Goal: Information Seeking & Learning: Learn about a topic

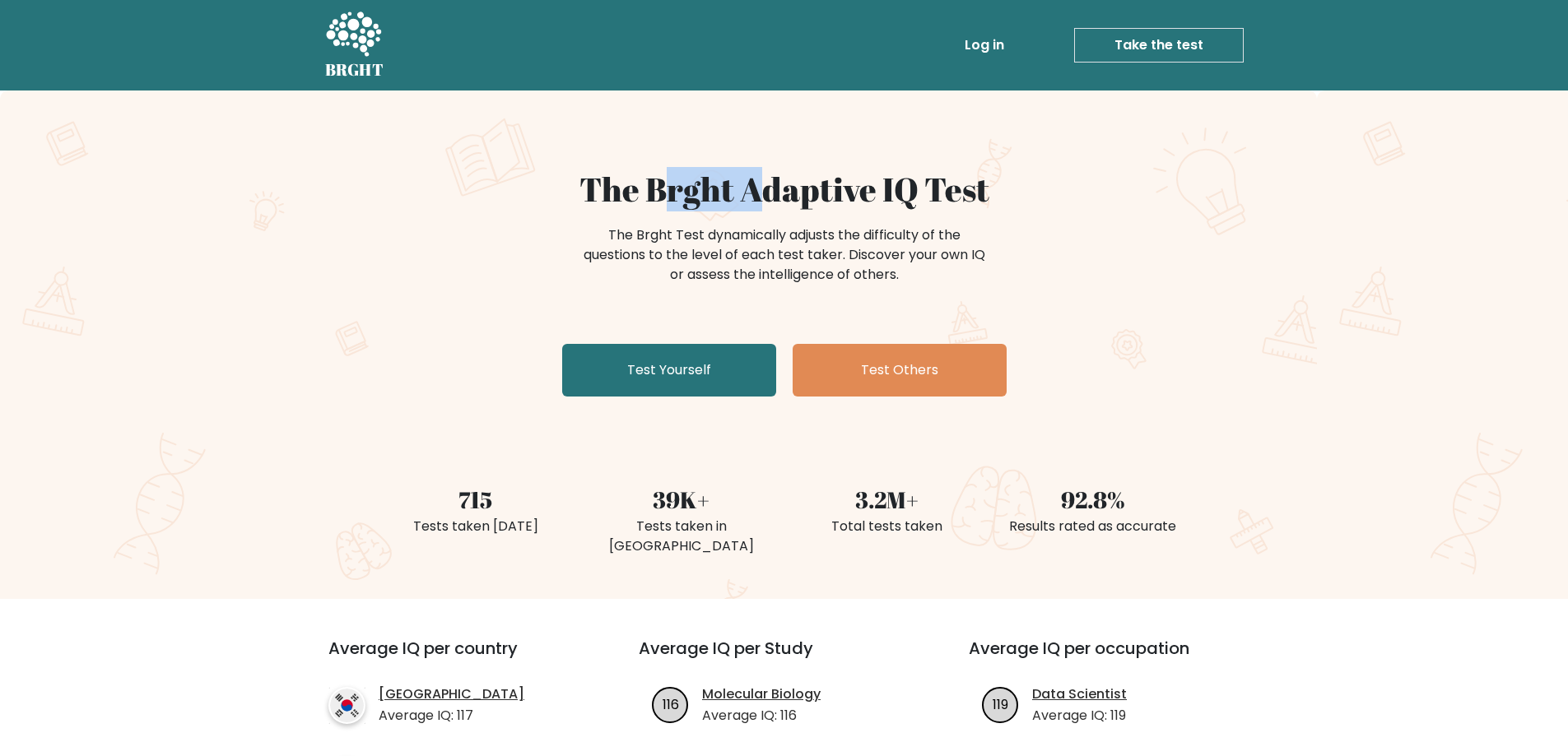
drag, startPoint x: 715, startPoint y: 159, endPoint x: 778, endPoint y: 183, distance: 67.4
click at [759, 179] on div "The Brght Adaptive IQ Test The Brght Test dynamically adjusts the difficulty of…" at bounding box center [784, 344] width 1568 height 509
click at [821, 177] on h1 "The Brght Adaptive IQ Test" at bounding box center [784, 189] width 804 height 40
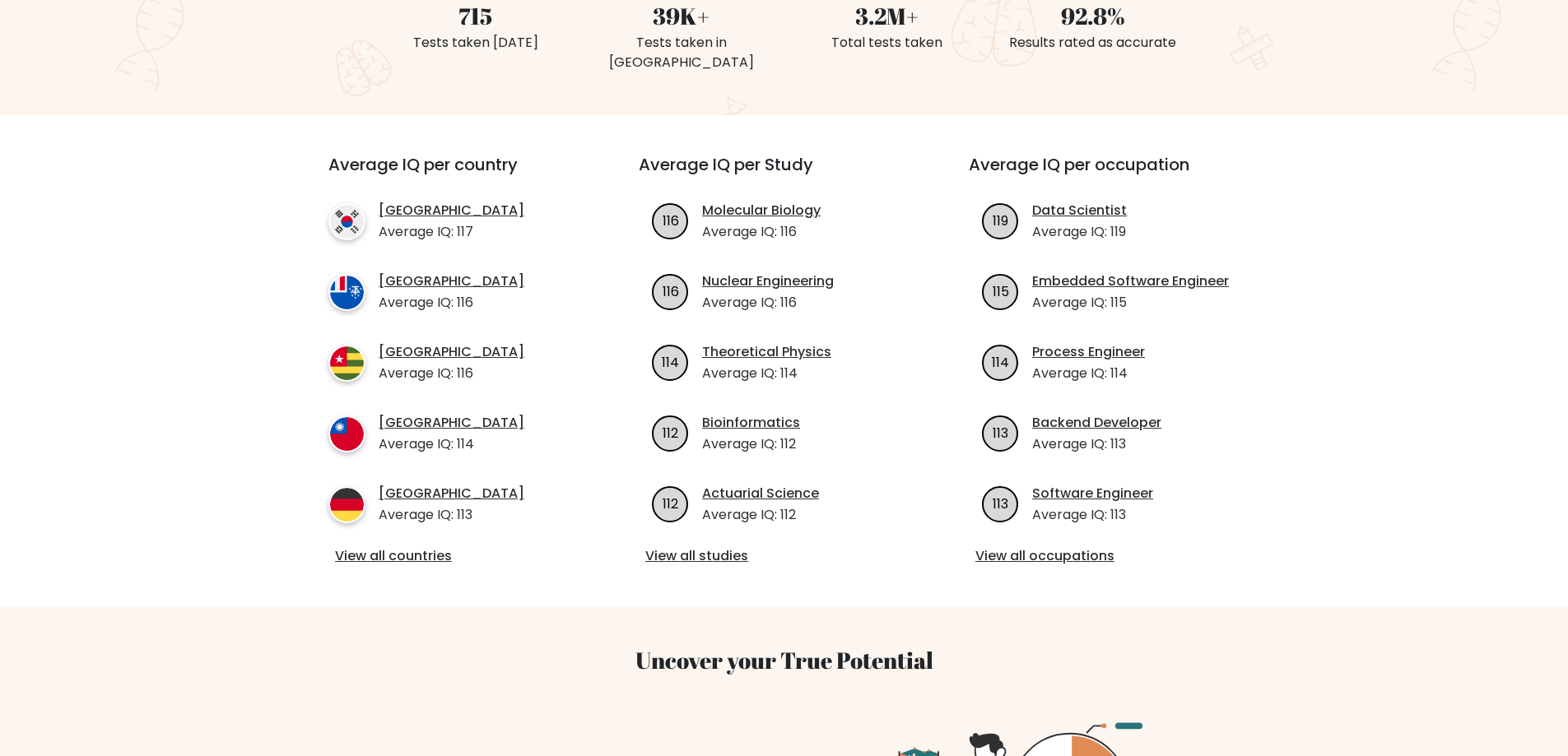
scroll to position [494, 0]
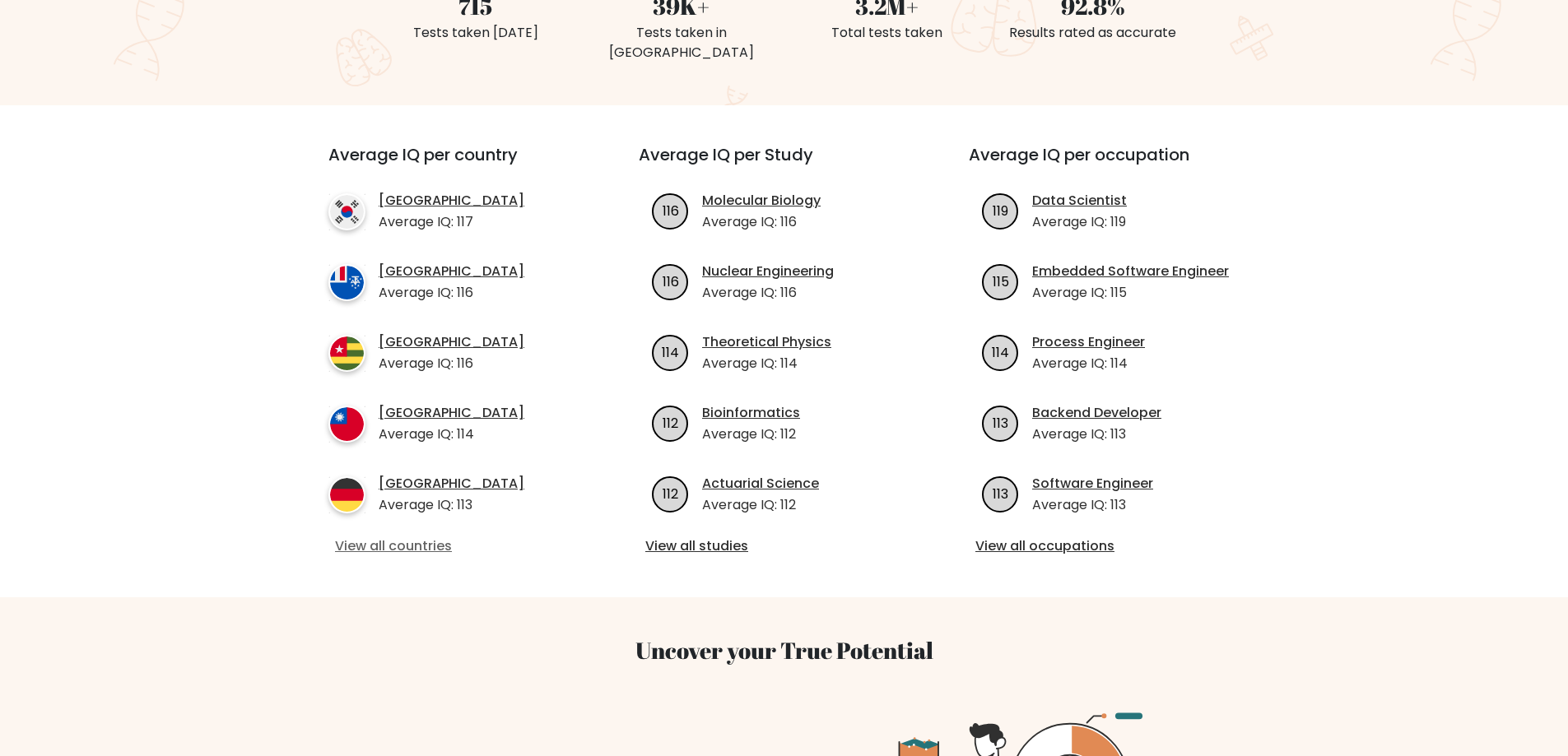
click at [435, 536] on link "View all countries" at bounding box center [454, 546] width 238 height 20
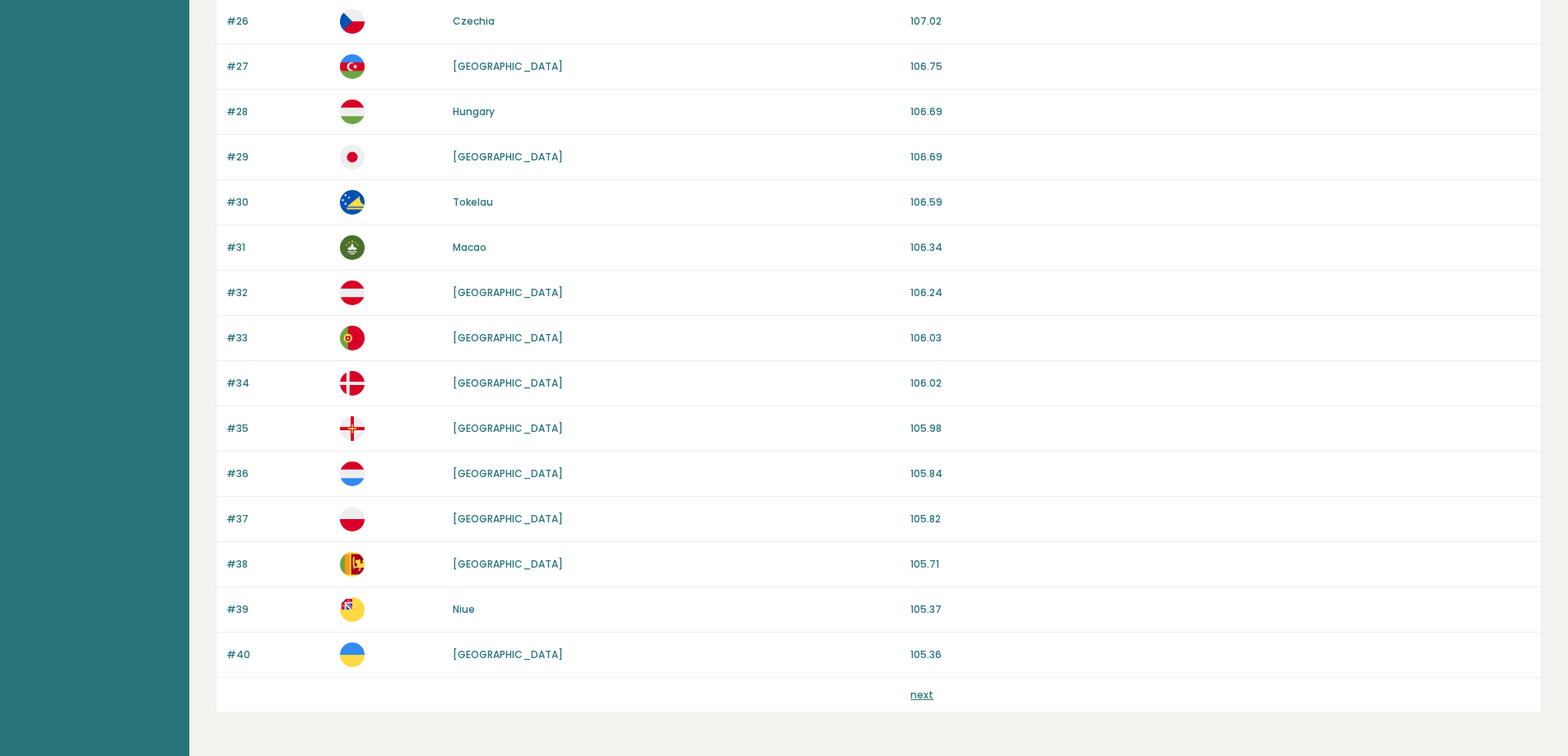
scroll to position [1381, 0]
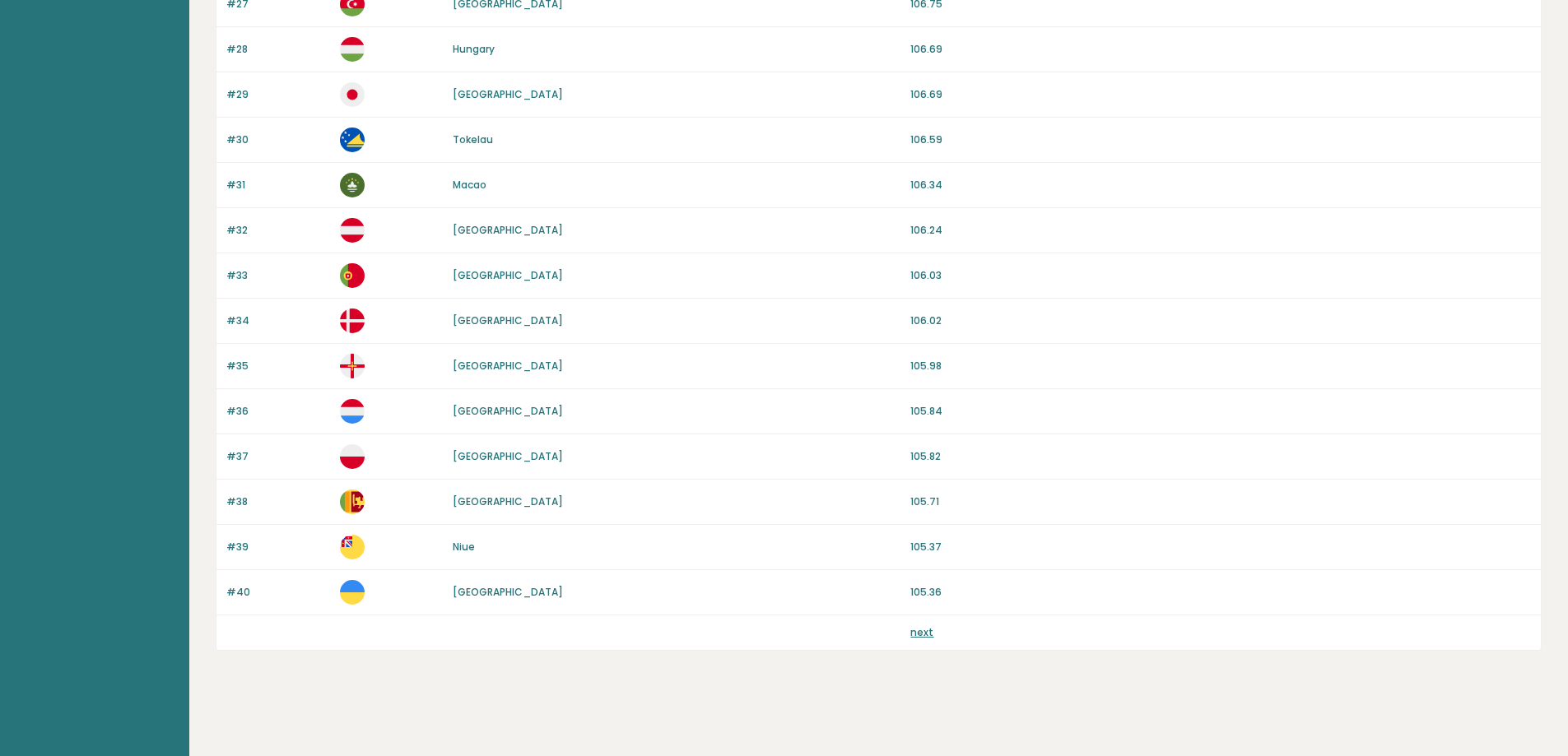
click at [920, 632] on link "next" at bounding box center [922, 632] width 23 height 14
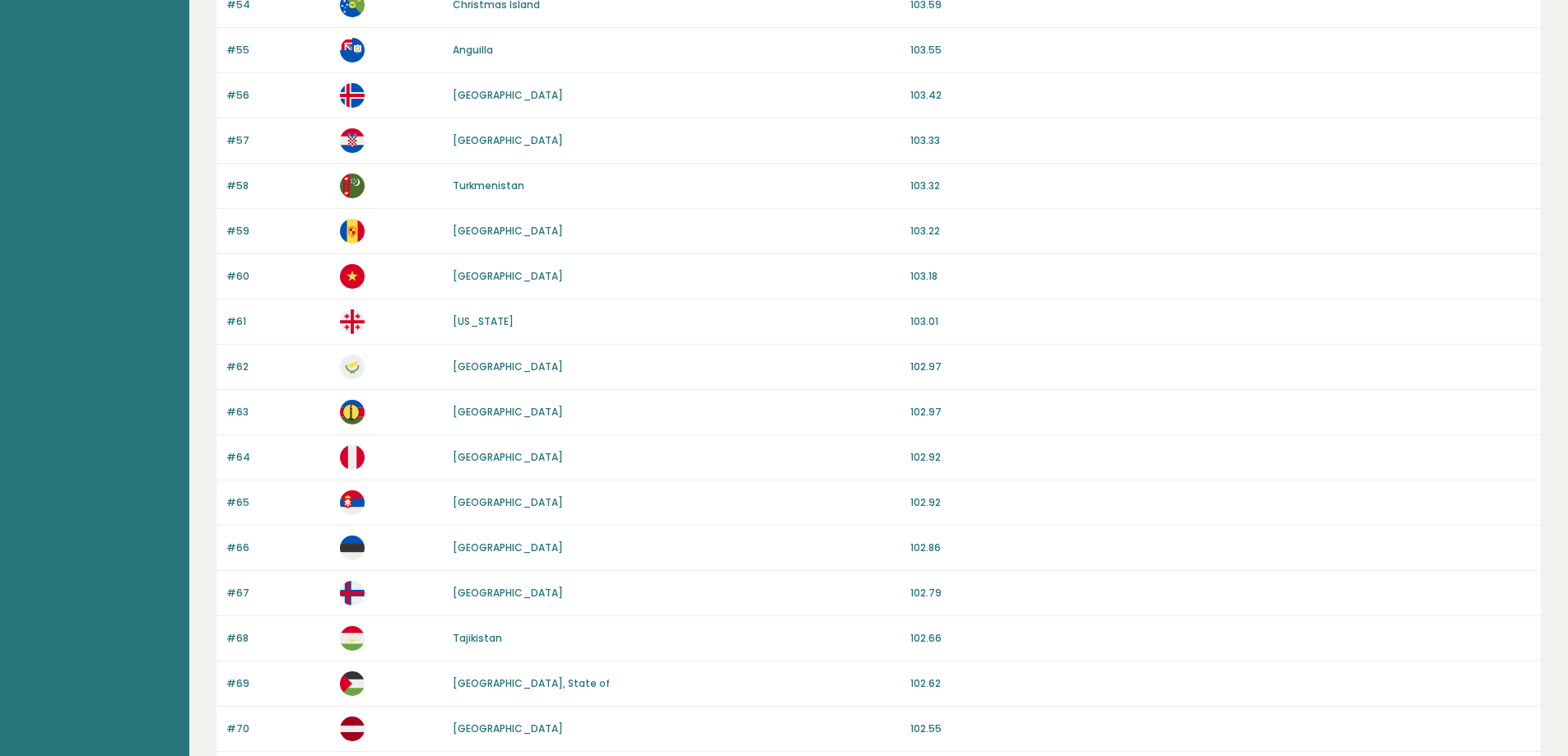
scroll to position [412, 0]
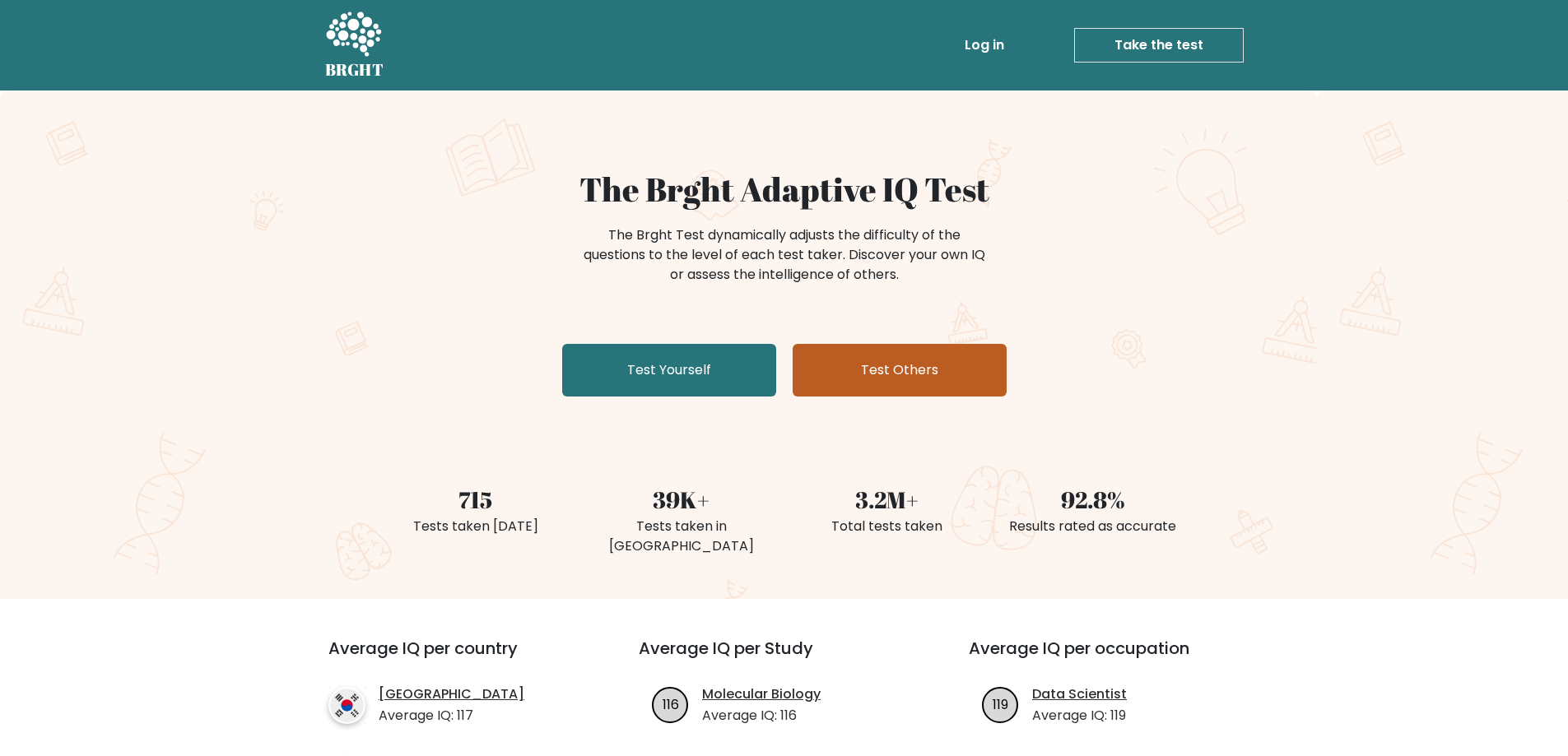
click at [871, 374] on link "Test Others" at bounding box center [899, 370] width 214 height 52
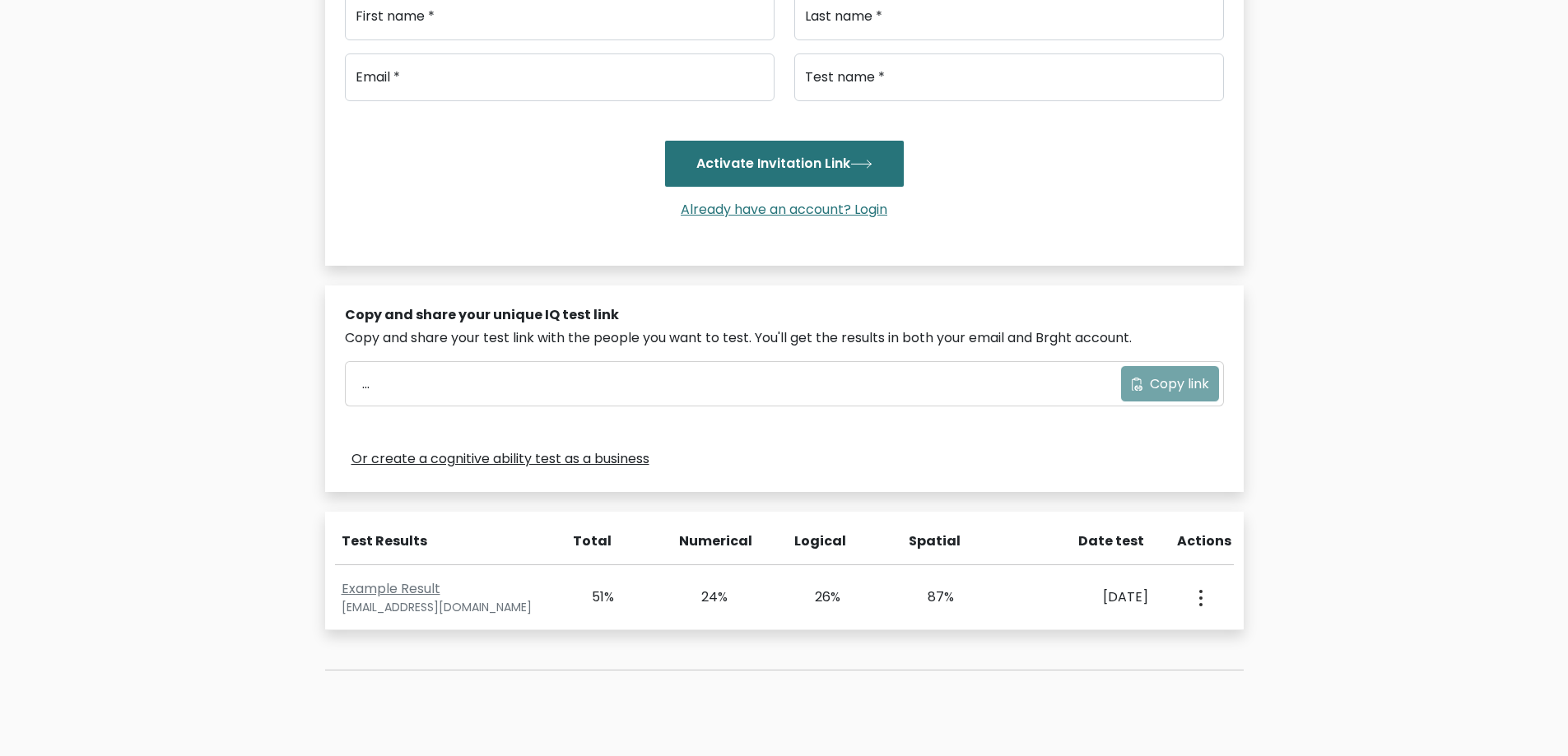
scroll to position [412, 0]
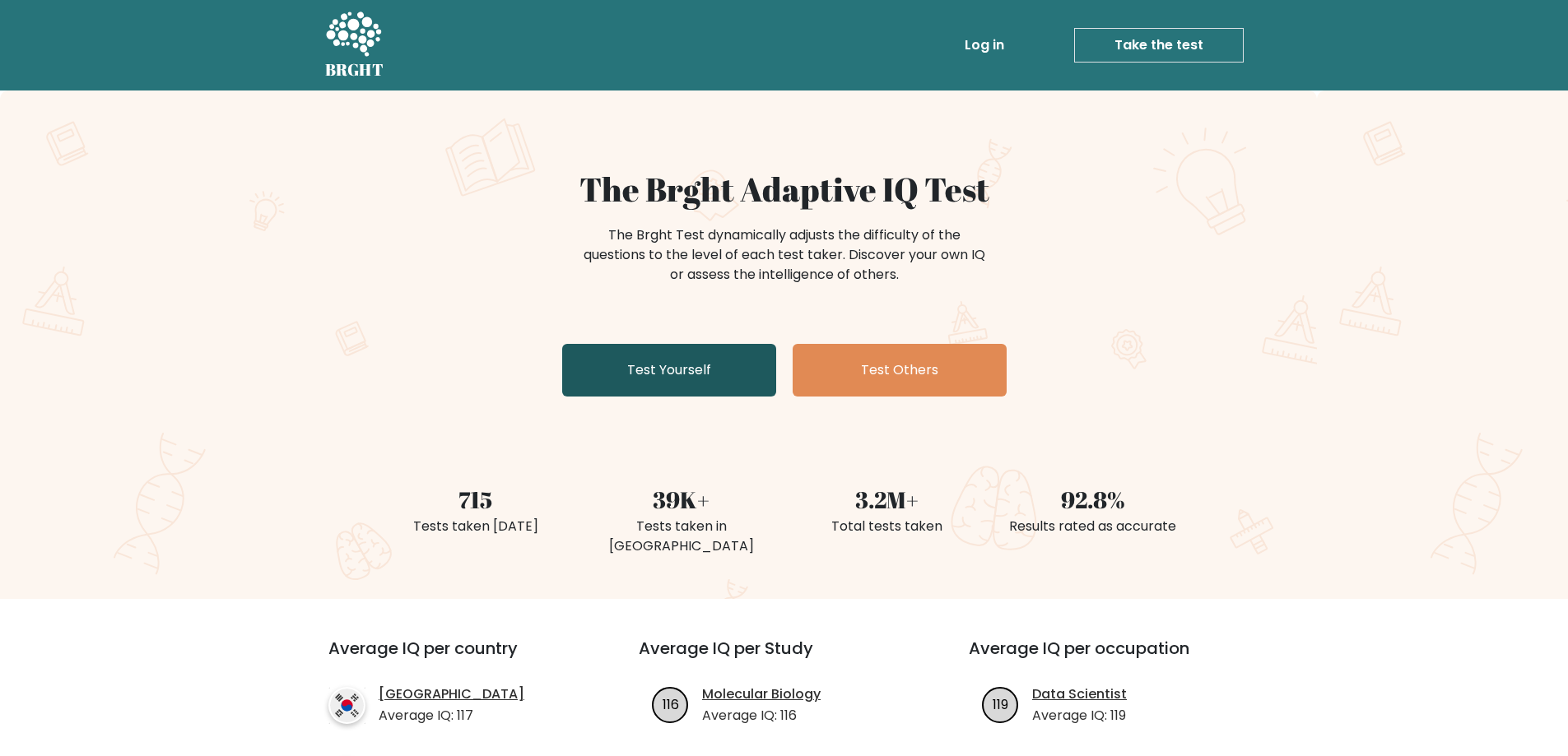
click at [735, 375] on link "Test Yourself" at bounding box center [669, 370] width 214 height 52
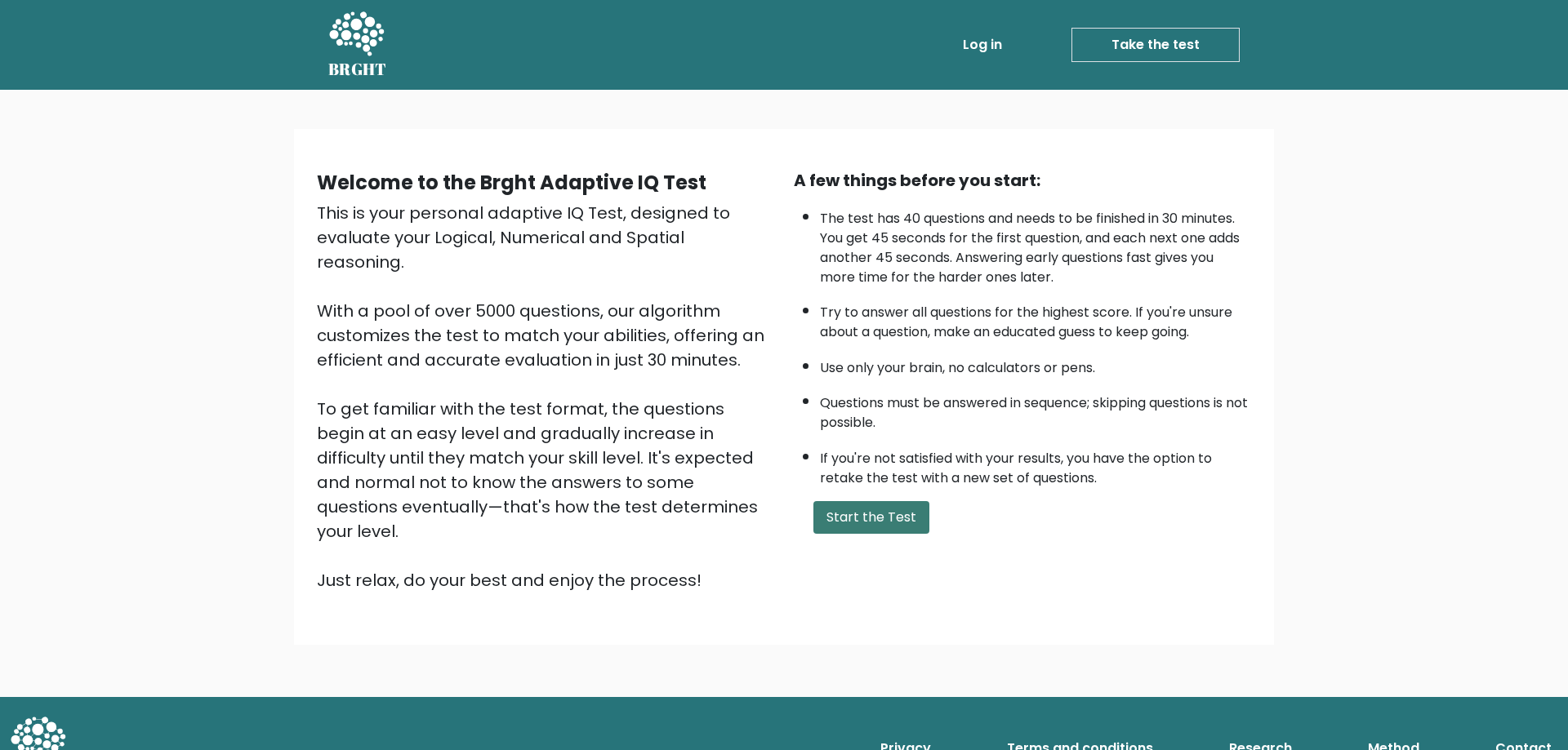
click at [869, 507] on button "Start the Test" at bounding box center [871, 517] width 116 height 33
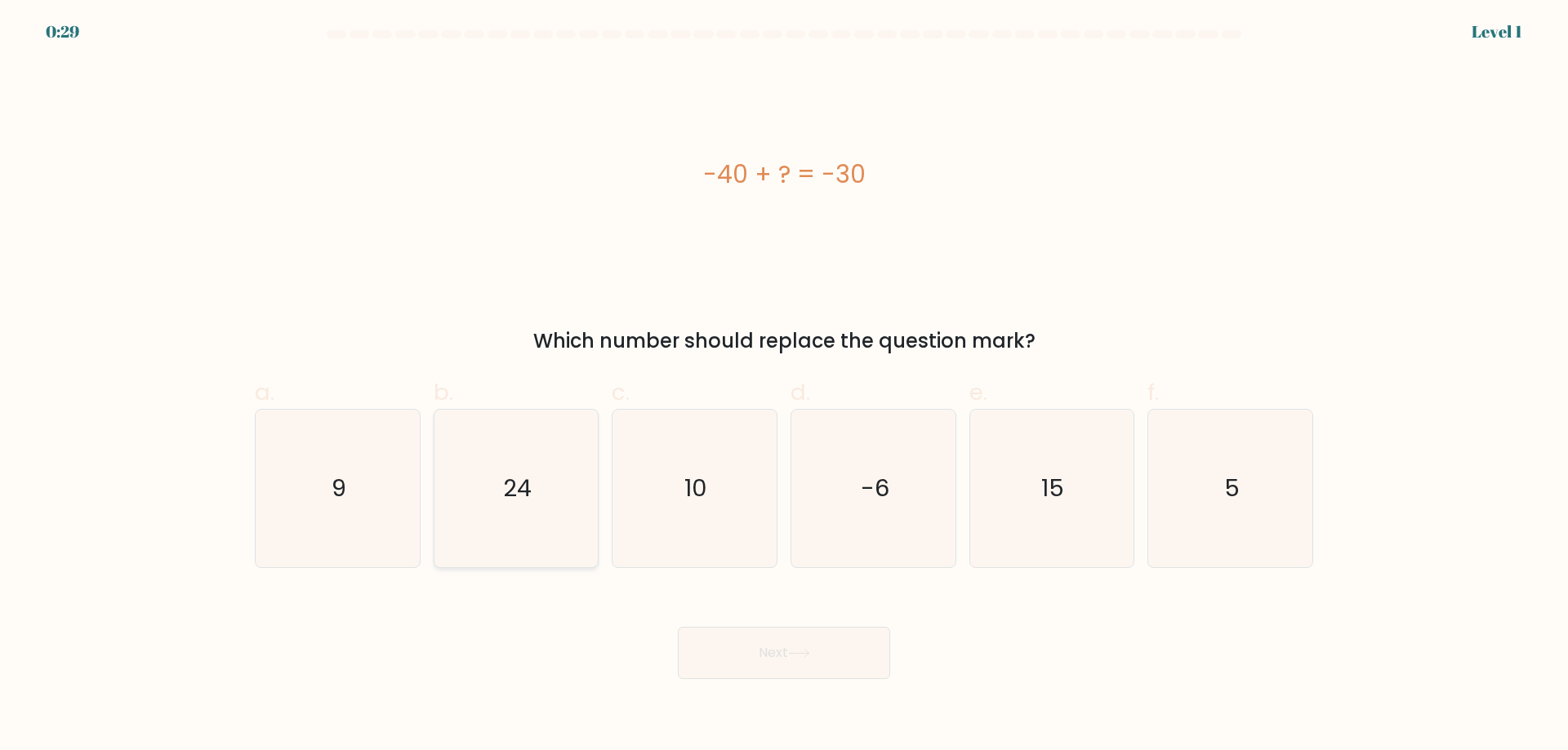
click at [531, 559] on icon "24" at bounding box center [515, 488] width 158 height 158
click at [784, 386] on input "b. 24" at bounding box center [784, 380] width 1 height 10
radio input "true"
click at [788, 651] on button "Next" at bounding box center [784, 653] width 212 height 52
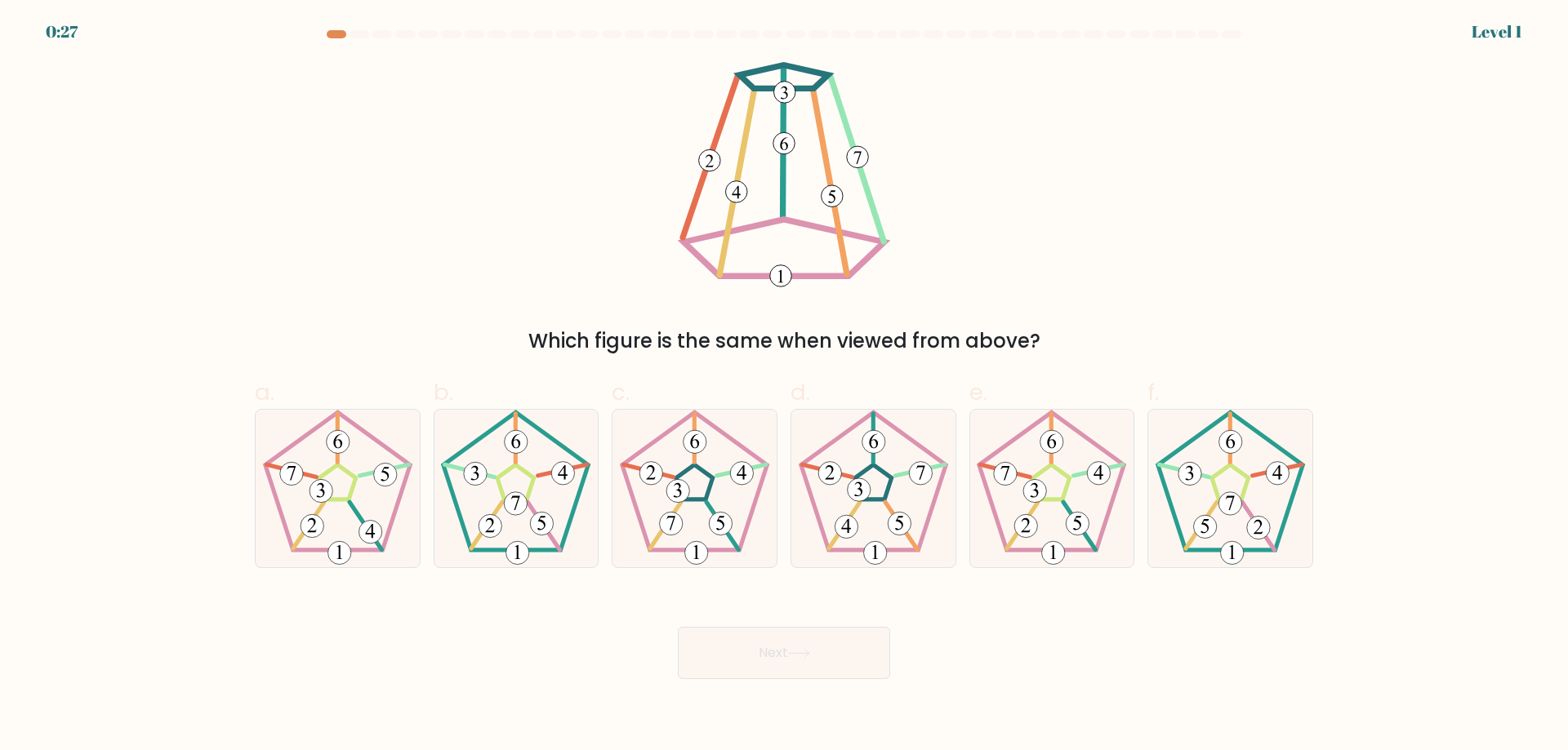
click at [897, 512] on 780 at bounding box center [900, 524] width 23 height 23
click at [785, 386] on input "d." at bounding box center [784, 380] width 1 height 10
radio input "true"
click at [795, 675] on button "Next" at bounding box center [784, 653] width 212 height 52
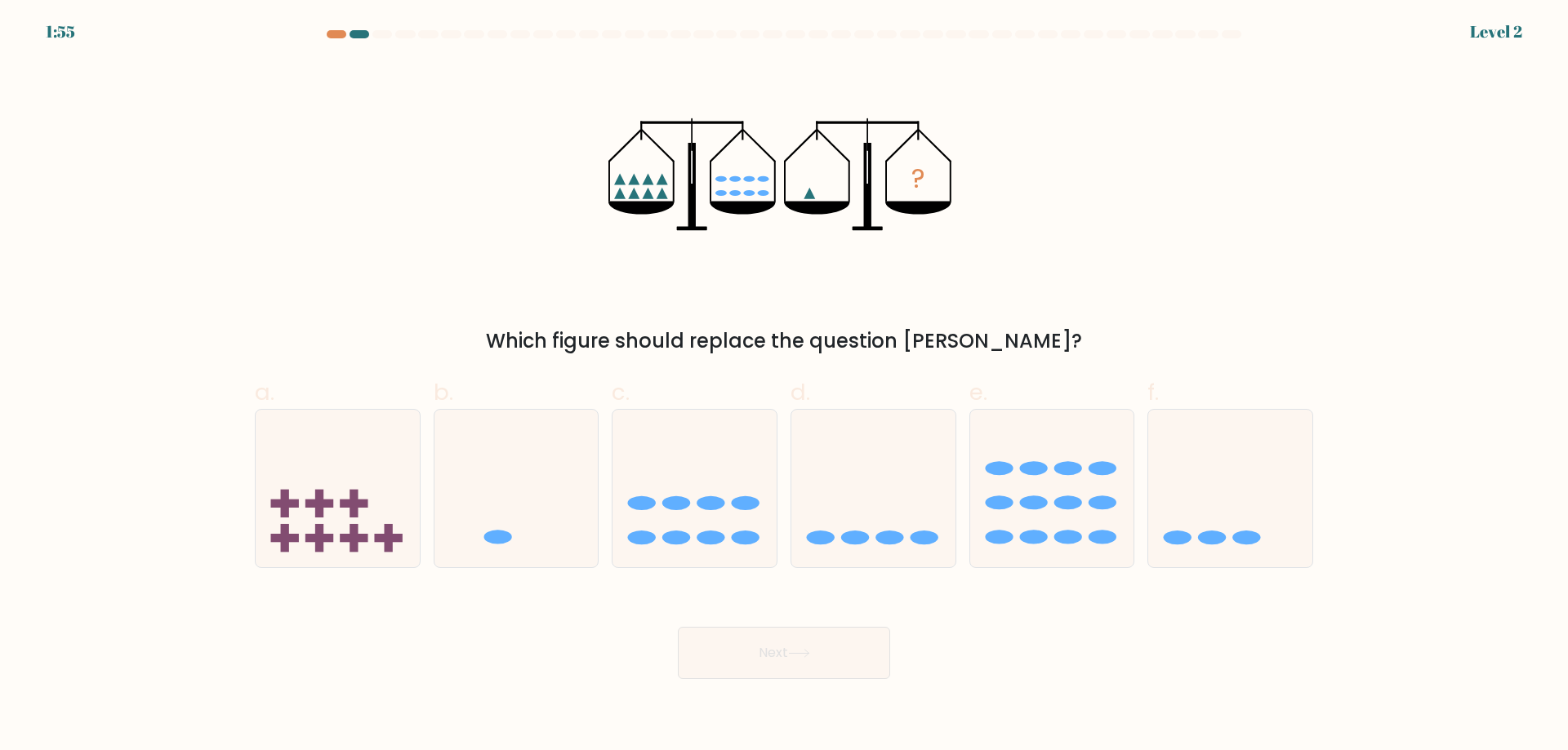
click at [658, 517] on icon at bounding box center [695, 489] width 164 height 136
click at [784, 386] on input "c." at bounding box center [784, 380] width 1 height 10
radio input "true"
drag, startPoint x: 700, startPoint y: 669, endPoint x: 728, endPoint y: 655, distance: 31.3
click at [703, 669] on button "Next" at bounding box center [784, 653] width 212 height 52
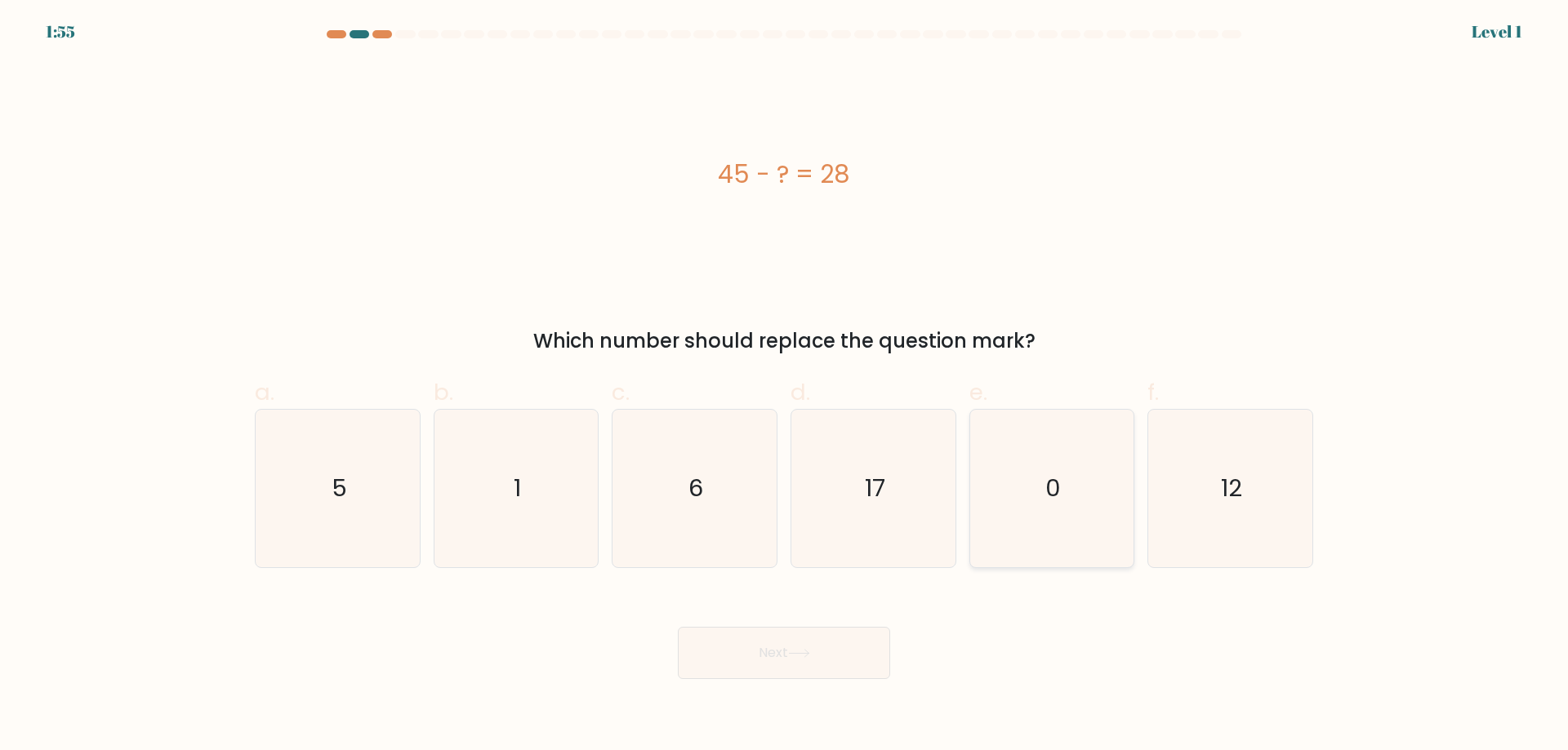
click at [1074, 525] on icon "0" at bounding box center [1052, 488] width 158 height 158
click at [785, 386] on input "e. 0" at bounding box center [784, 380] width 1 height 10
radio input "true"
click at [782, 663] on button "Next" at bounding box center [784, 653] width 212 height 52
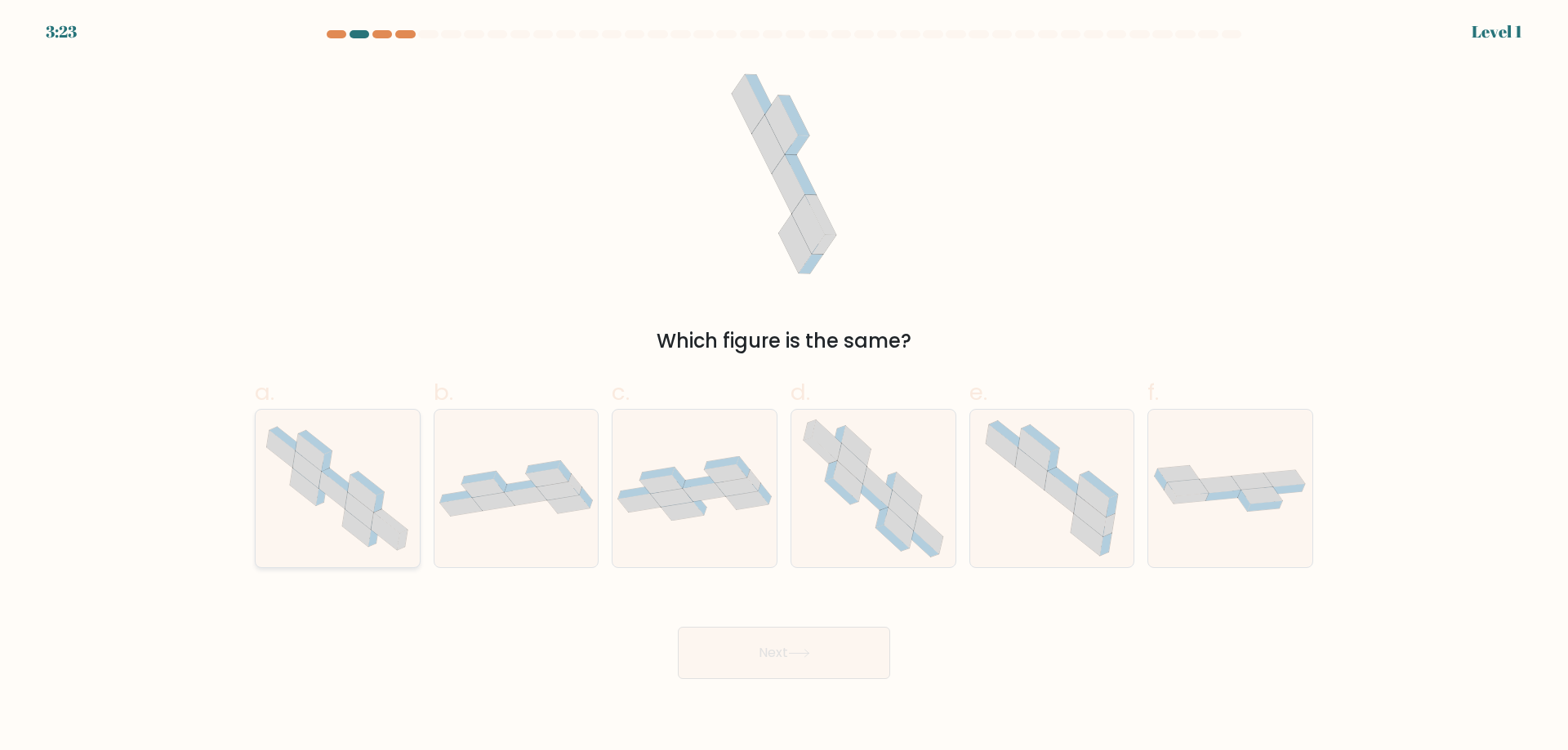
click at [284, 538] on icon at bounding box center [338, 489] width 164 height 143
click at [784, 386] on input "a." at bounding box center [784, 380] width 1 height 10
radio input "true"
click at [779, 658] on button "Next" at bounding box center [784, 653] width 212 height 52
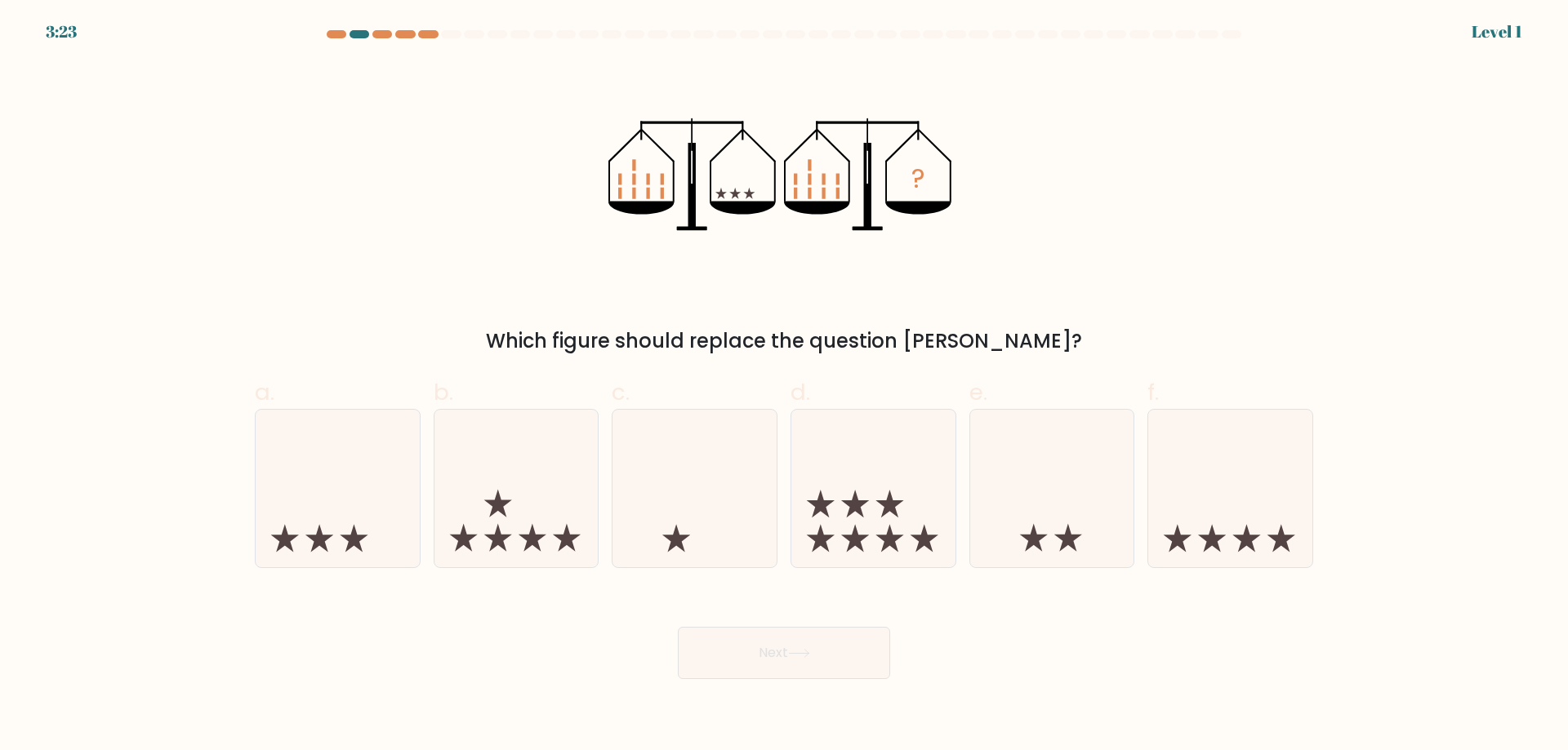
click at [700, 531] on icon at bounding box center [695, 489] width 164 height 136
click at [784, 386] on input "c." at bounding box center [784, 380] width 1 height 10
radio input "true"
click at [720, 679] on body "4:08 Level 1" at bounding box center [784, 375] width 1568 height 750
drag, startPoint x: 733, startPoint y: 652, endPoint x: 740, endPoint y: 648, distance: 8.1
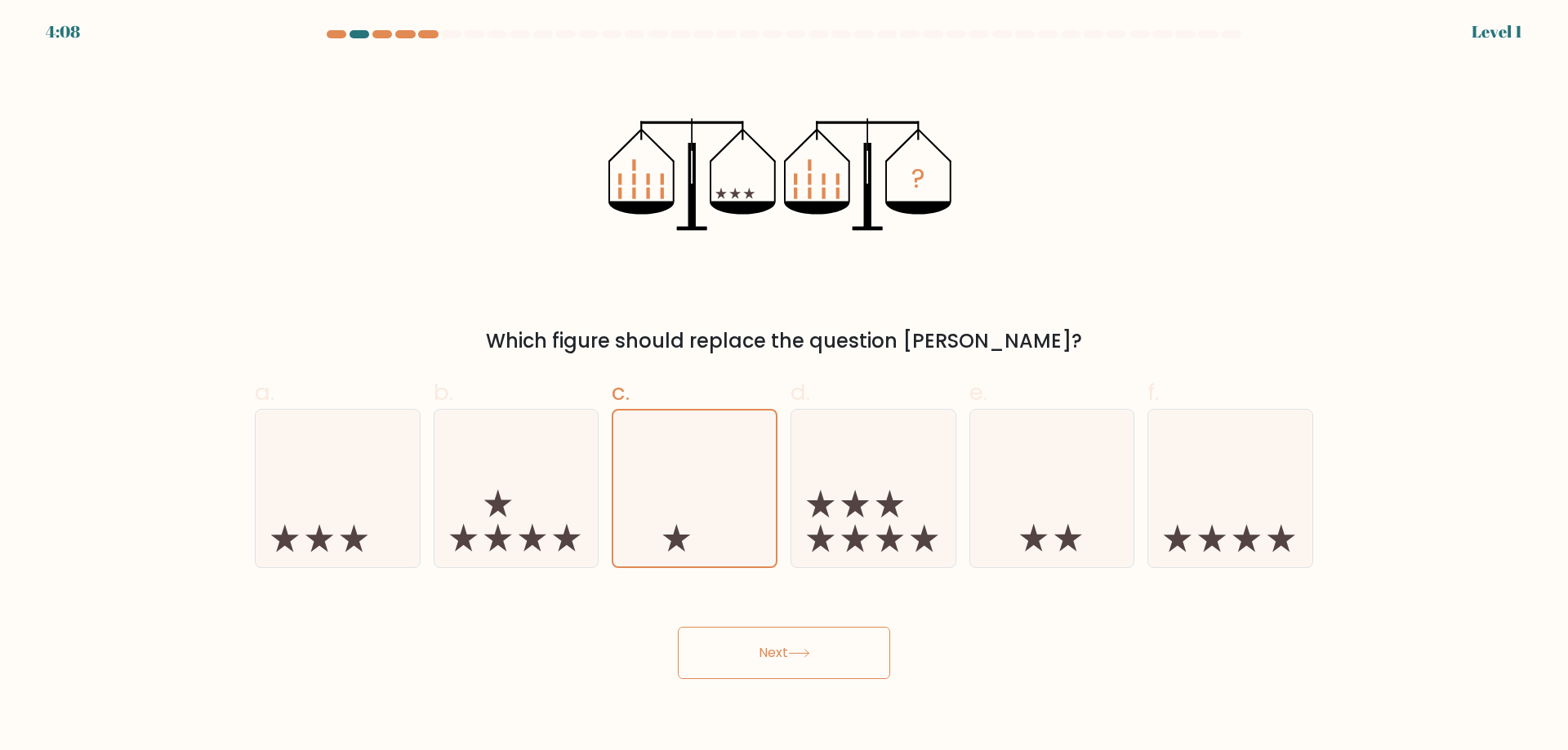
click at [734, 652] on button "Next" at bounding box center [784, 653] width 212 height 52
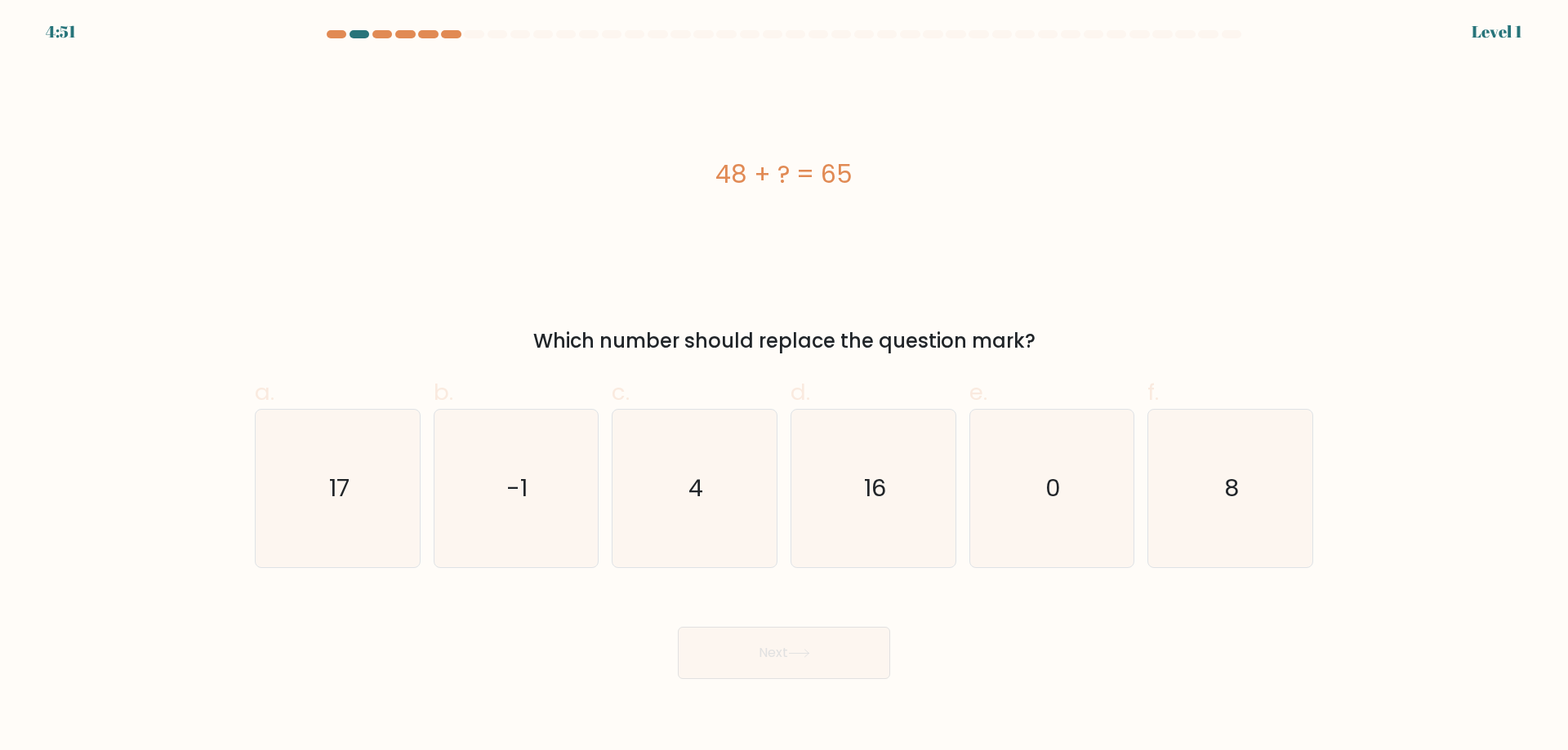
click at [846, 523] on icon "16" at bounding box center [873, 488] width 158 height 158
click at [785, 386] on input "d. 16" at bounding box center [784, 380] width 1 height 10
radio input "true"
drag, startPoint x: 767, startPoint y: 673, endPoint x: 750, endPoint y: 624, distance: 51.9
click at [766, 672] on button "Next" at bounding box center [784, 653] width 212 height 52
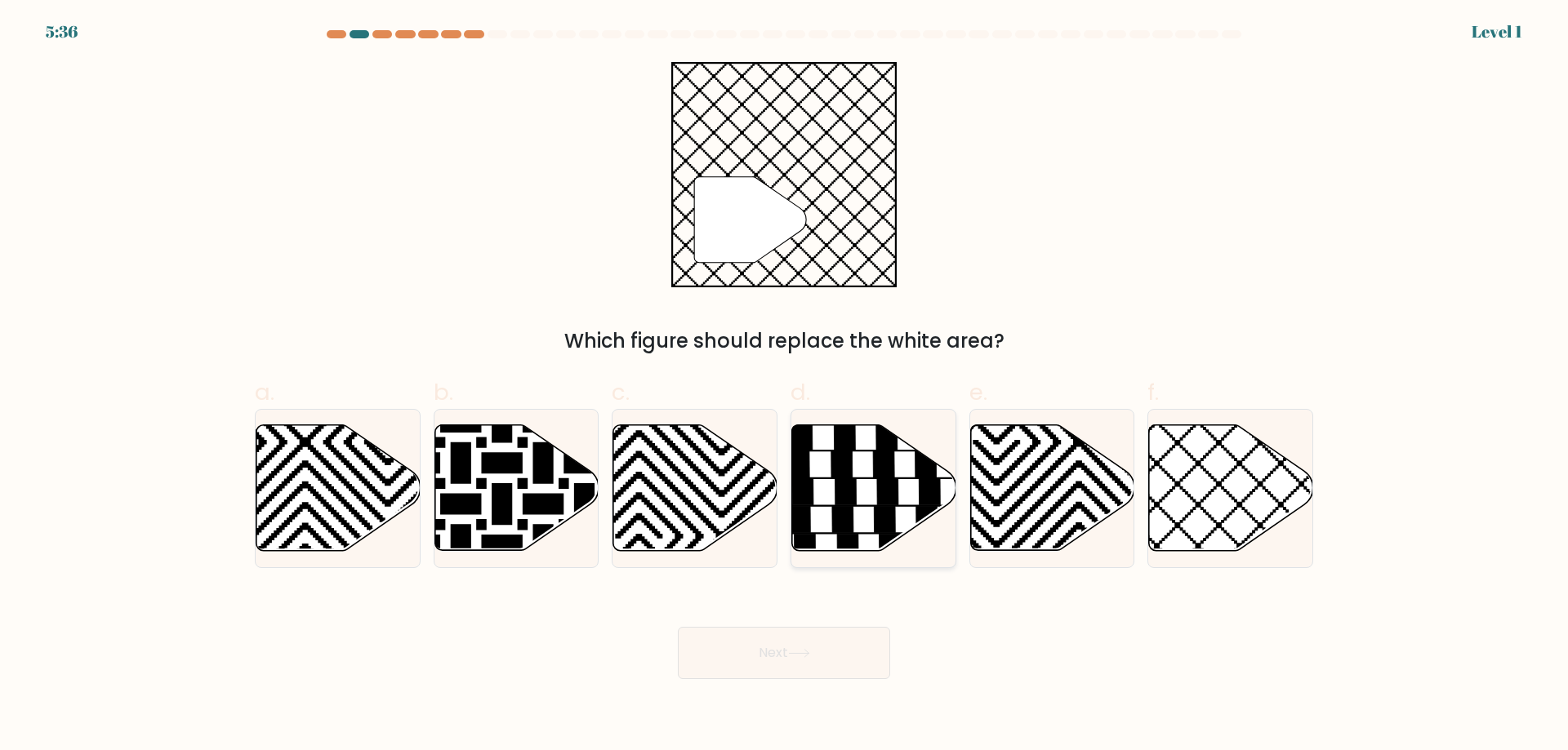
click at [799, 537] on icon at bounding box center [805, 547] width 21 height 26
click at [785, 386] on input "d." at bounding box center [784, 380] width 1 height 10
radio input "true"
click at [775, 635] on button "Next" at bounding box center [784, 653] width 212 height 52
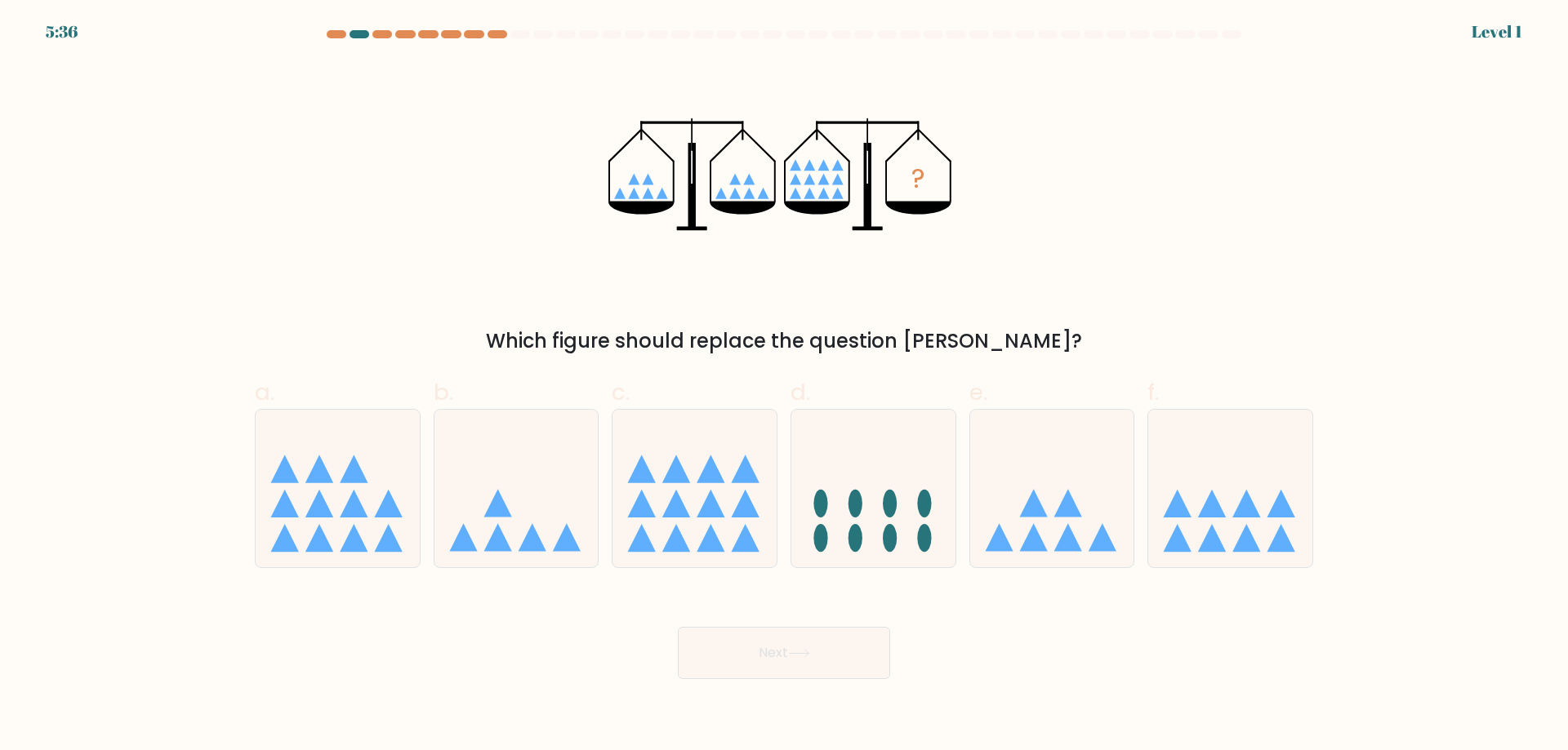
drag, startPoint x: 1220, startPoint y: 504, endPoint x: 967, endPoint y: 631, distance: 283.1
click at [1216, 504] on icon at bounding box center [1231, 489] width 164 height 136
click at [785, 386] on input "f." at bounding box center [784, 380] width 1 height 10
radio input "true"
click at [814, 663] on button "Next" at bounding box center [784, 653] width 212 height 52
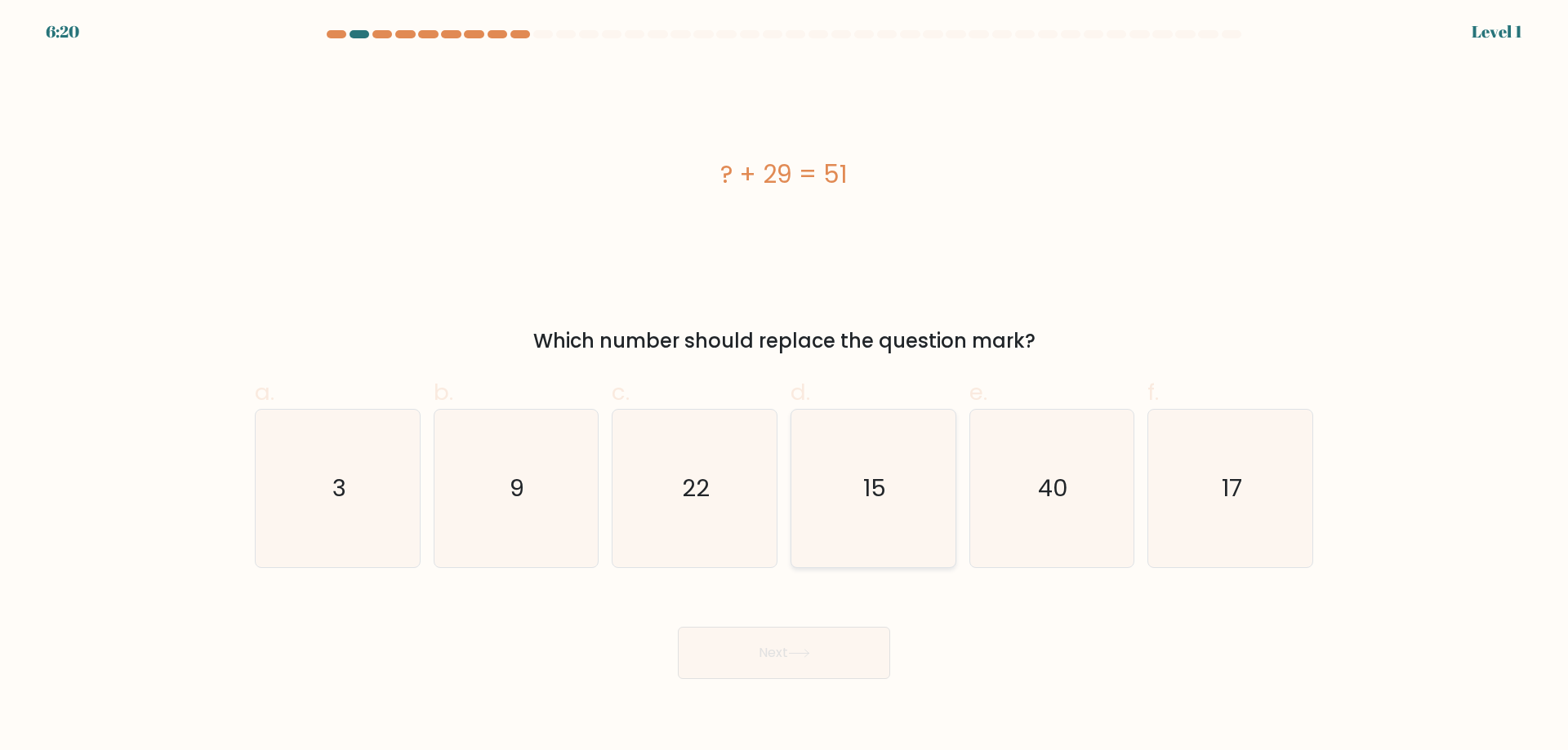
click at [851, 526] on icon "15" at bounding box center [873, 488] width 158 height 158
click at [785, 386] on input "d. 15" at bounding box center [784, 380] width 1 height 10
radio input "true"
drag, startPoint x: 794, startPoint y: 651, endPoint x: 744, endPoint y: 613, distance: 62.8
click at [793, 651] on icon at bounding box center [799, 654] width 22 height 9
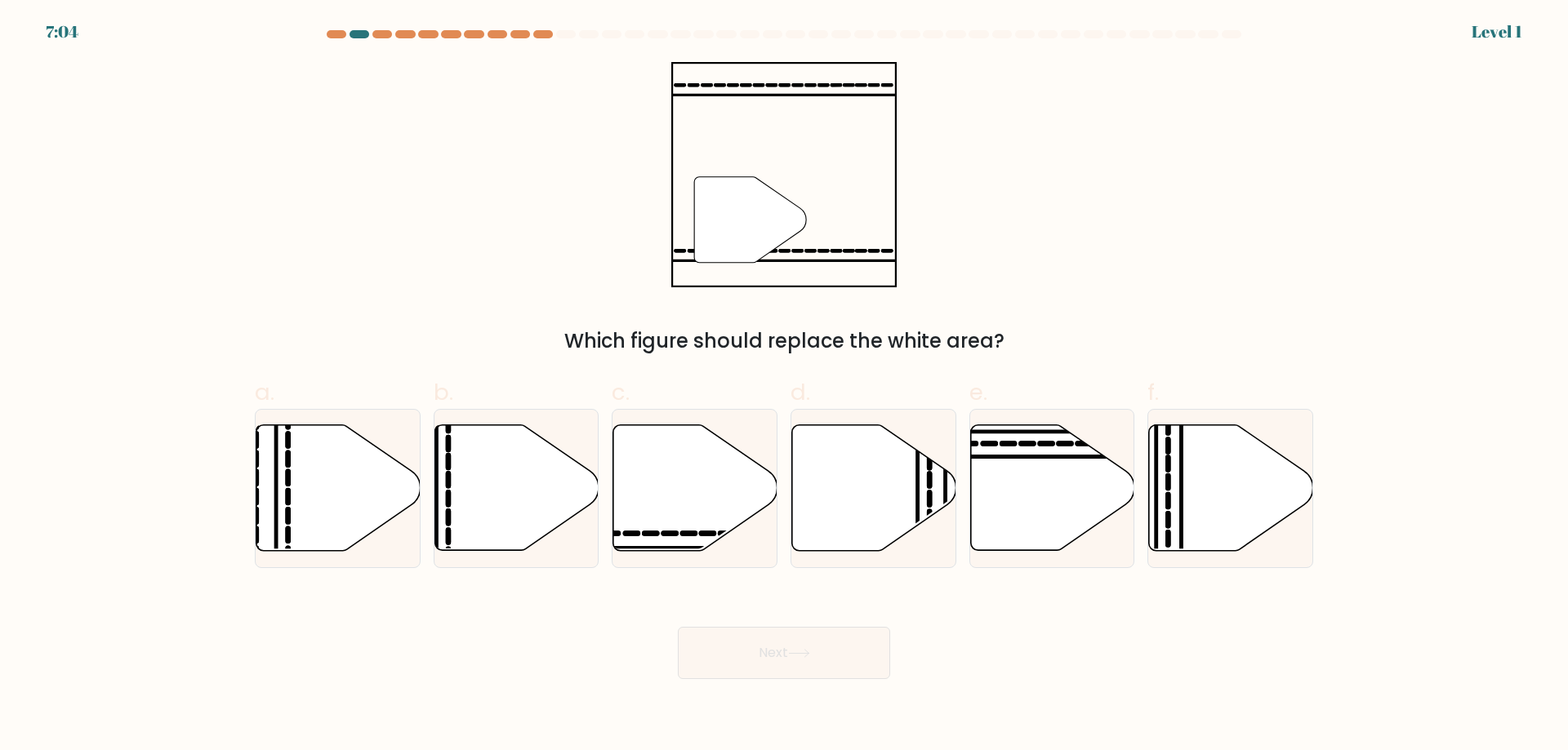
click at [548, 510] on icon at bounding box center [516, 488] width 164 height 125
click at [784, 386] on input "b." at bounding box center [784, 380] width 1 height 10
radio input "true"
click at [751, 655] on button "Next" at bounding box center [784, 653] width 212 height 52
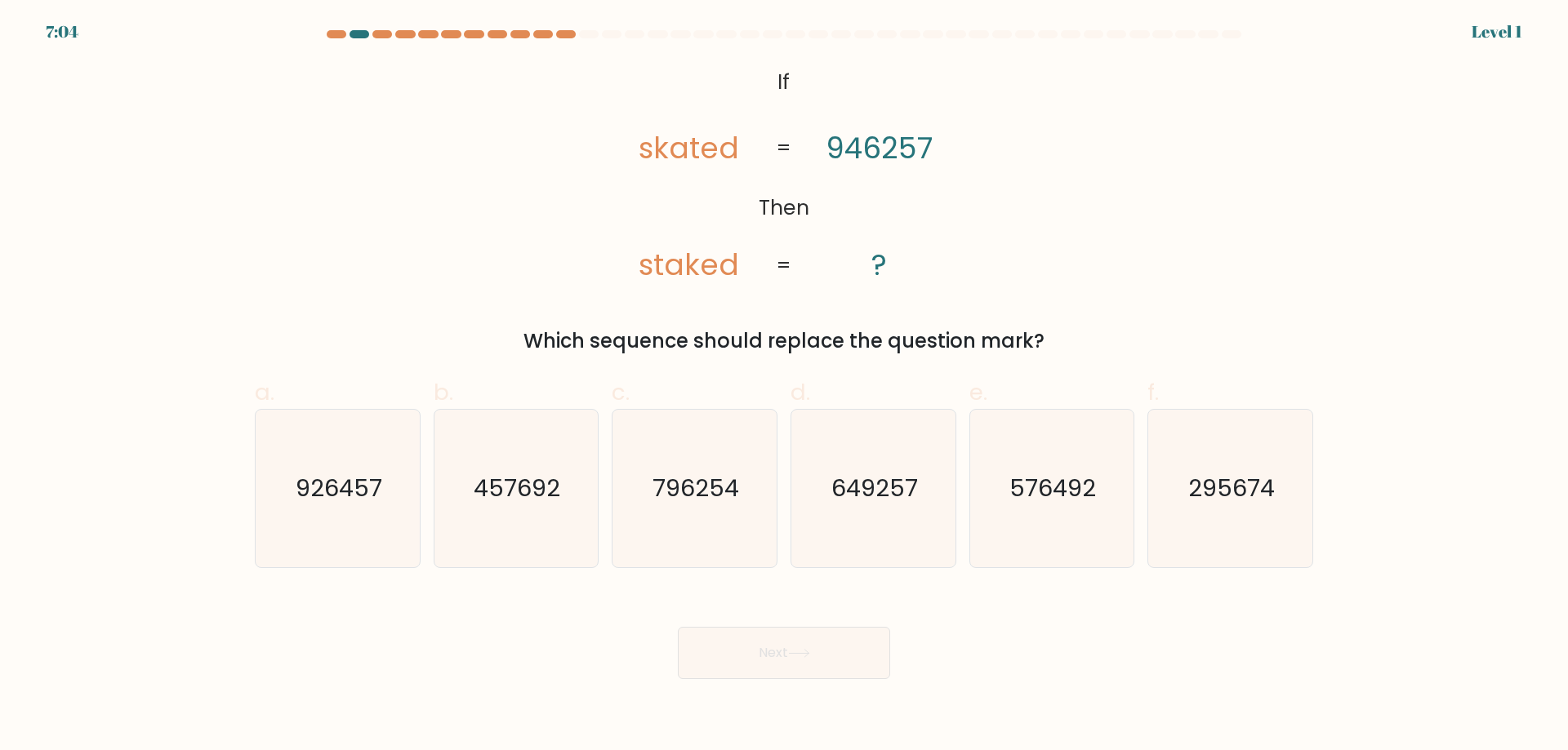
drag, startPoint x: 1031, startPoint y: 521, endPoint x: 962, endPoint y: 581, distance: 91.4
click at [1026, 522] on icon "576492" at bounding box center [1052, 488] width 158 height 158
click at [785, 386] on input "e. 576492" at bounding box center [784, 380] width 1 height 10
radio input "true"
click at [811, 662] on button "Next" at bounding box center [784, 653] width 212 height 52
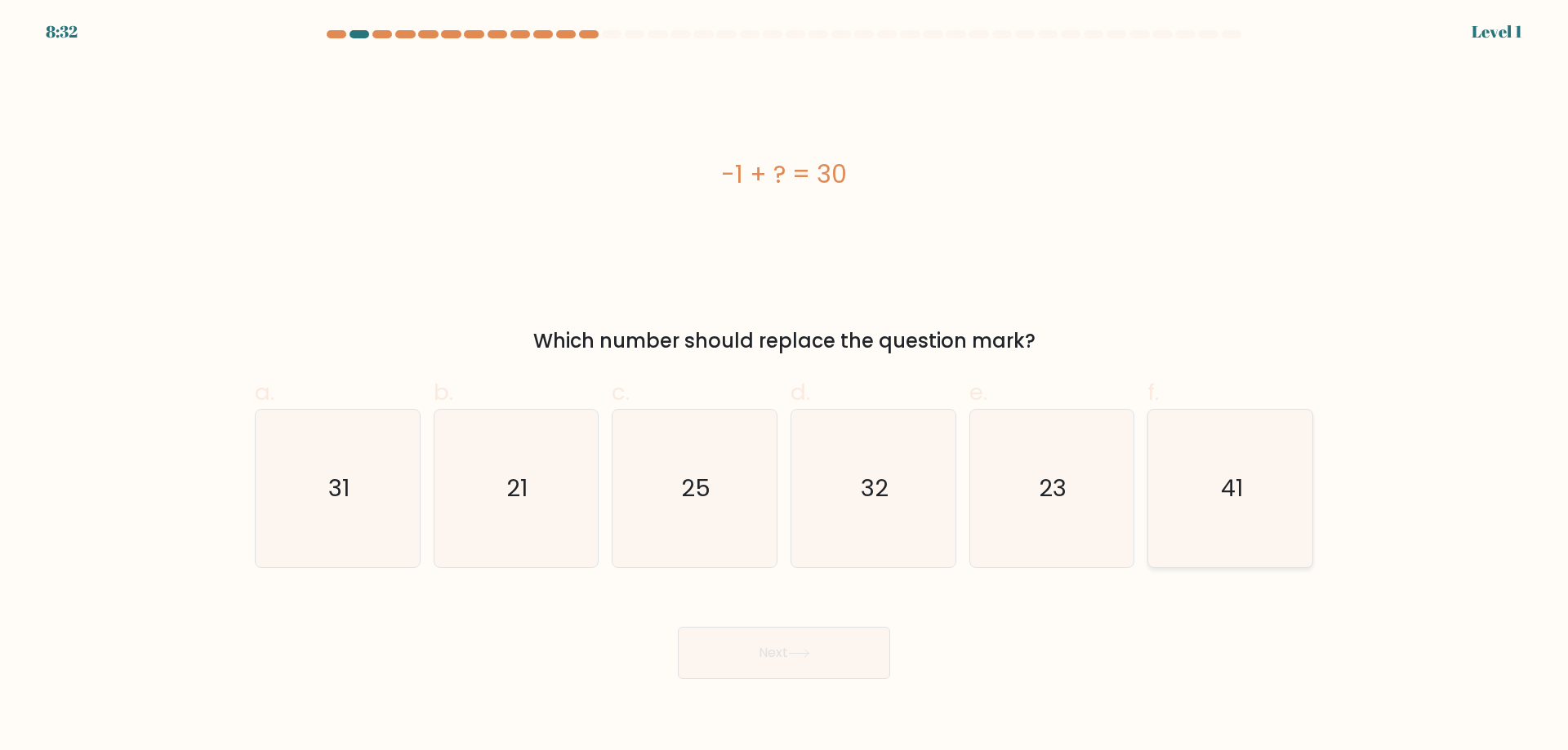
click at [1231, 521] on icon "41" at bounding box center [1230, 488] width 158 height 158
click at [785, 386] on input "f. 41" at bounding box center [784, 380] width 1 height 10
radio input "true"
click at [845, 677] on button "Next" at bounding box center [784, 653] width 212 height 52
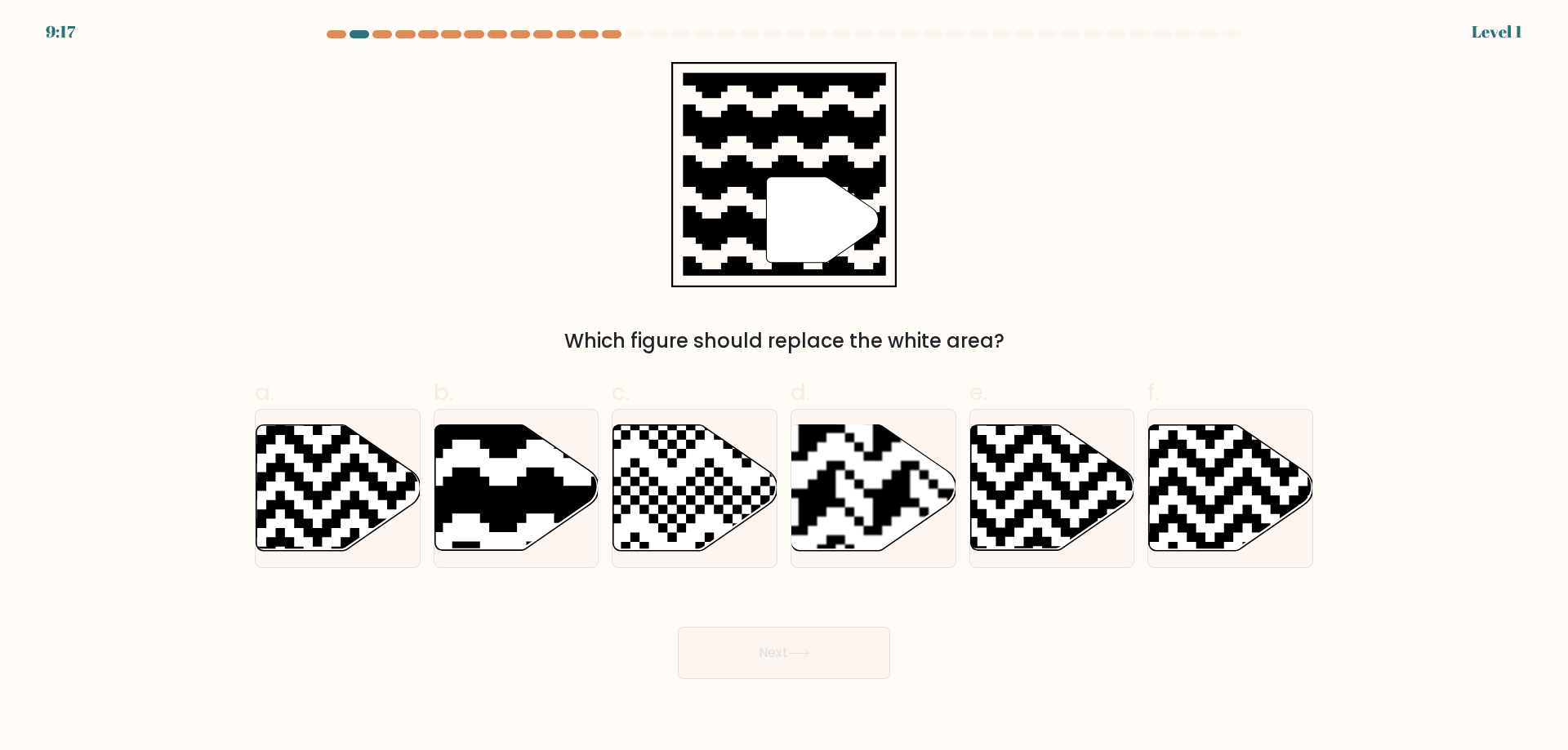
click at [807, 664] on button "Next" at bounding box center [784, 653] width 212 height 52
click at [377, 515] on icon at bounding box center [387, 556] width 297 height 297
click at [784, 386] on input "a." at bounding box center [784, 380] width 1 height 10
radio input "true"
click at [810, 657] on icon at bounding box center [799, 654] width 22 height 9
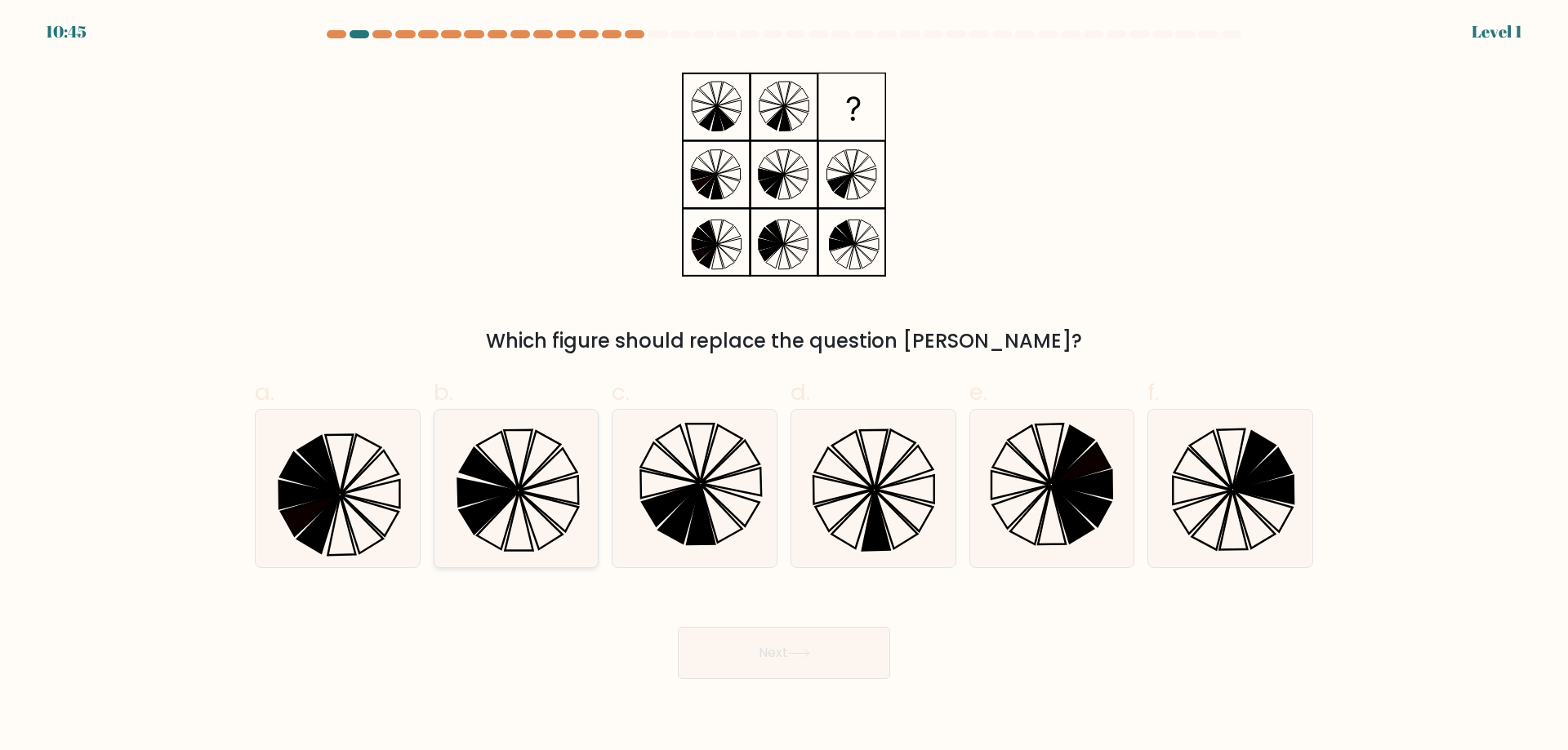
drag, startPoint x: 503, startPoint y: 513, endPoint x: 620, endPoint y: 614, distance: 154.6
click at [504, 513] on icon at bounding box center [515, 488] width 158 height 158
click at [784, 386] on input "b." at bounding box center [784, 380] width 1 height 10
radio input "true"
click at [792, 634] on button "Next" at bounding box center [784, 653] width 212 height 52
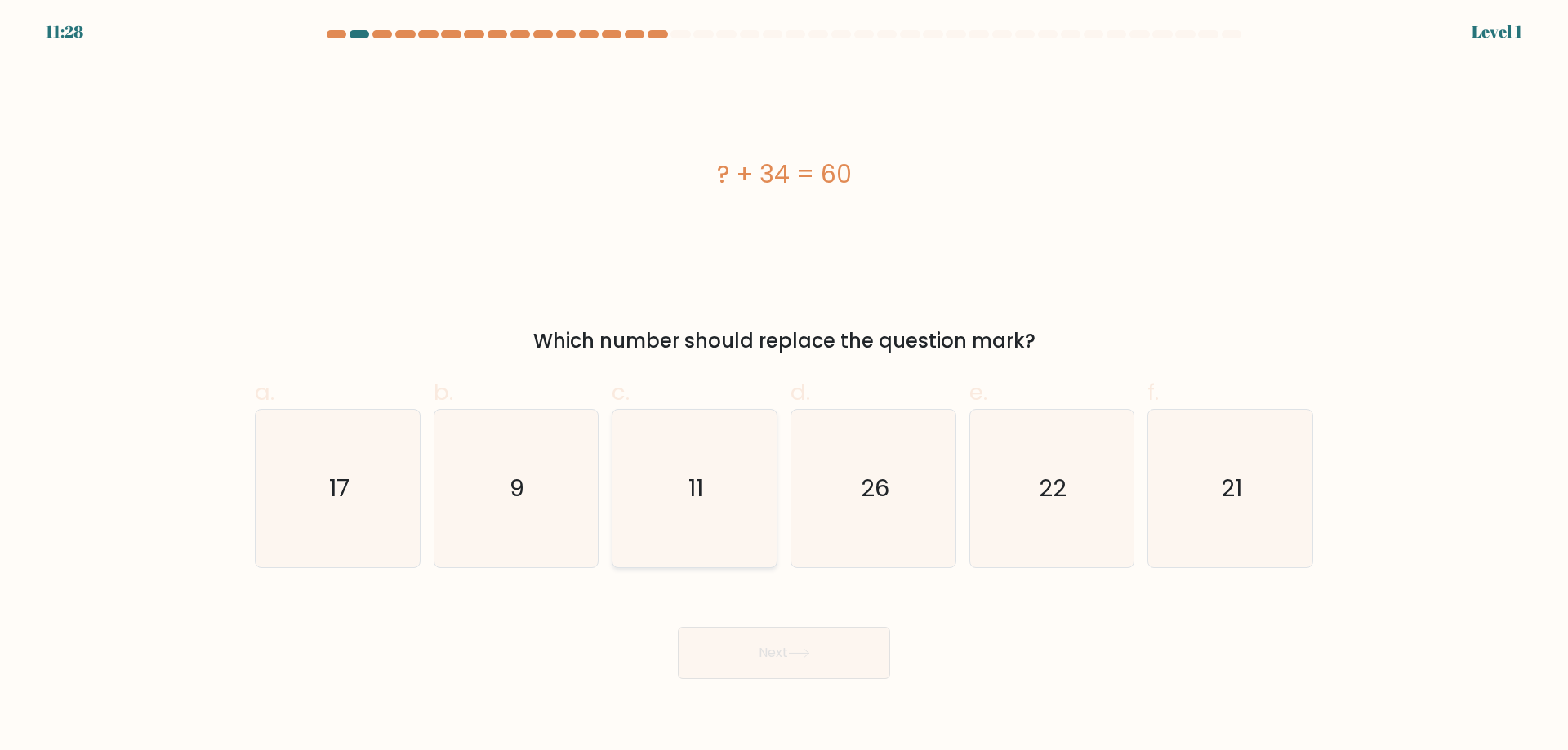
click at [705, 498] on icon "11" at bounding box center [694, 488] width 158 height 158
click at [784, 386] on input "c. 11" at bounding box center [784, 380] width 1 height 10
radio input "true"
drag, startPoint x: 767, startPoint y: 667, endPoint x: 800, endPoint y: 620, distance: 57.4
click at [767, 666] on button "Next" at bounding box center [784, 653] width 212 height 52
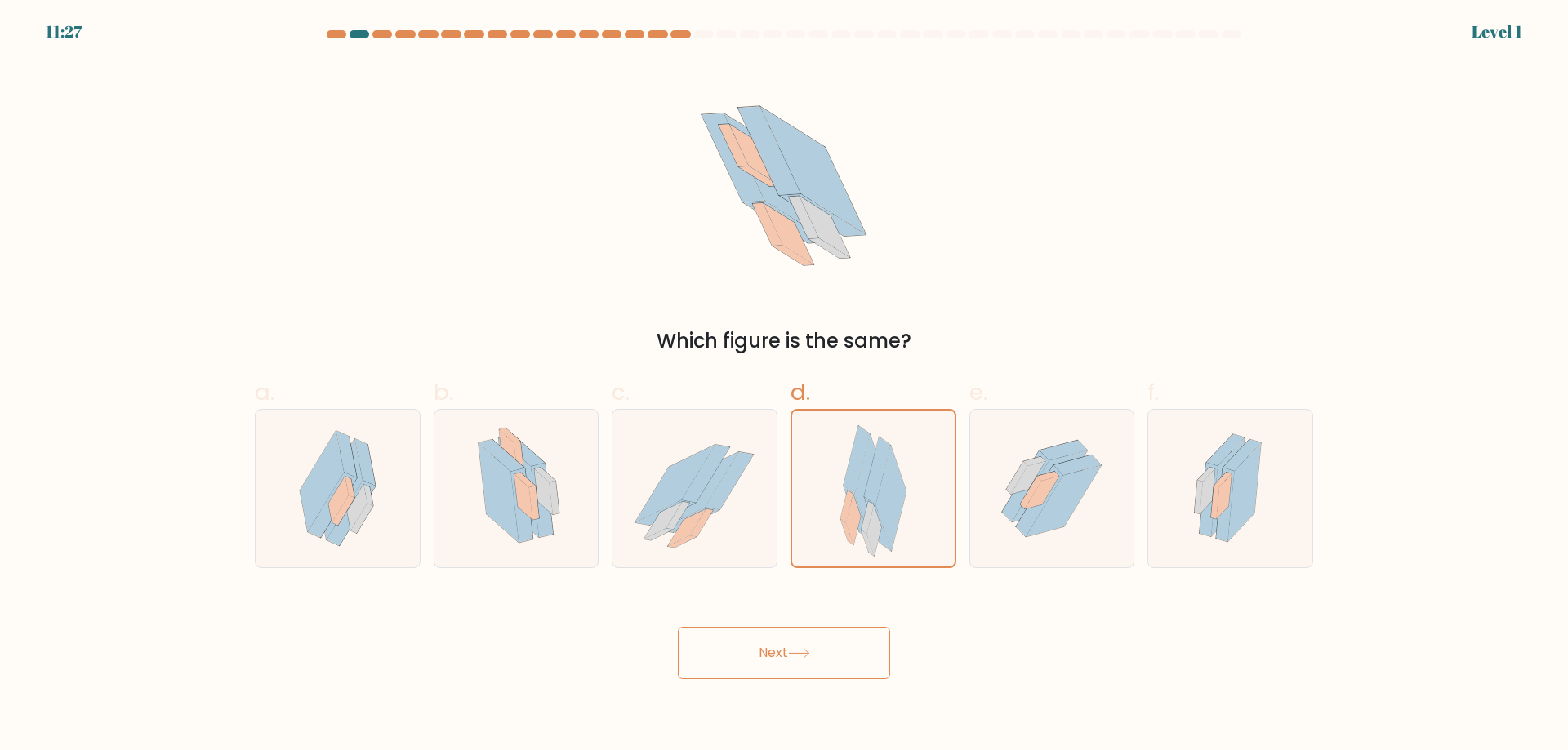
click at [773, 663] on button "Next" at bounding box center [784, 653] width 212 height 52
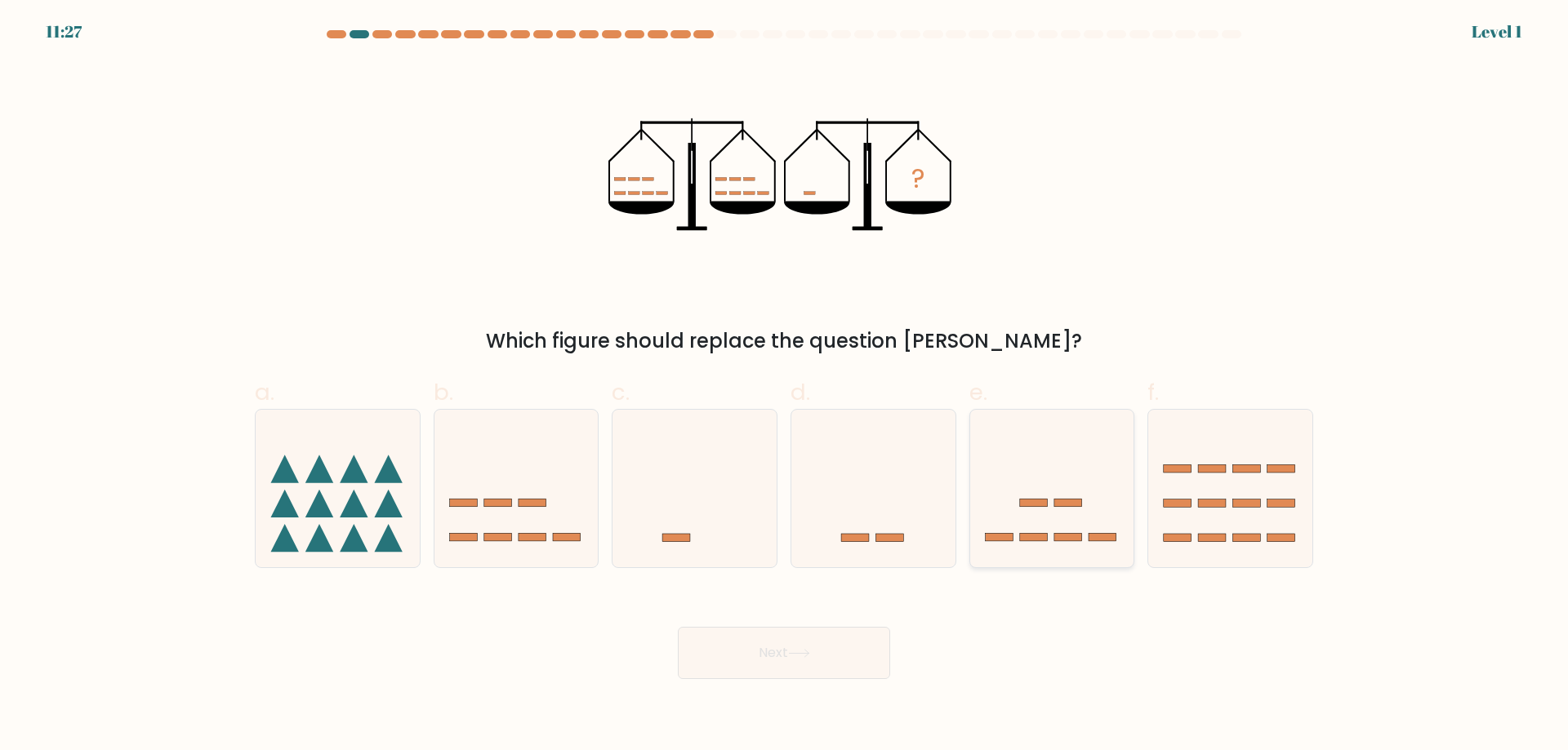
drag, startPoint x: 1047, startPoint y: 504, endPoint x: 979, endPoint y: 550, distance: 82.1
click at [1037, 506] on rect at bounding box center [1034, 504] width 27 height 8
click at [785, 386] on input "e." at bounding box center [784, 380] width 1 height 10
radio input "true"
click at [835, 643] on button "Next" at bounding box center [784, 653] width 212 height 52
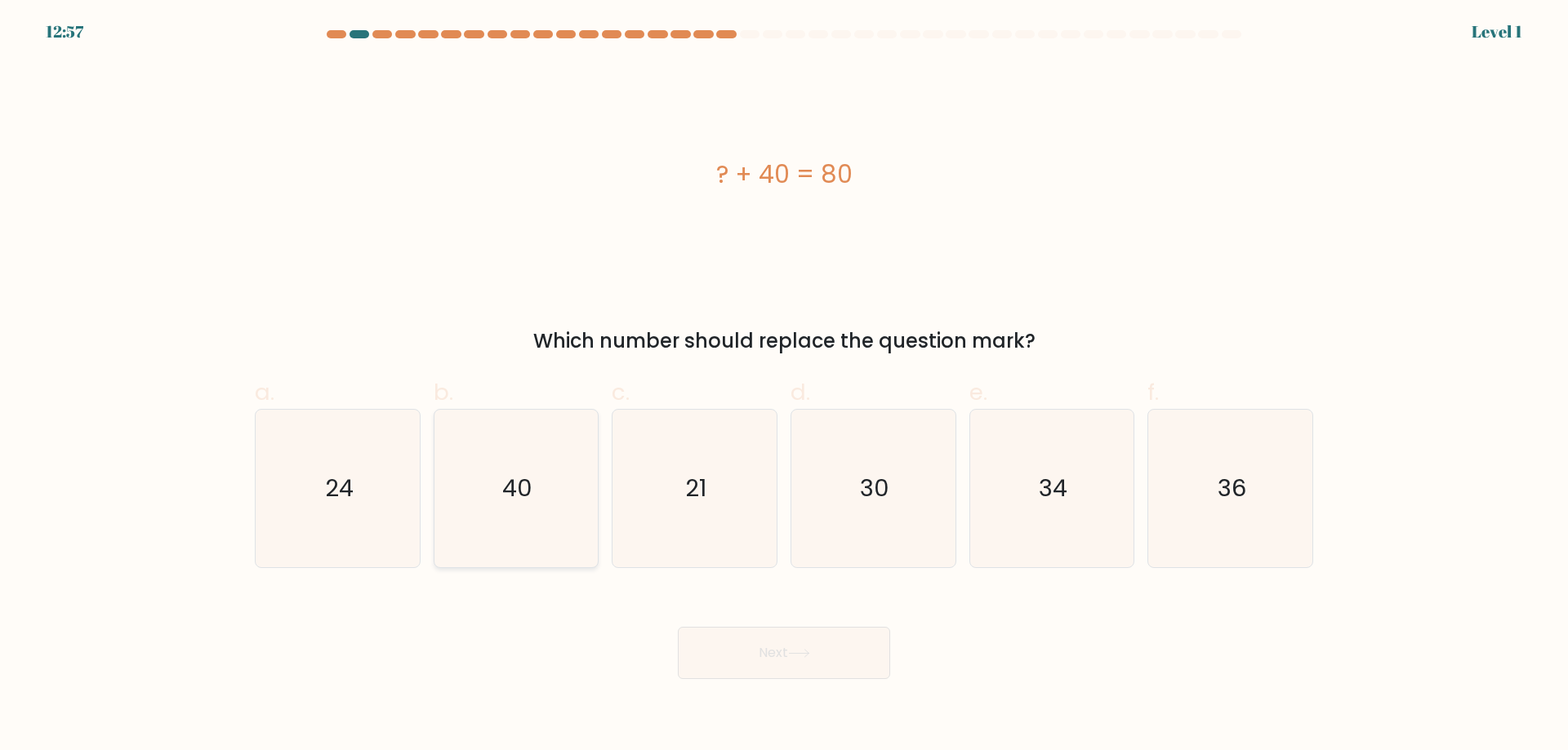
click at [544, 506] on icon "40" at bounding box center [515, 488] width 158 height 158
click at [784, 386] on input "b. 40" at bounding box center [784, 380] width 1 height 10
radio input "true"
click at [729, 675] on button "Next" at bounding box center [784, 653] width 212 height 52
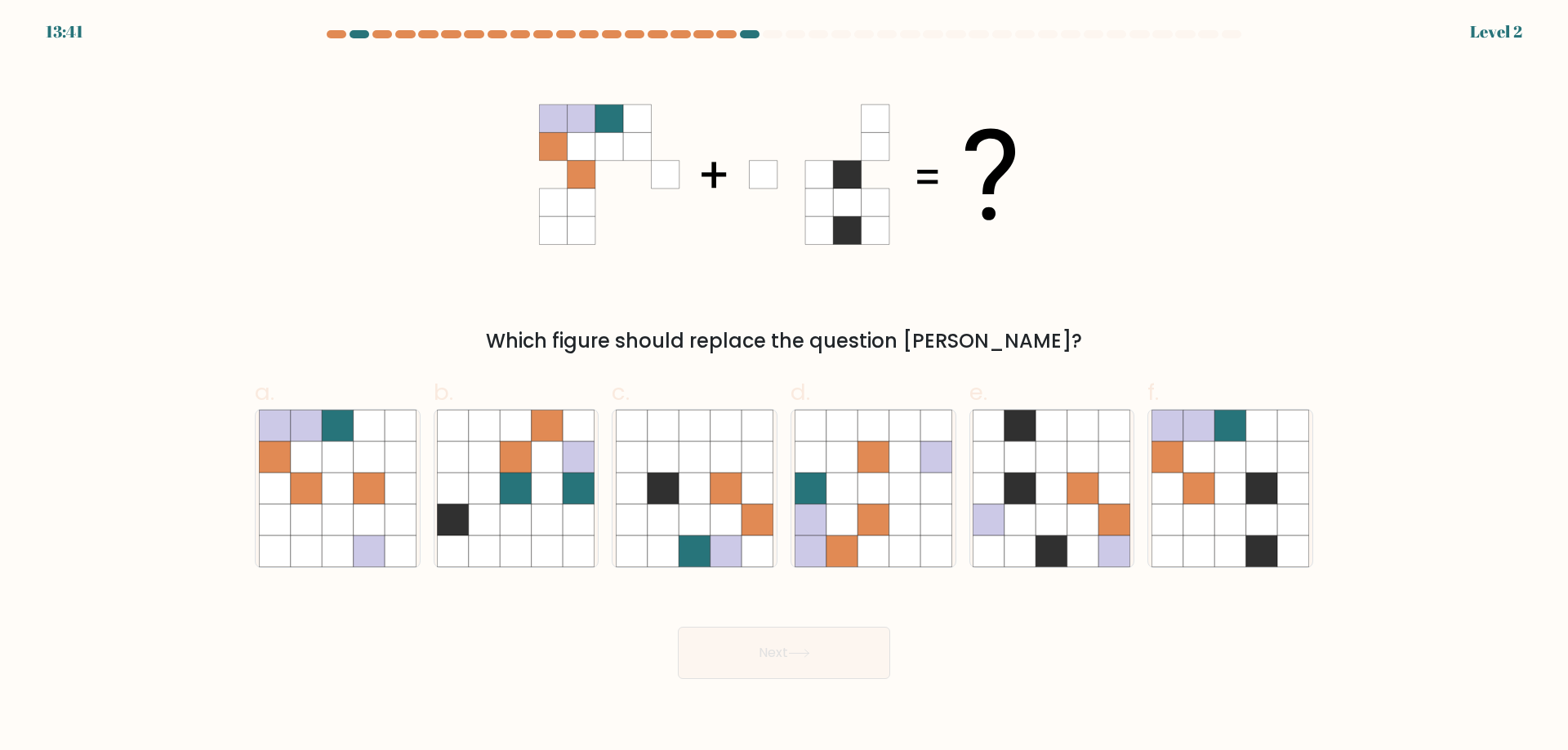
click at [676, 493] on icon at bounding box center [663, 488] width 31 height 31
click at [784, 386] on input "c." at bounding box center [784, 380] width 1 height 10
radio input "true"
click at [735, 629] on button "Next" at bounding box center [784, 653] width 212 height 52
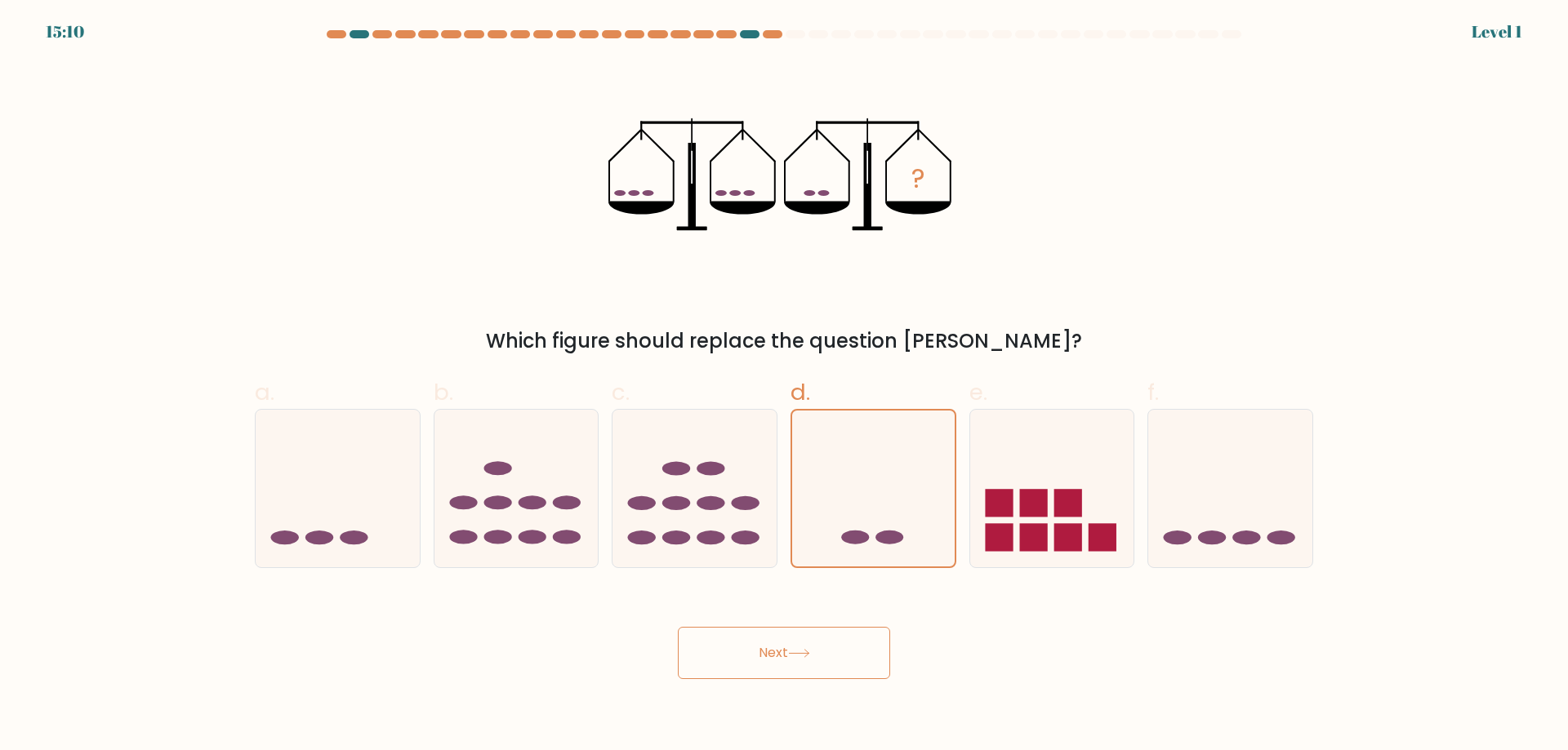
drag, startPoint x: 766, startPoint y: 662, endPoint x: 792, endPoint y: 590, distance: 76.6
click at [765, 660] on button "Next" at bounding box center [784, 653] width 212 height 52
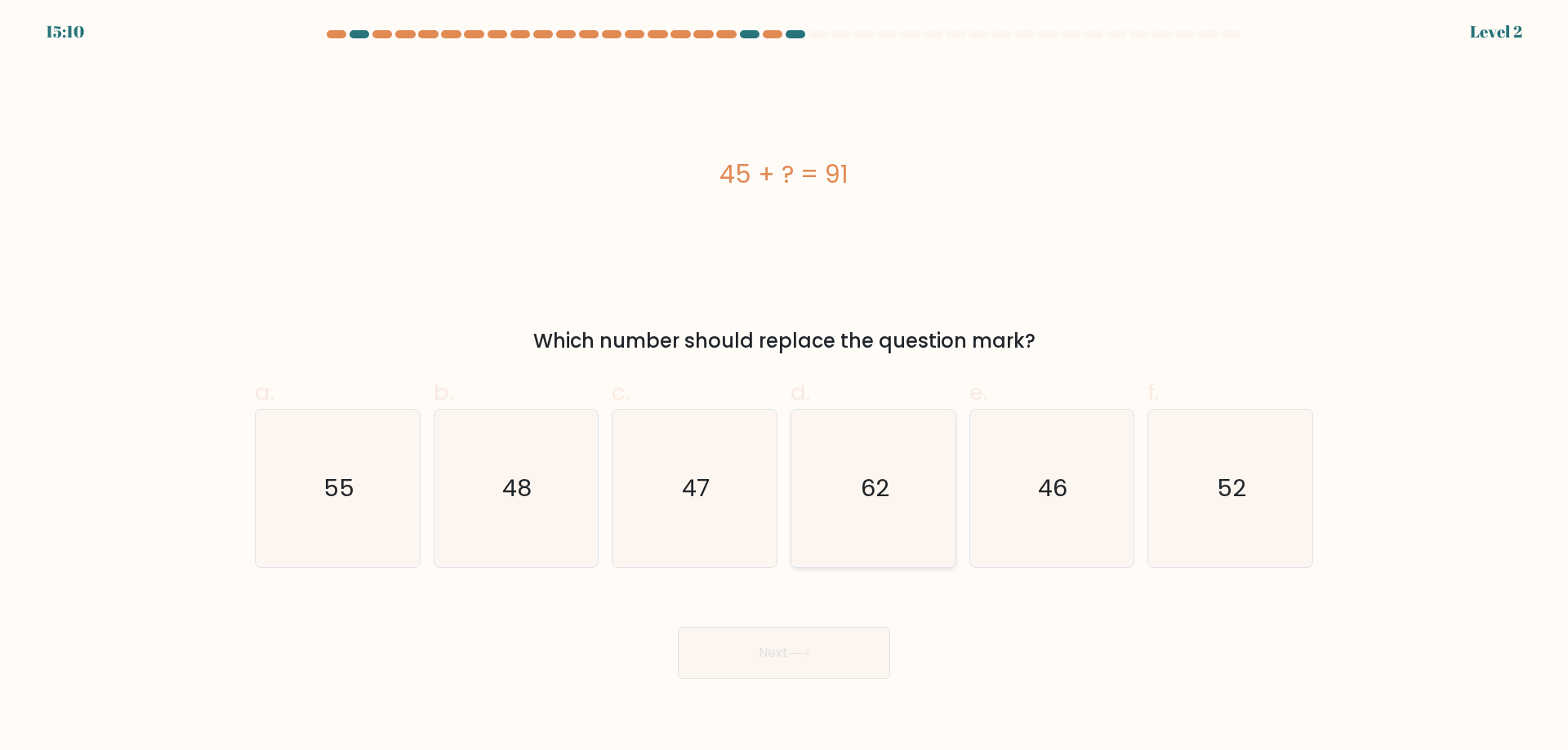
click at [856, 506] on icon "62" at bounding box center [873, 488] width 158 height 158
click at [785, 386] on input "d. 62" at bounding box center [784, 380] width 1 height 10
radio input "true"
drag, startPoint x: 776, startPoint y: 650, endPoint x: 770, endPoint y: 640, distance: 11.7
click at [776, 649] on button "Next" at bounding box center [784, 653] width 212 height 52
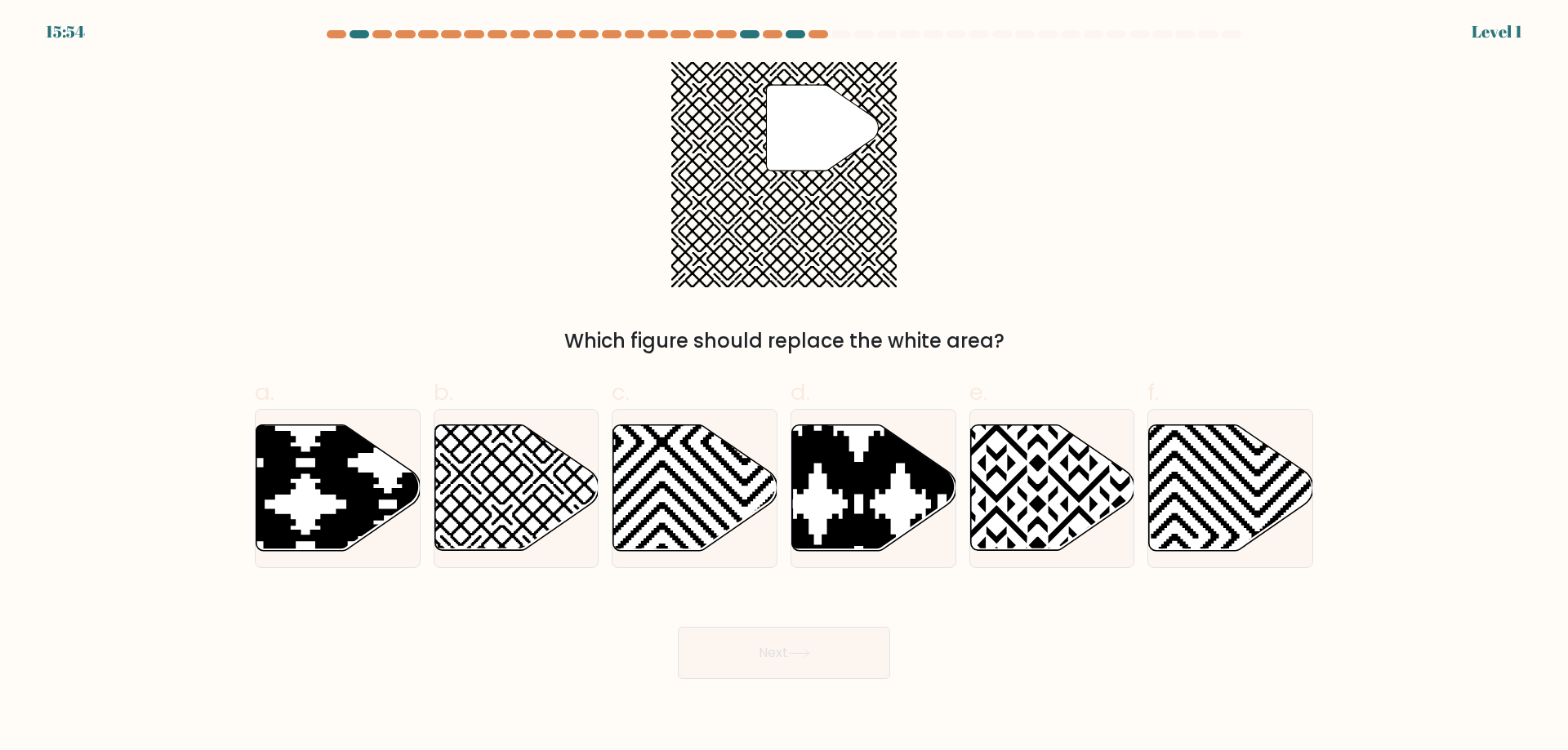
click at [724, 658] on button "Next" at bounding box center [784, 653] width 212 height 52
click at [710, 552] on icon at bounding box center [745, 423] width 330 height 330
click at [784, 386] on input "c." at bounding box center [784, 380] width 1 height 10
radio input "true"
click at [753, 661] on button "Next" at bounding box center [784, 653] width 212 height 52
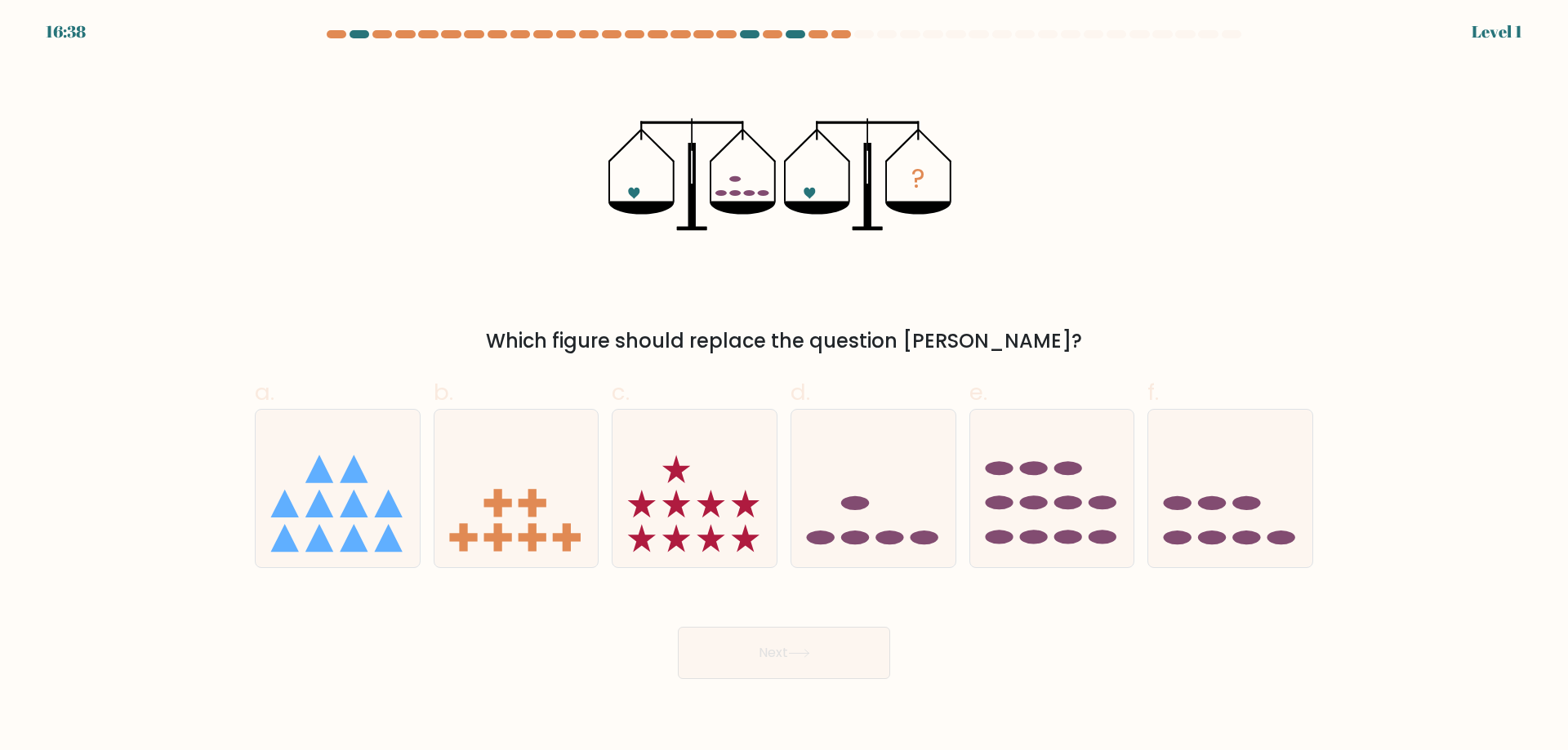
click at [703, 528] on icon at bounding box center [695, 489] width 164 height 136
click at [784, 386] on input "c." at bounding box center [784, 380] width 1 height 10
radio input "true"
click at [731, 654] on button "Next" at bounding box center [784, 653] width 212 height 52
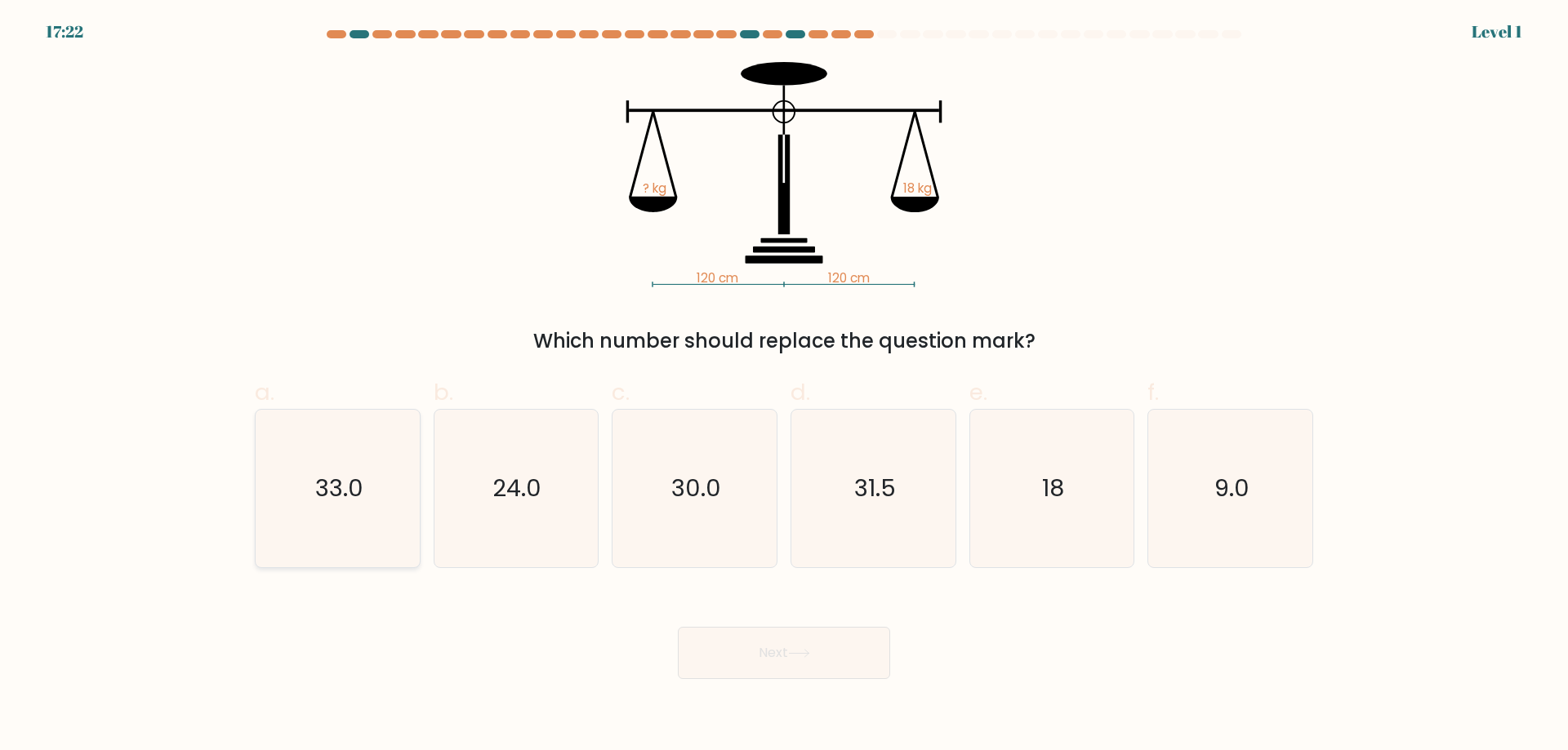
drag, startPoint x: 360, startPoint y: 506, endPoint x: 414, endPoint y: 530, distance: 59.1
click at [363, 506] on icon "33.0" at bounding box center [337, 488] width 158 height 158
click at [784, 386] on input "a. 33.0" at bounding box center [784, 380] width 1 height 10
radio input "true"
drag, startPoint x: 778, startPoint y: 682, endPoint x: 772, endPoint y: 670, distance: 13.4
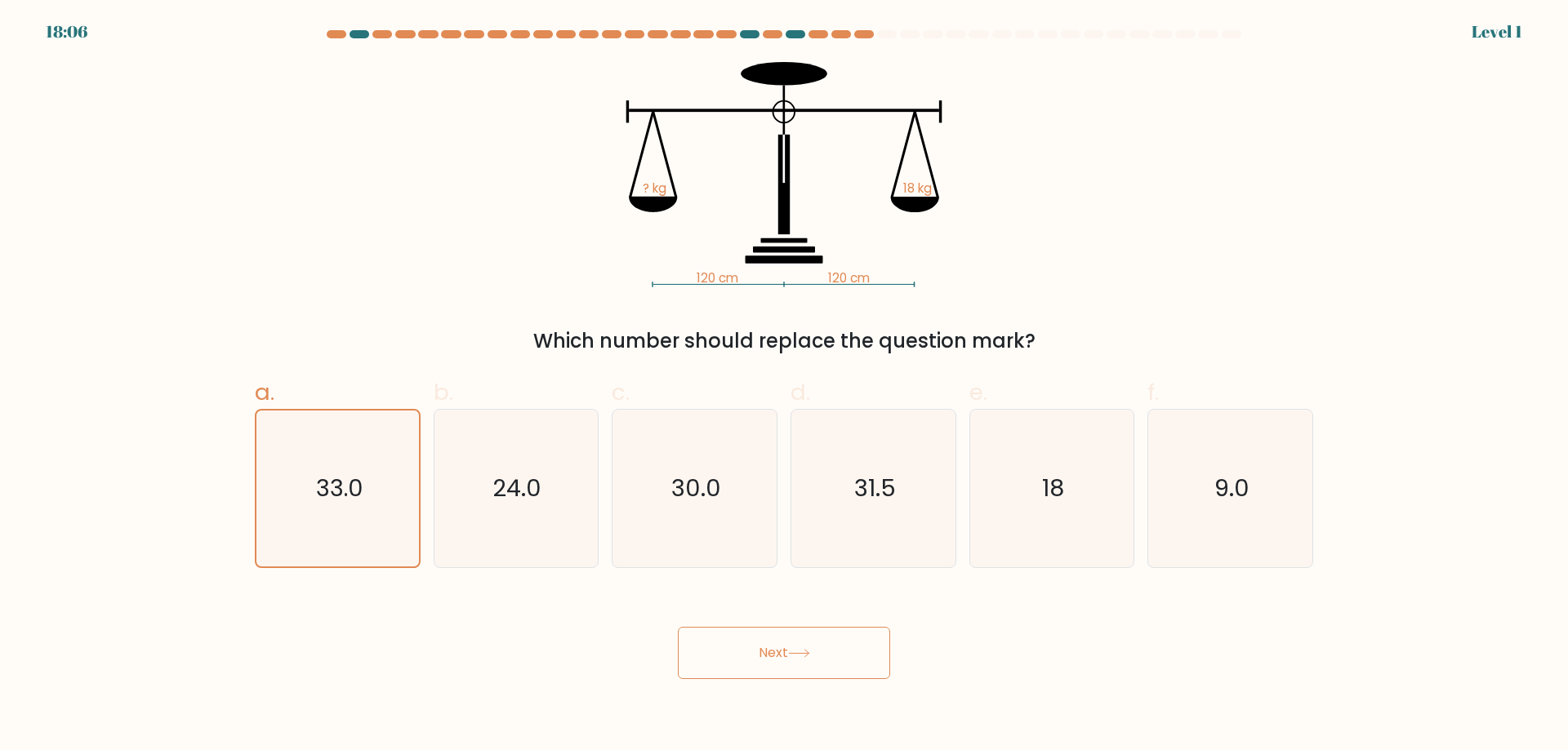
click at [777, 682] on body "18:06 Level 1" at bounding box center [784, 375] width 1568 height 750
click at [766, 658] on button "Next" at bounding box center [784, 653] width 212 height 52
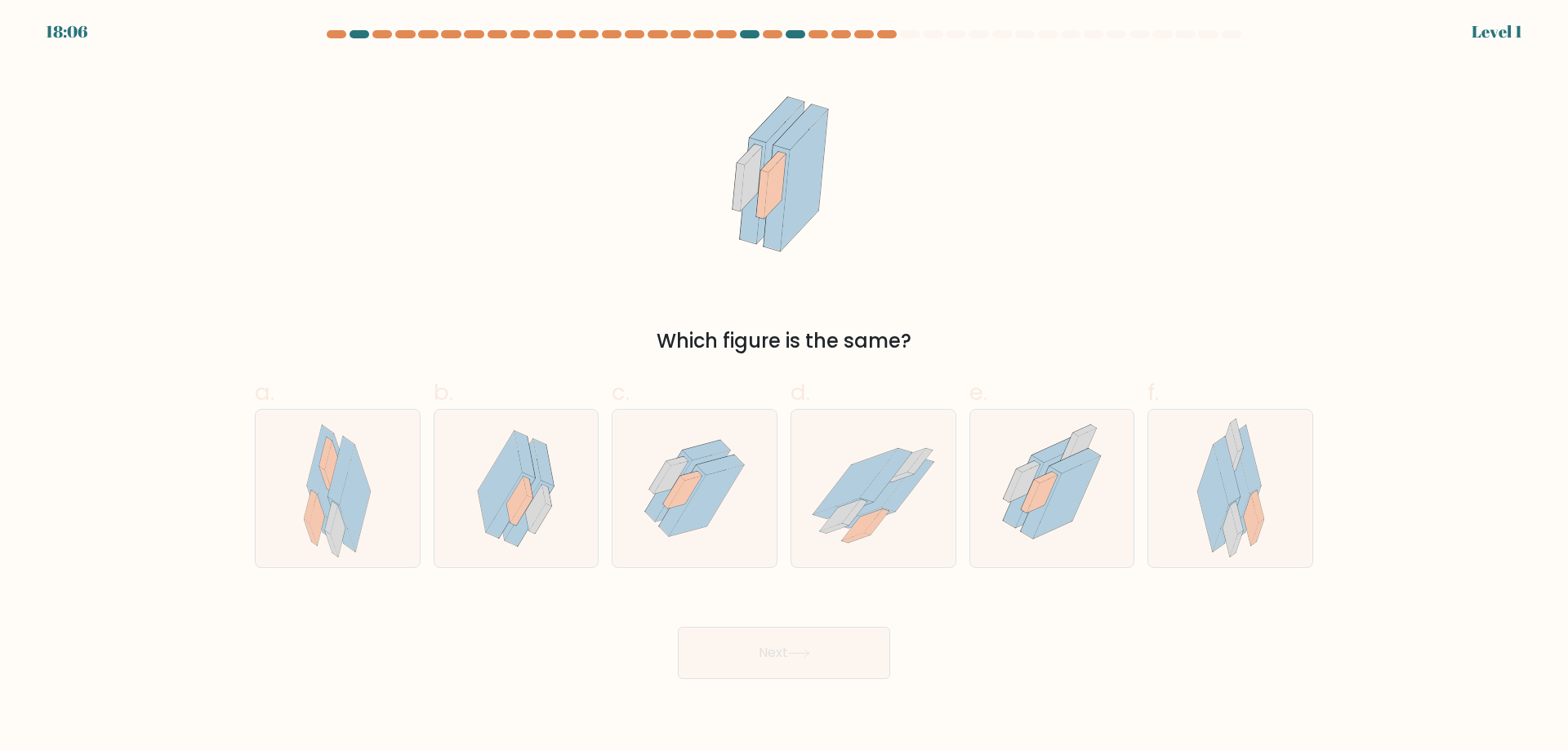
drag, startPoint x: 475, startPoint y: 499, endPoint x: 568, endPoint y: 585, distance: 126.7
click at [482, 504] on icon at bounding box center [515, 488] width 113 height 158
click at [784, 386] on input "b." at bounding box center [784, 380] width 1 height 10
radio input "true"
click at [733, 670] on button "Next" at bounding box center [784, 653] width 212 height 52
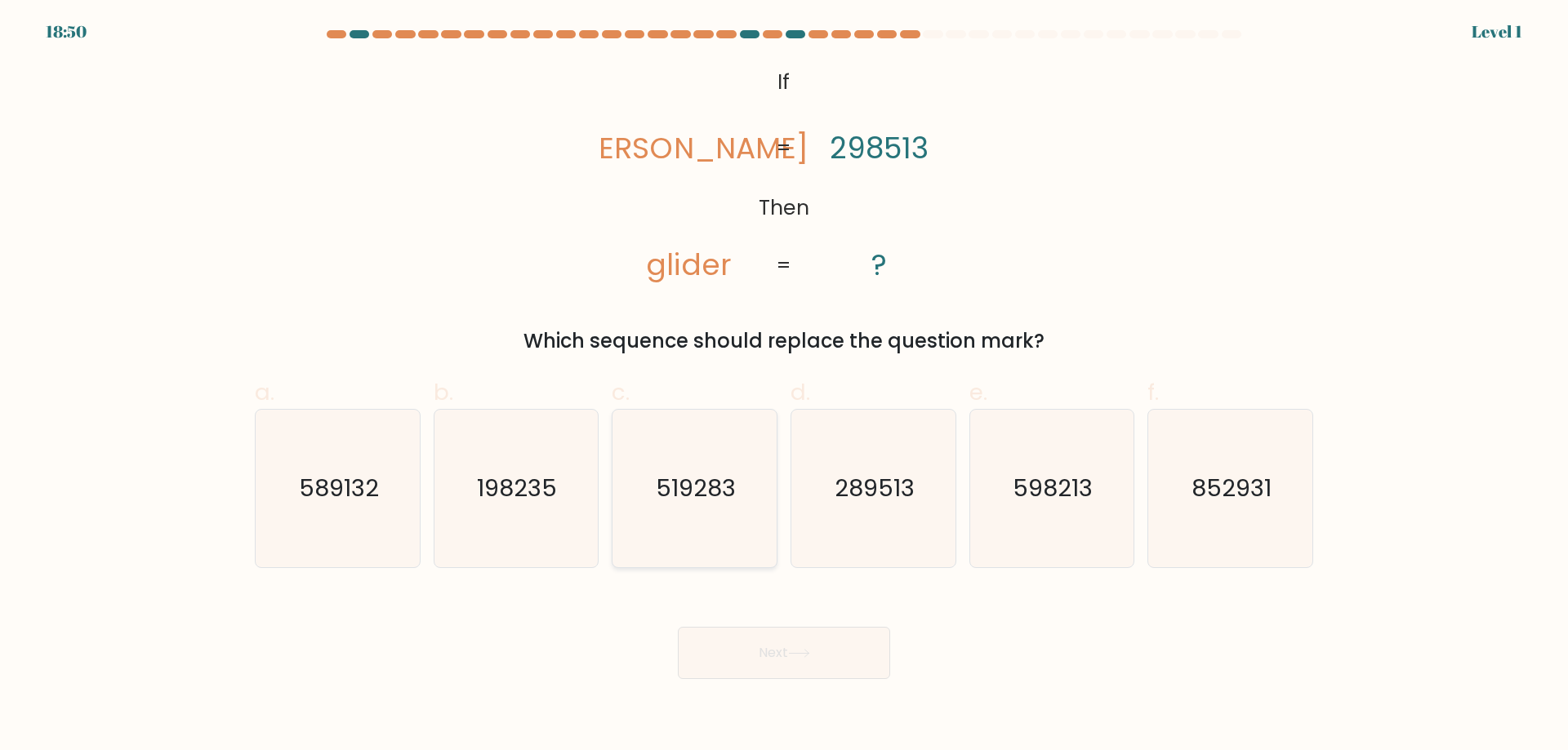
drag, startPoint x: 718, startPoint y: 513, endPoint x: 730, endPoint y: 559, distance: 47.5
click at [718, 514] on icon "519283" at bounding box center [694, 488] width 158 height 158
click at [784, 386] on input "c. 519283" at bounding box center [784, 380] width 1 height 10
radio input "true"
drag, startPoint x: 737, startPoint y: 650, endPoint x: 895, endPoint y: 615, distance: 161.8
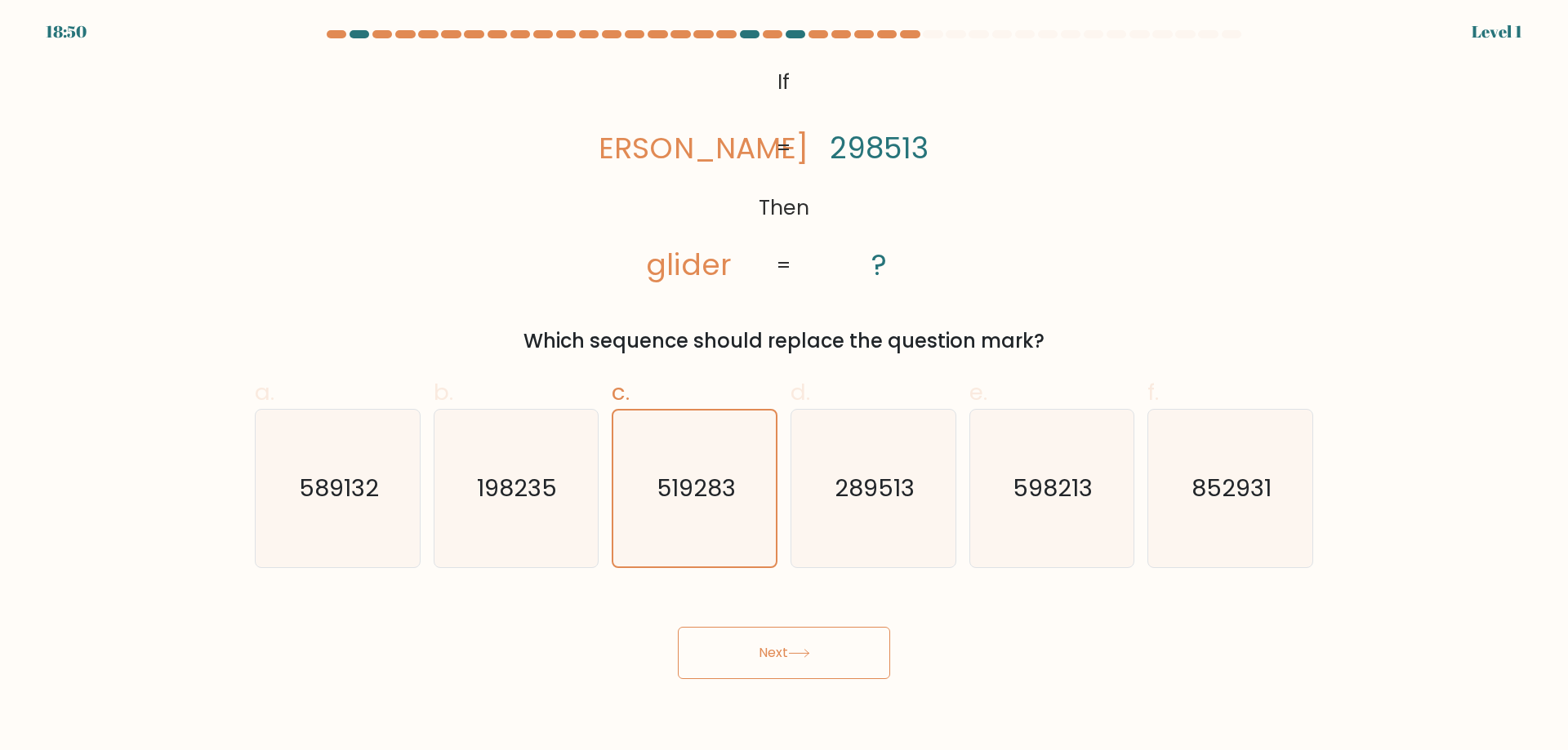
click at [738, 650] on button "Next" at bounding box center [784, 653] width 212 height 52
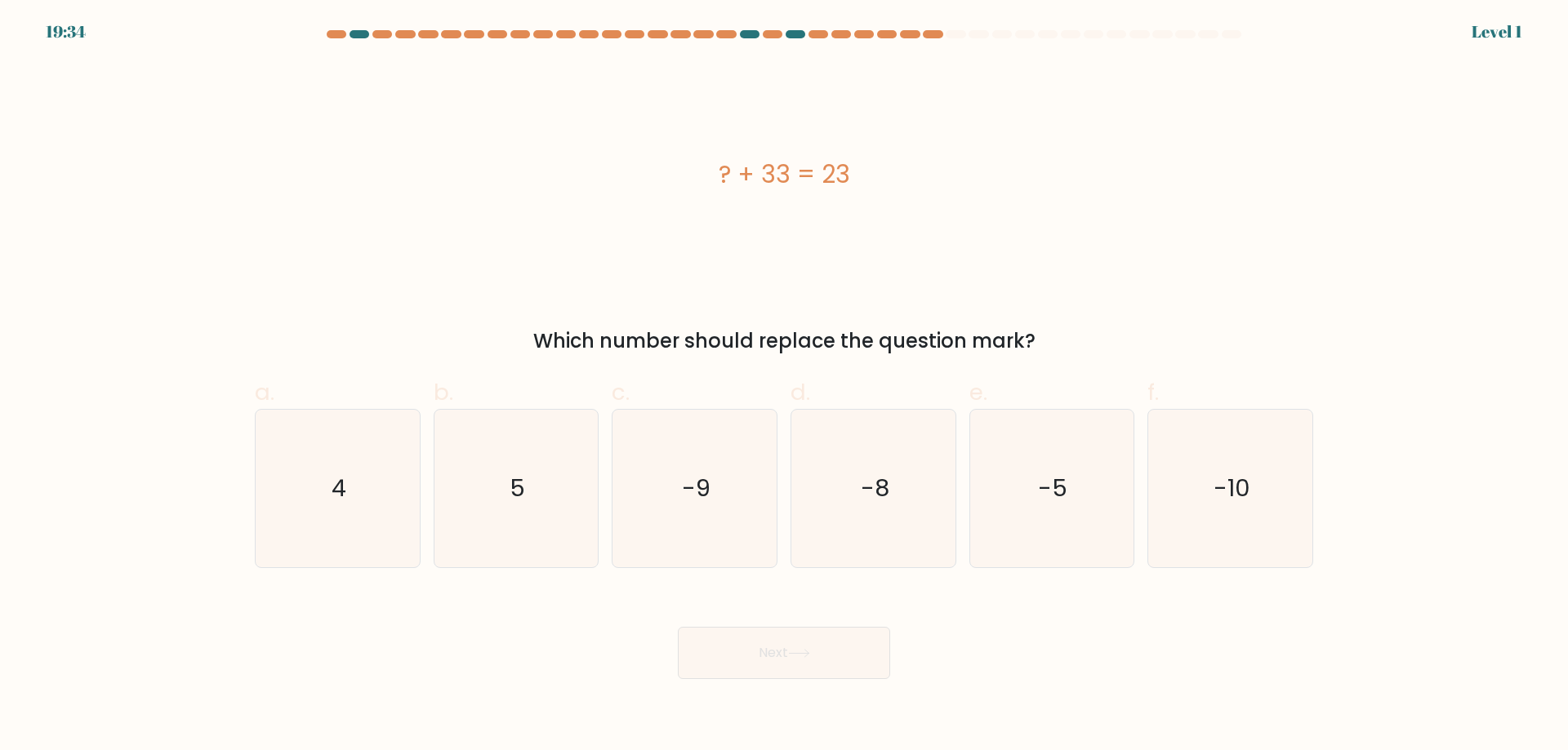
click at [1119, 533] on icon "-5" at bounding box center [1052, 488] width 158 height 158
click at [785, 386] on input "e. -5" at bounding box center [784, 380] width 1 height 10
radio input "true"
click at [785, 665] on button "Next" at bounding box center [784, 653] width 212 height 52
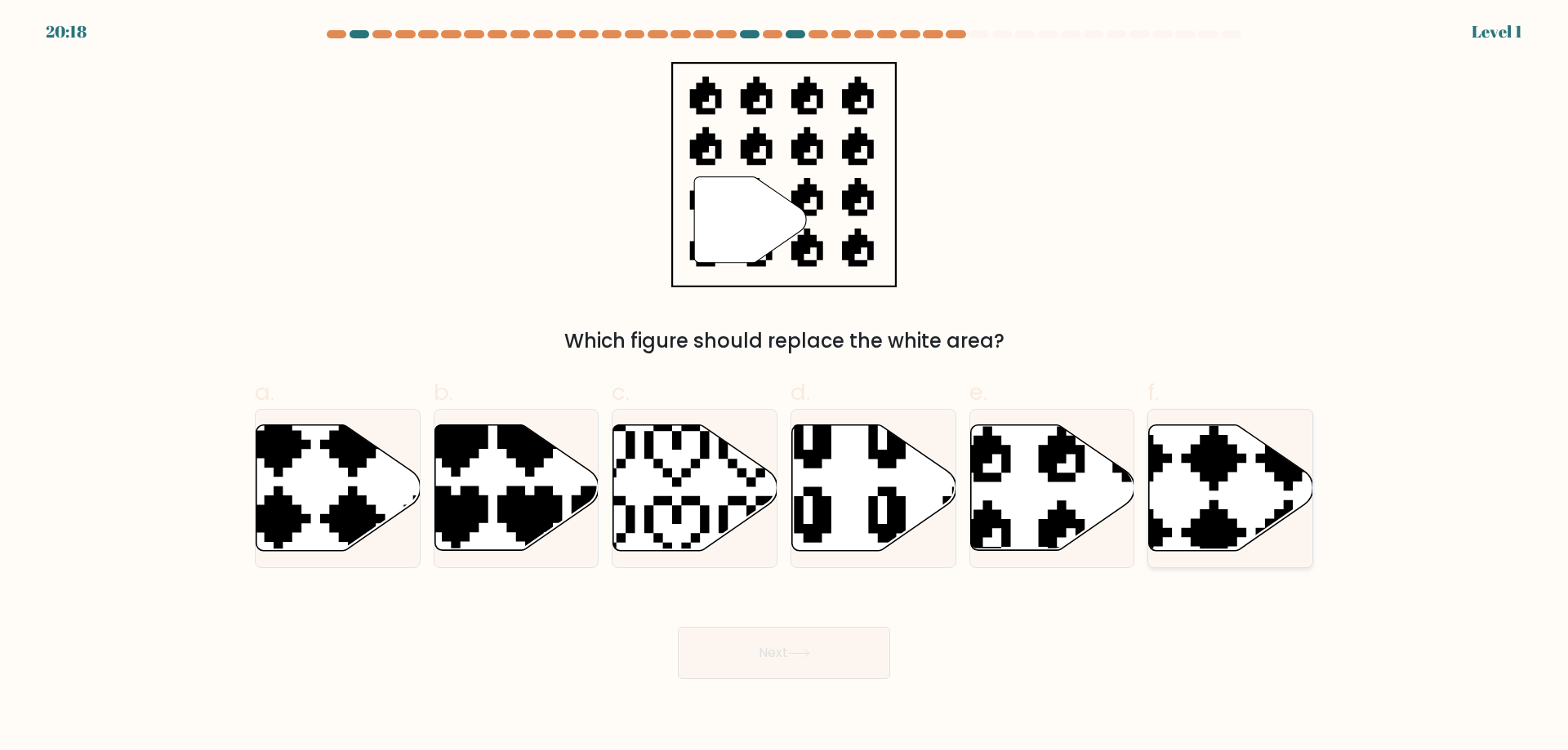
click at [1233, 520] on icon at bounding box center [1177, 421] width 288 height 288
click at [785, 386] on input "f." at bounding box center [784, 380] width 1 height 10
radio input "true"
drag, startPoint x: 843, startPoint y: 661, endPoint x: 951, endPoint y: 573, distance: 139.3
click at [843, 660] on button "Next" at bounding box center [784, 653] width 212 height 52
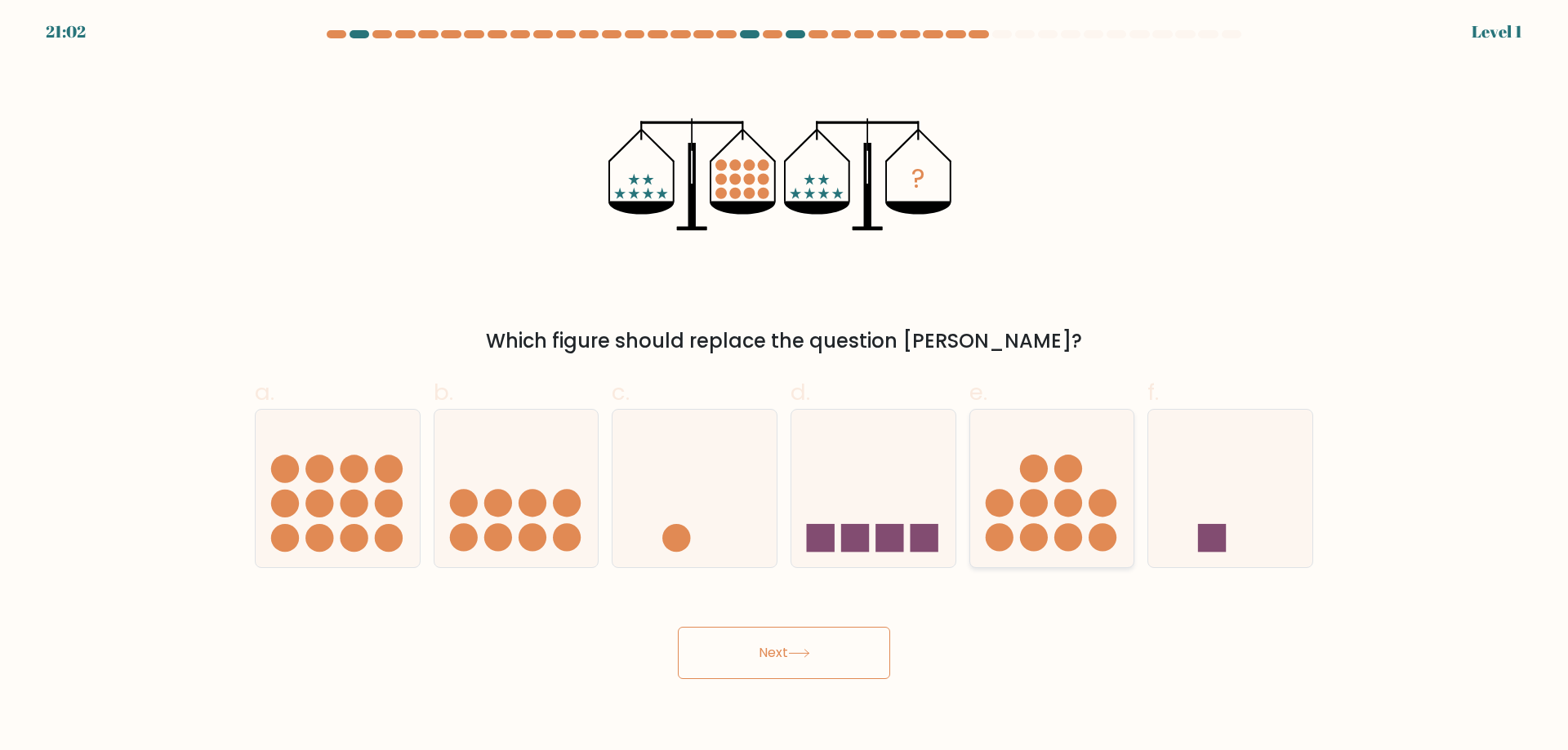
click at [1001, 506] on circle at bounding box center [999, 503] width 27 height 27
click at [785, 386] on input "e." at bounding box center [784, 380] width 1 height 10
radio input "true"
click at [833, 652] on button "Next" at bounding box center [784, 653] width 212 height 52
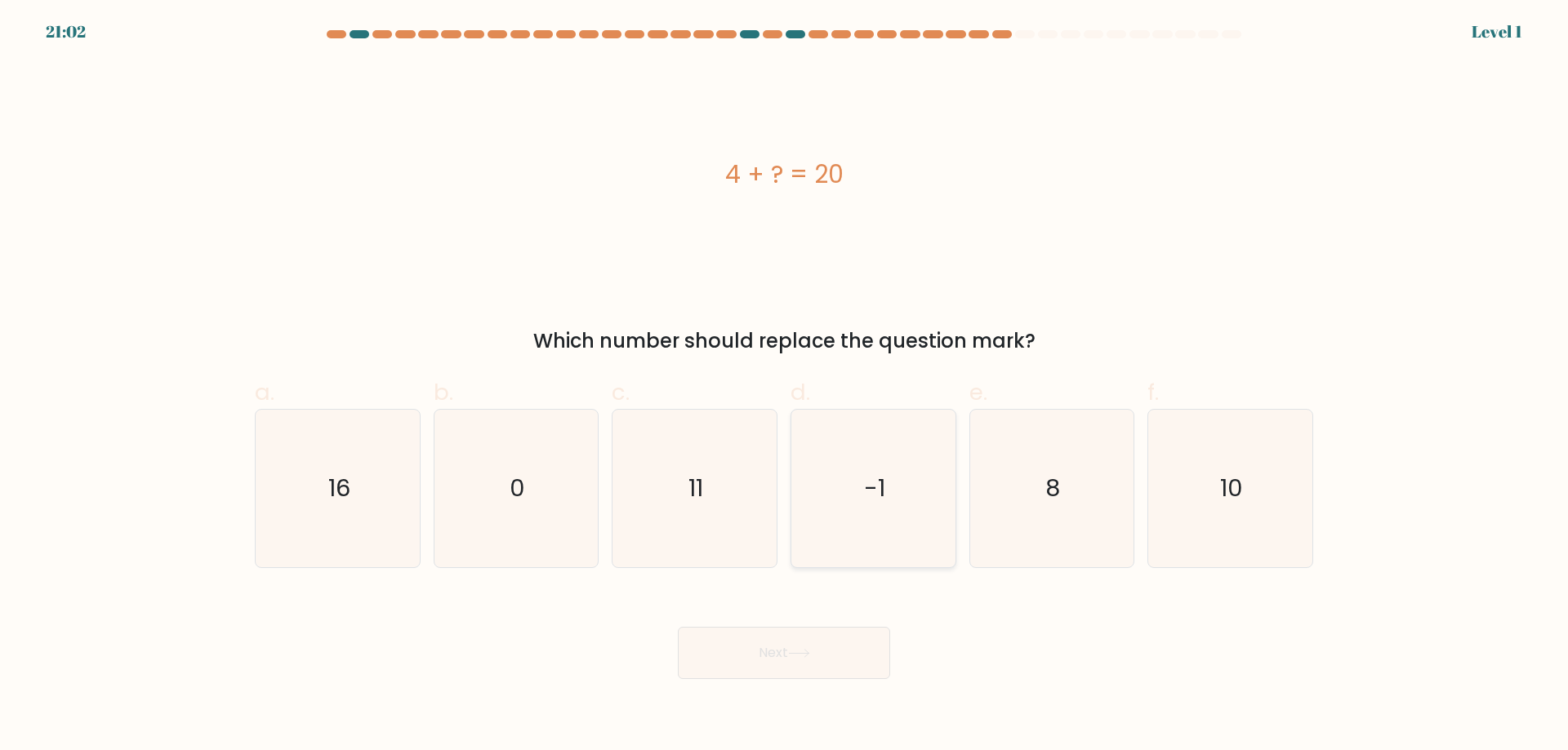
click at [845, 537] on icon "-1" at bounding box center [873, 488] width 158 height 158
click at [785, 386] on input "d. -1" at bounding box center [784, 380] width 1 height 10
radio input "true"
drag, startPoint x: 801, startPoint y: 688, endPoint x: 801, endPoint y: 675, distance: 13.0
click at [801, 682] on body "22:30 Level 1 0" at bounding box center [784, 375] width 1568 height 750
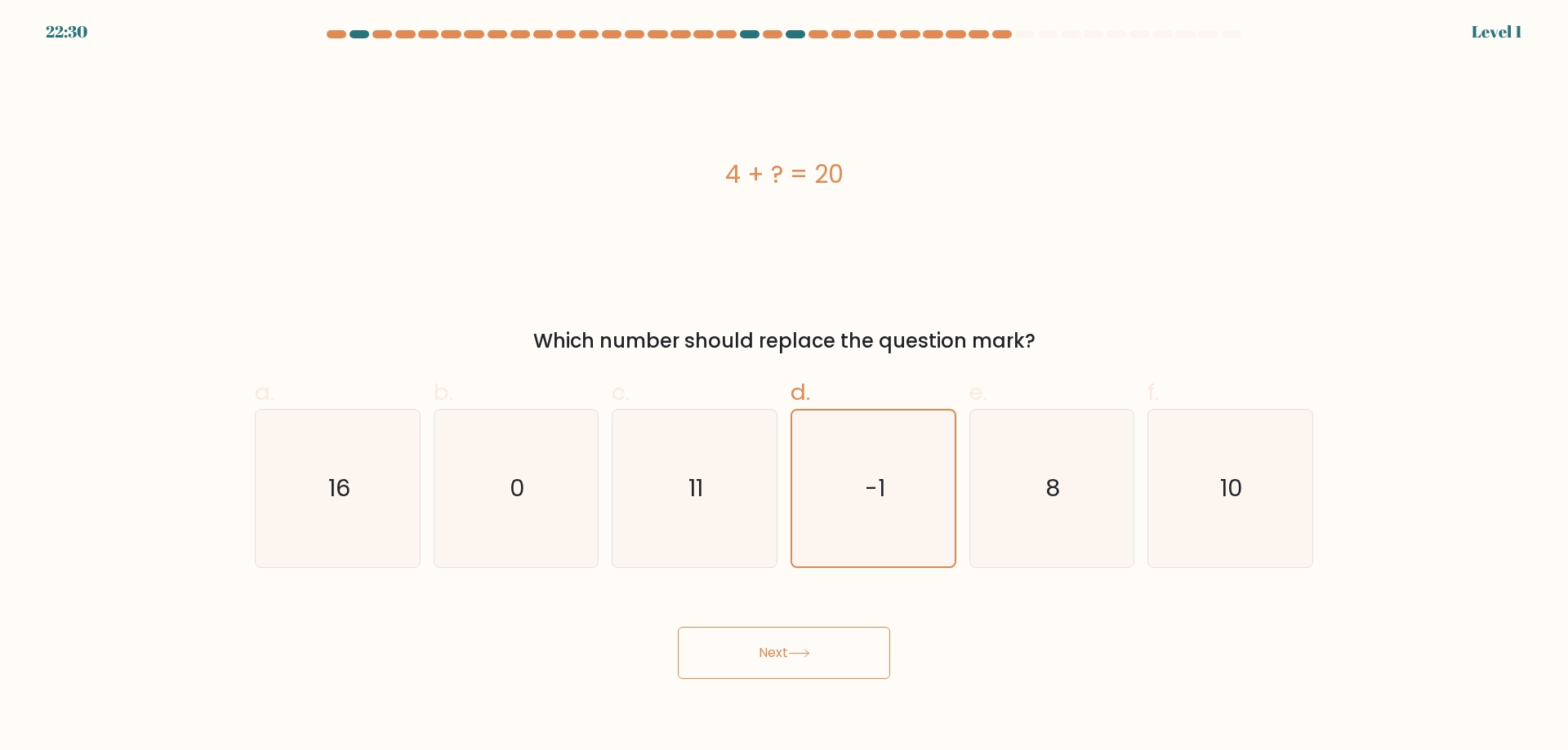
click at [802, 663] on button "Next" at bounding box center [784, 653] width 212 height 52
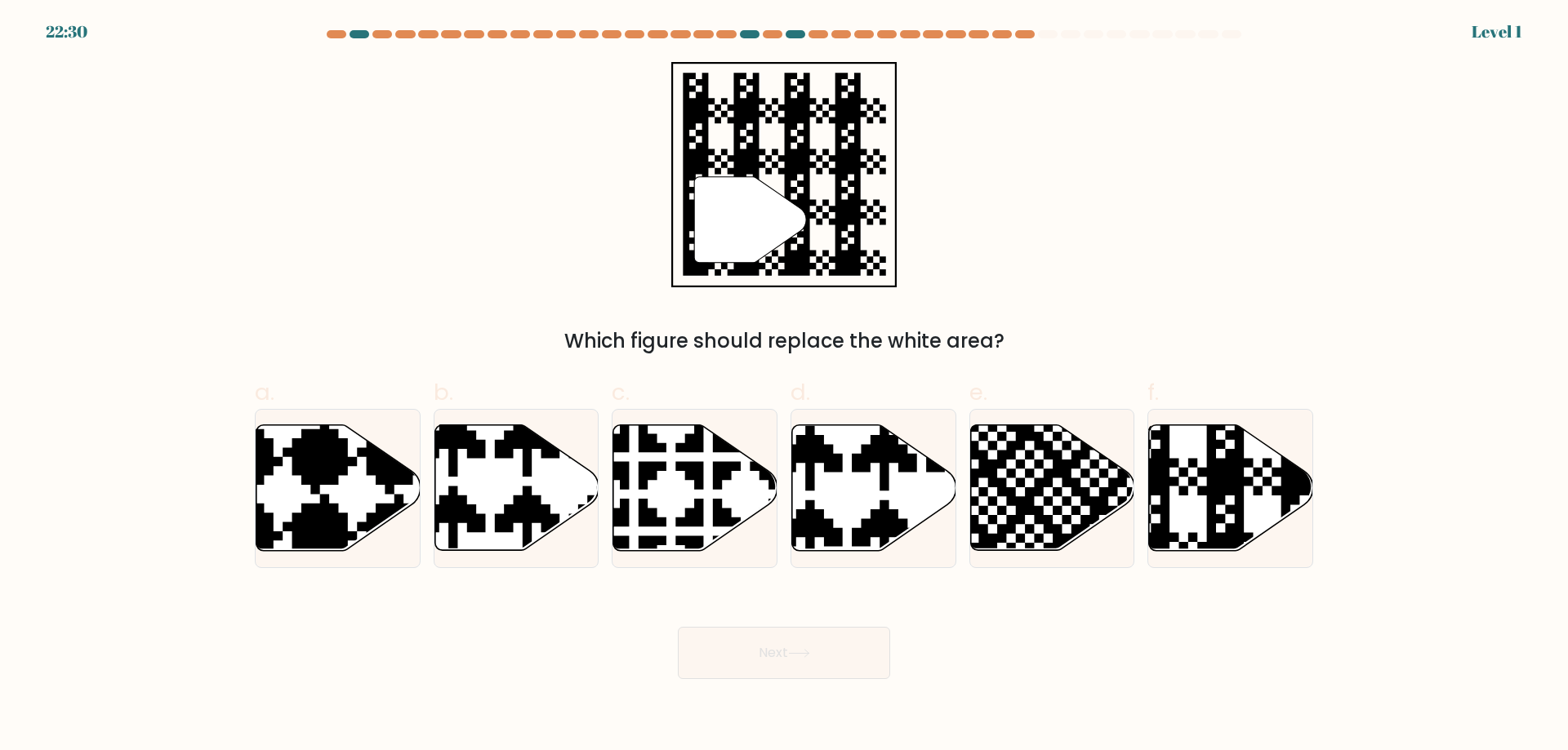
drag, startPoint x: 773, startPoint y: 597, endPoint x: 749, endPoint y: 656, distance: 63.7
click at [737, 545] on icon at bounding box center [695, 489] width 164 height 128
click at [784, 386] on input "c." at bounding box center [784, 380] width 1 height 10
radio input "true"
drag, startPoint x: 754, startPoint y: 658, endPoint x: 676, endPoint y: 583, distance: 108.2
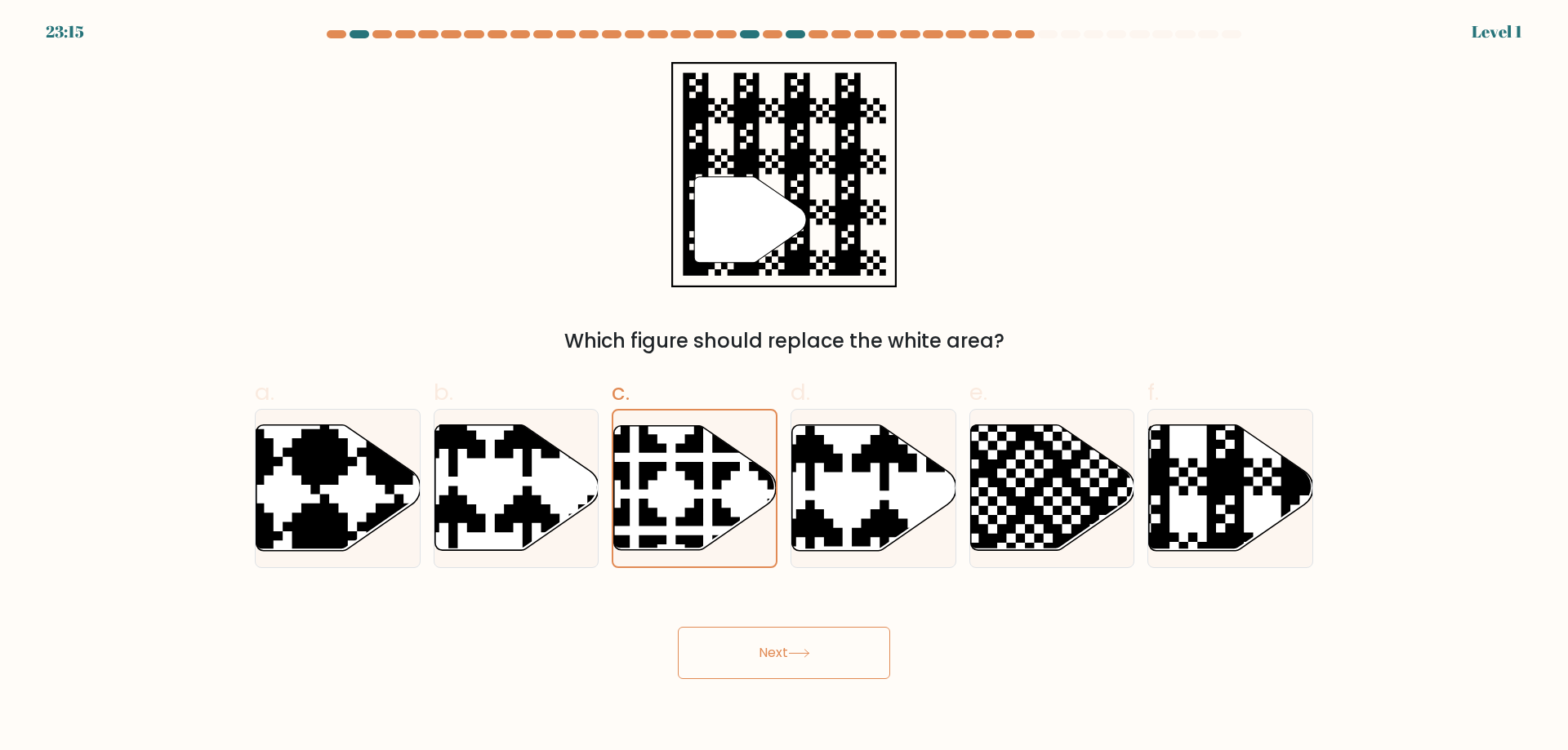
click at [749, 653] on button "Next" at bounding box center [784, 653] width 212 height 52
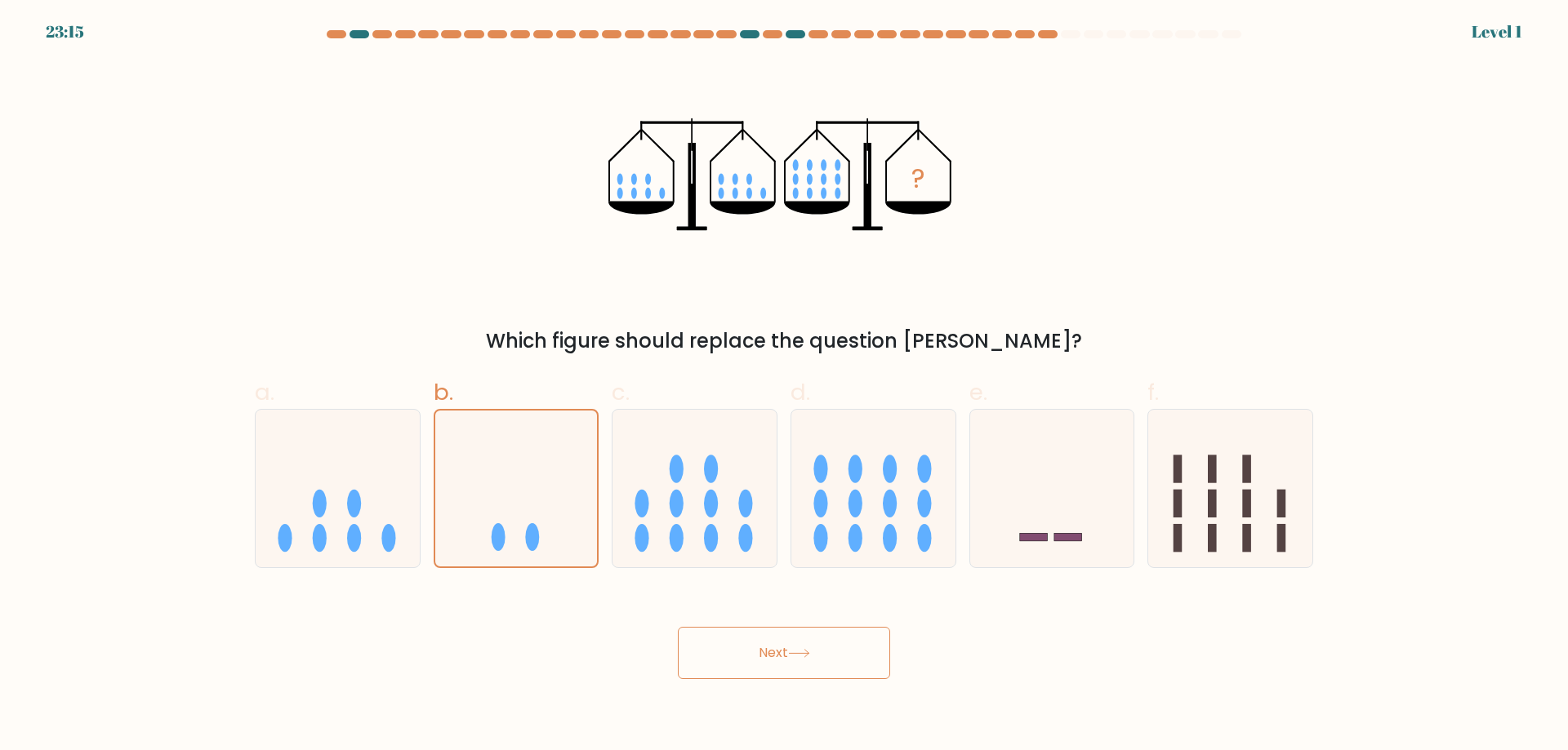
drag, startPoint x: 716, startPoint y: 662, endPoint x: 708, endPoint y: 658, distance: 8.9
click at [712, 658] on button "Next" at bounding box center [784, 653] width 212 height 52
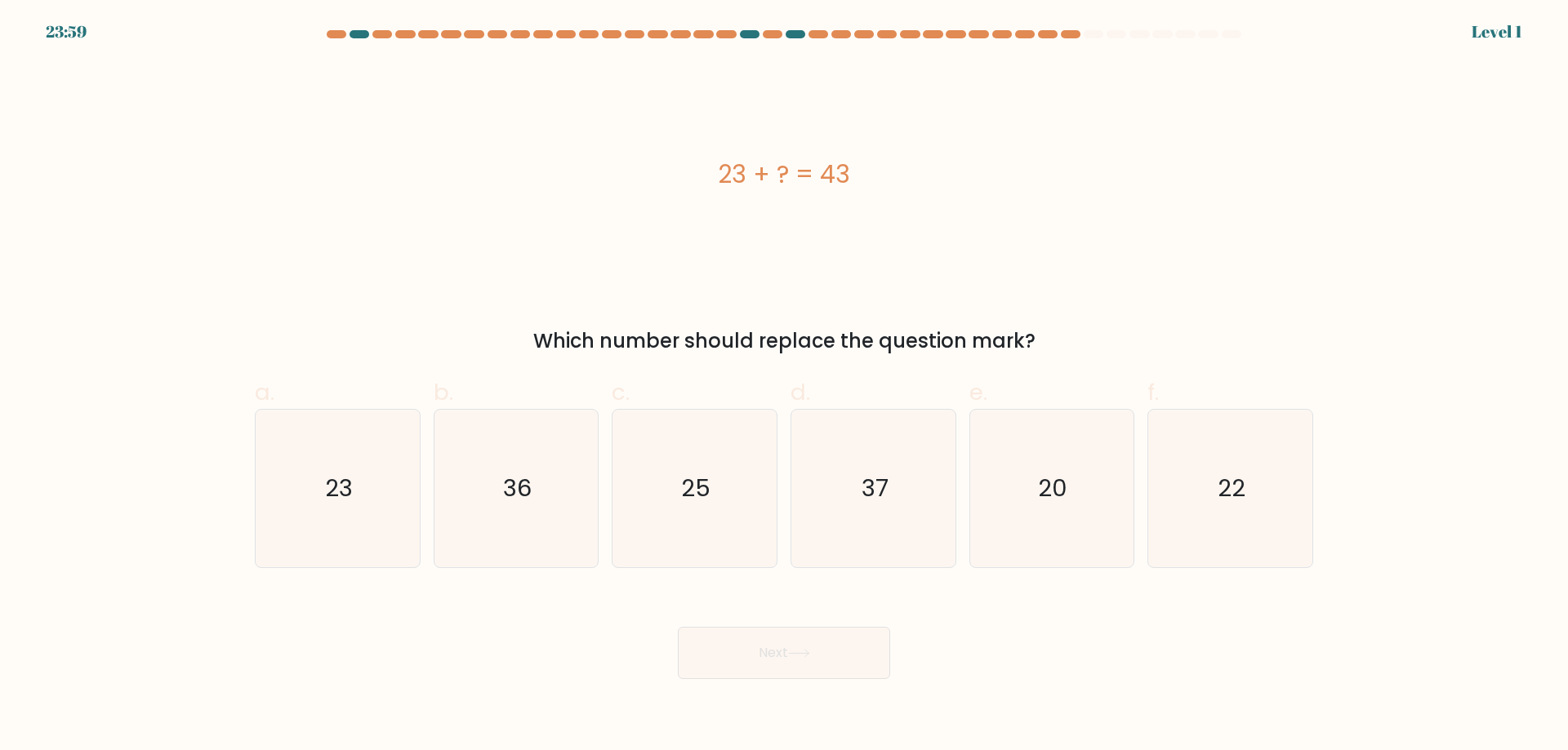
drag, startPoint x: 354, startPoint y: 504, endPoint x: 494, endPoint y: 592, distance: 165.4
click at [355, 504] on icon "23" at bounding box center [337, 488] width 158 height 158
click at [784, 386] on input "a. 23" at bounding box center [784, 380] width 1 height 10
radio input "true"
drag, startPoint x: 757, startPoint y: 643, endPoint x: 859, endPoint y: 558, distance: 132.8
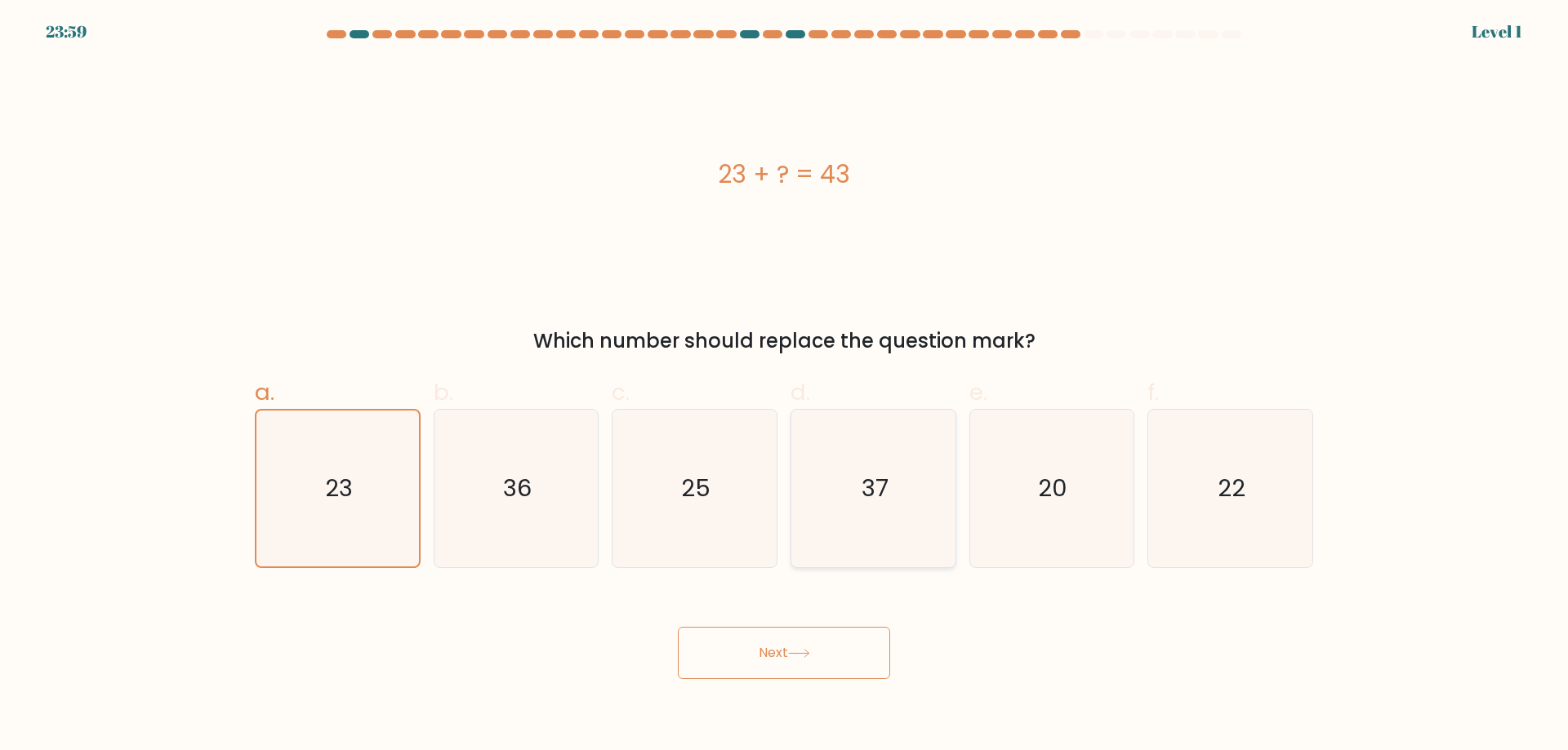
click at [757, 642] on button "Next" at bounding box center [784, 653] width 212 height 52
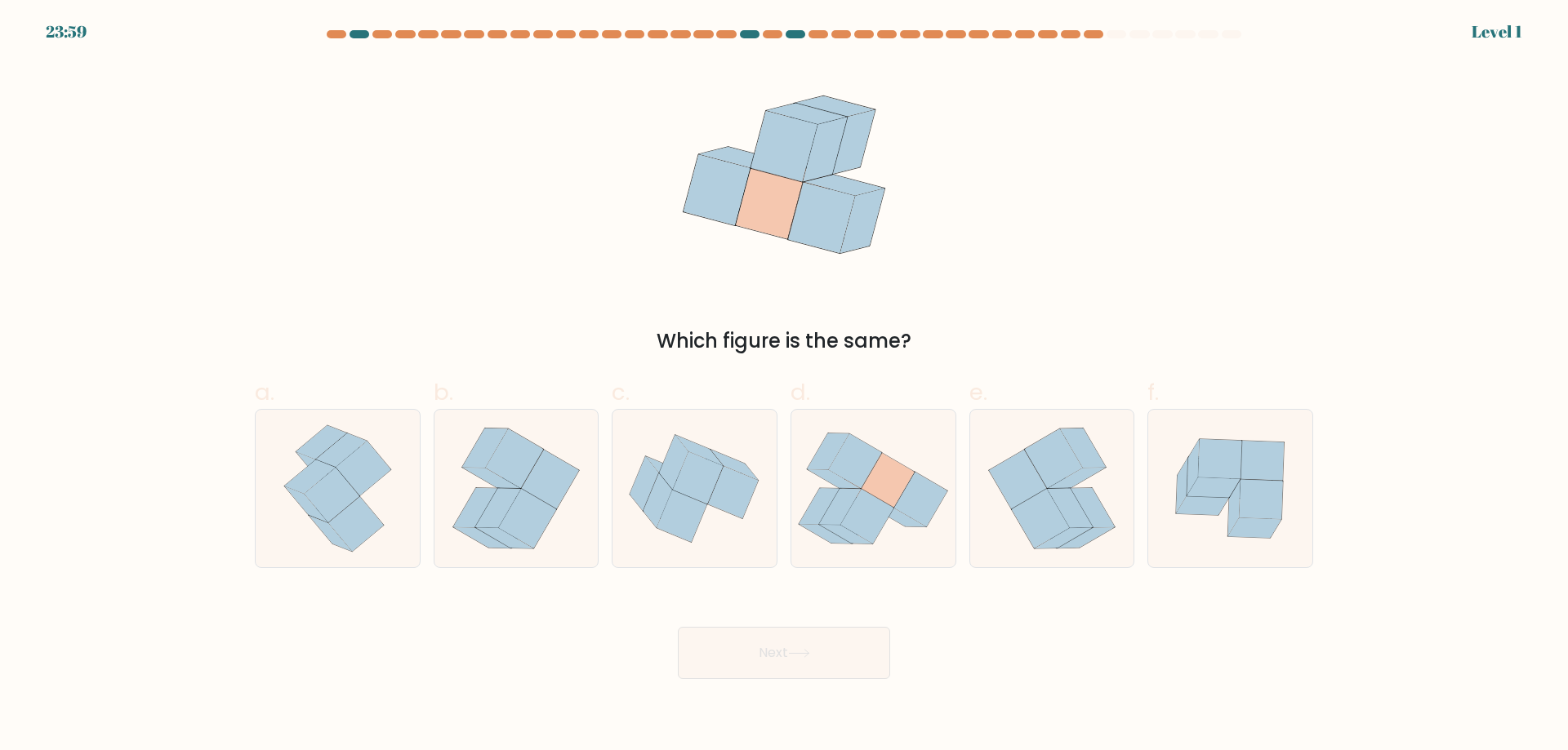
drag, startPoint x: 859, startPoint y: 558, endPoint x: 902, endPoint y: 571, distance: 44.9
click at [923, 507] on icon at bounding box center [920, 499] width 53 height 55
click at [785, 386] on input "d." at bounding box center [784, 380] width 1 height 10
radio input "true"
drag, startPoint x: 820, startPoint y: 666, endPoint x: 875, endPoint y: 637, distance: 62.2
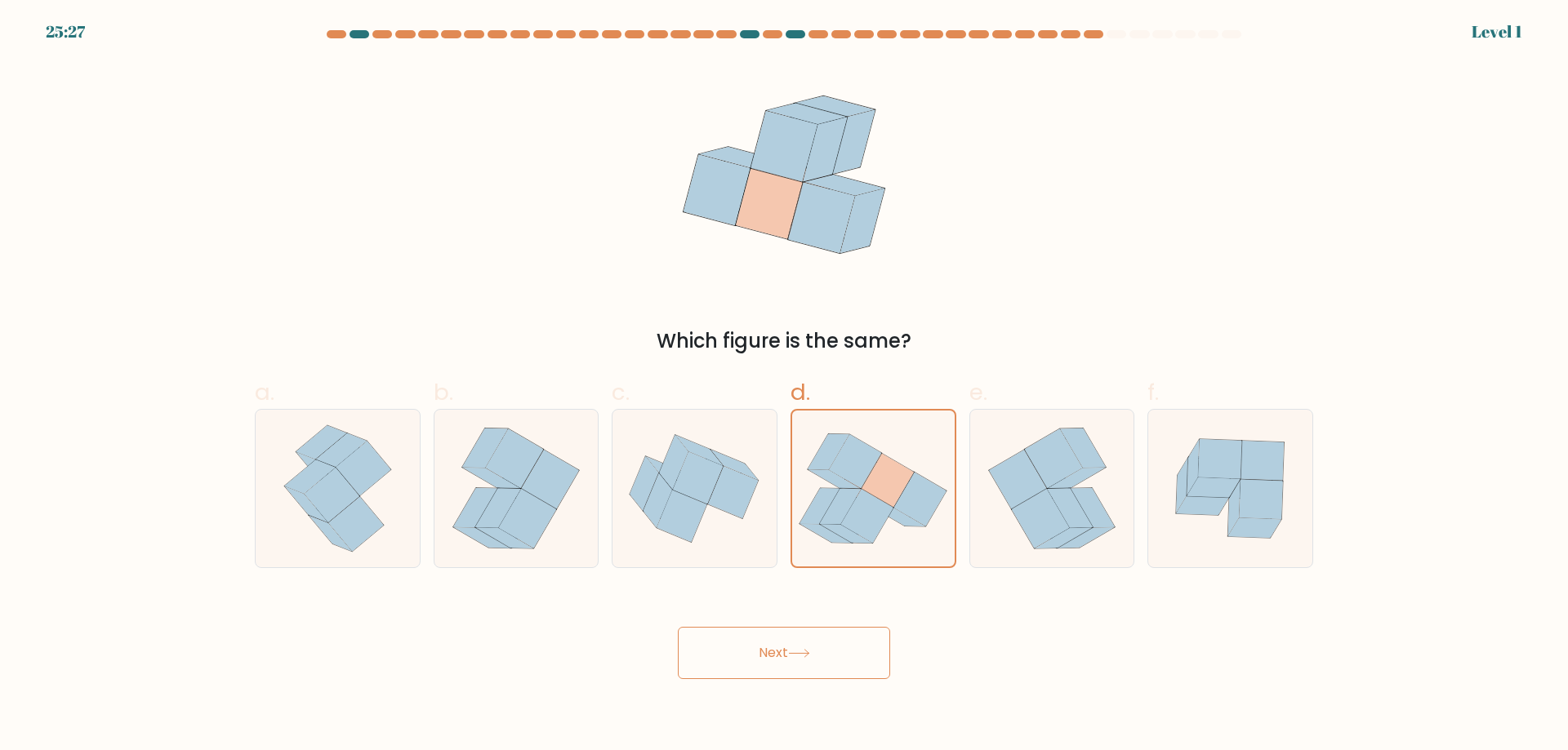
click at [821, 664] on button "Next" at bounding box center [784, 653] width 212 height 52
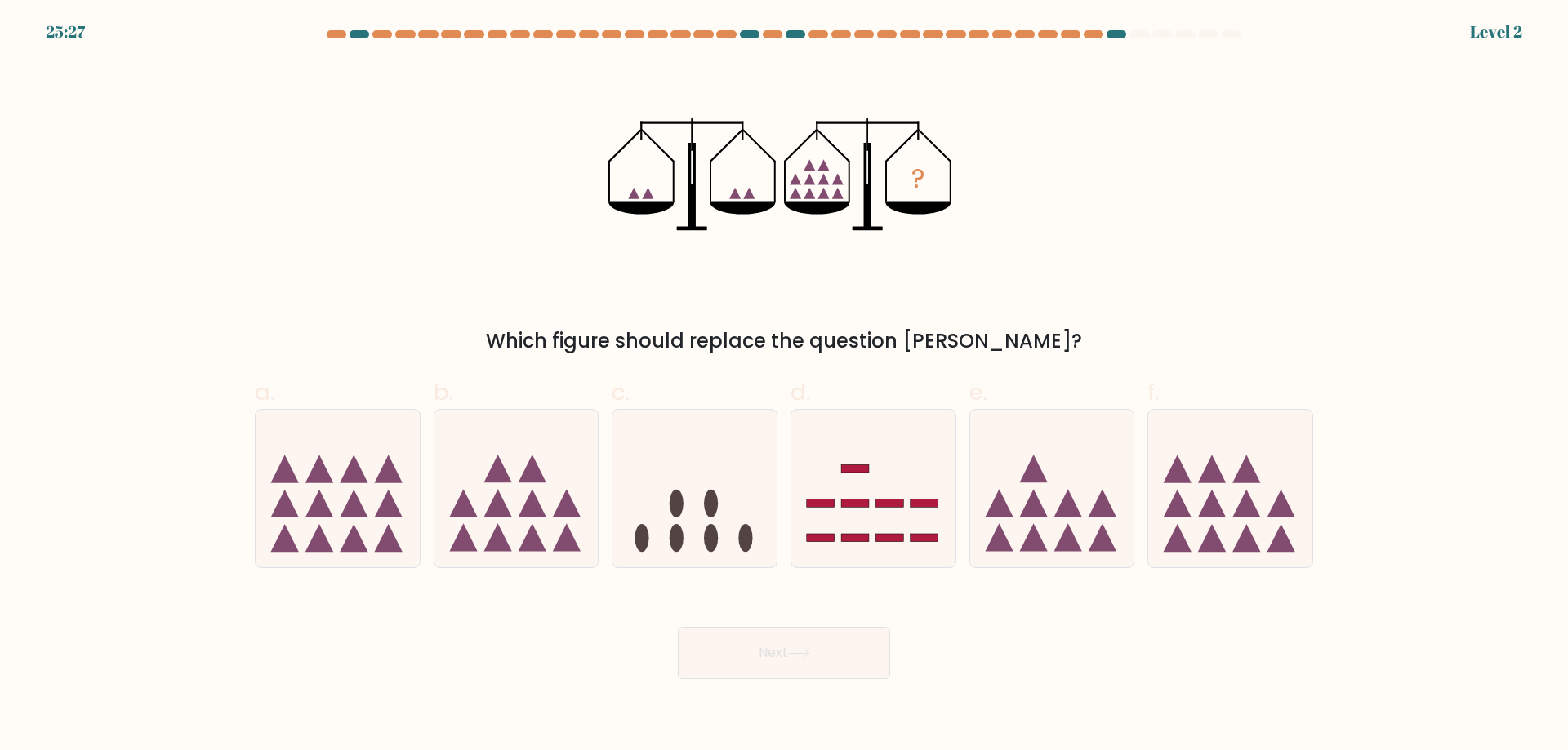
click at [1031, 548] on icon at bounding box center [1053, 489] width 164 height 136
click at [785, 386] on input "e." at bounding box center [784, 380] width 1 height 10
radio input "true"
drag, startPoint x: 858, startPoint y: 665, endPoint x: 1039, endPoint y: 571, distance: 204.0
click at [861, 663] on button "Next" at bounding box center [784, 653] width 212 height 52
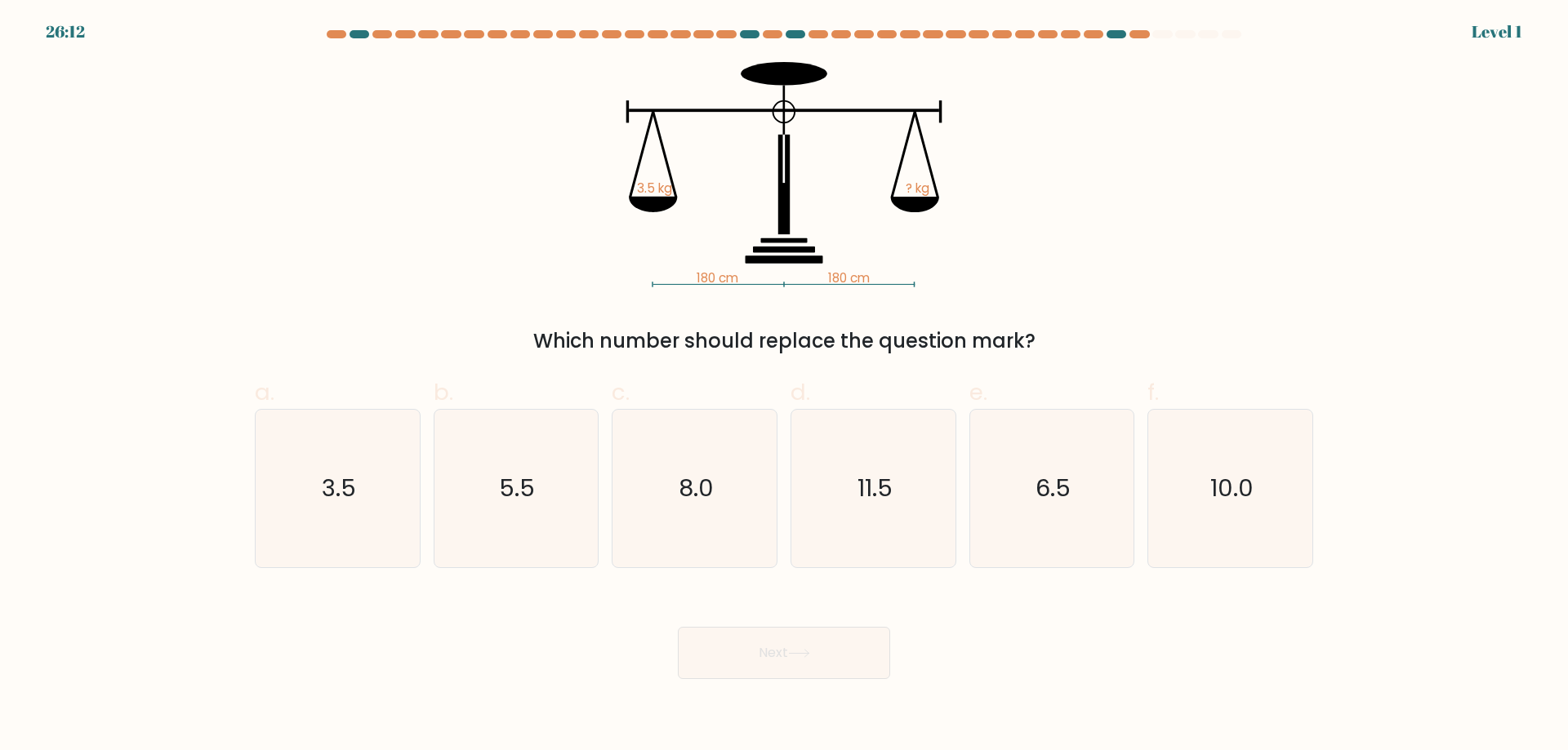
drag, startPoint x: 1189, startPoint y: 527, endPoint x: 1030, endPoint y: 607, distance: 178.0
click at [1181, 531] on icon "10.0" at bounding box center [1230, 488] width 158 height 158
click at [785, 386] on input "f. 10.0" at bounding box center [784, 380] width 1 height 10
radio input "true"
click at [779, 659] on button "Next" at bounding box center [784, 653] width 212 height 52
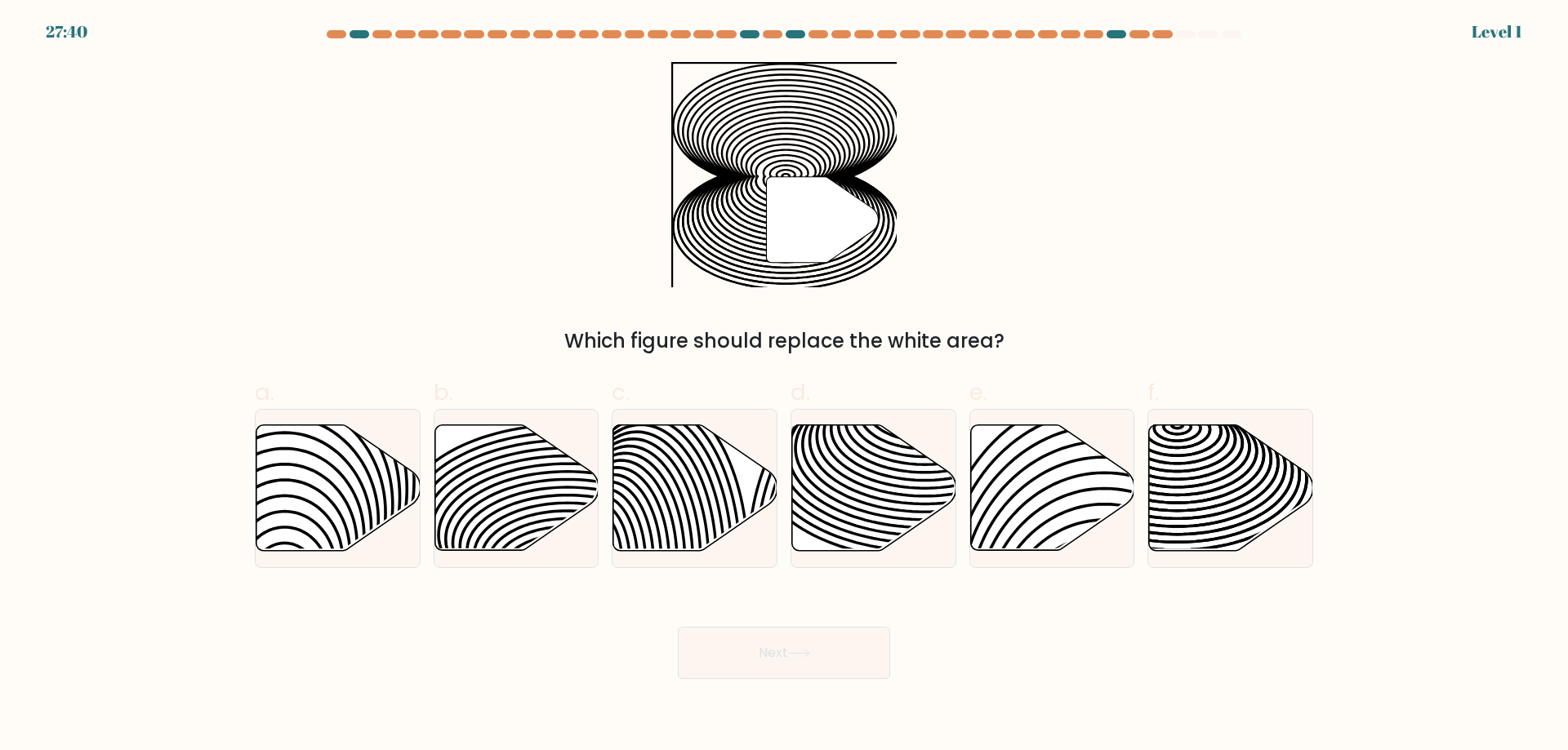
click at [754, 656] on button "Next" at bounding box center [784, 653] width 212 height 52
click at [628, 492] on icon at bounding box center [696, 488] width 164 height 125
click at [784, 386] on input "c." at bounding box center [784, 380] width 1 height 10
radio input "true"
click at [691, 622] on div "Next" at bounding box center [784, 633] width 1078 height 92
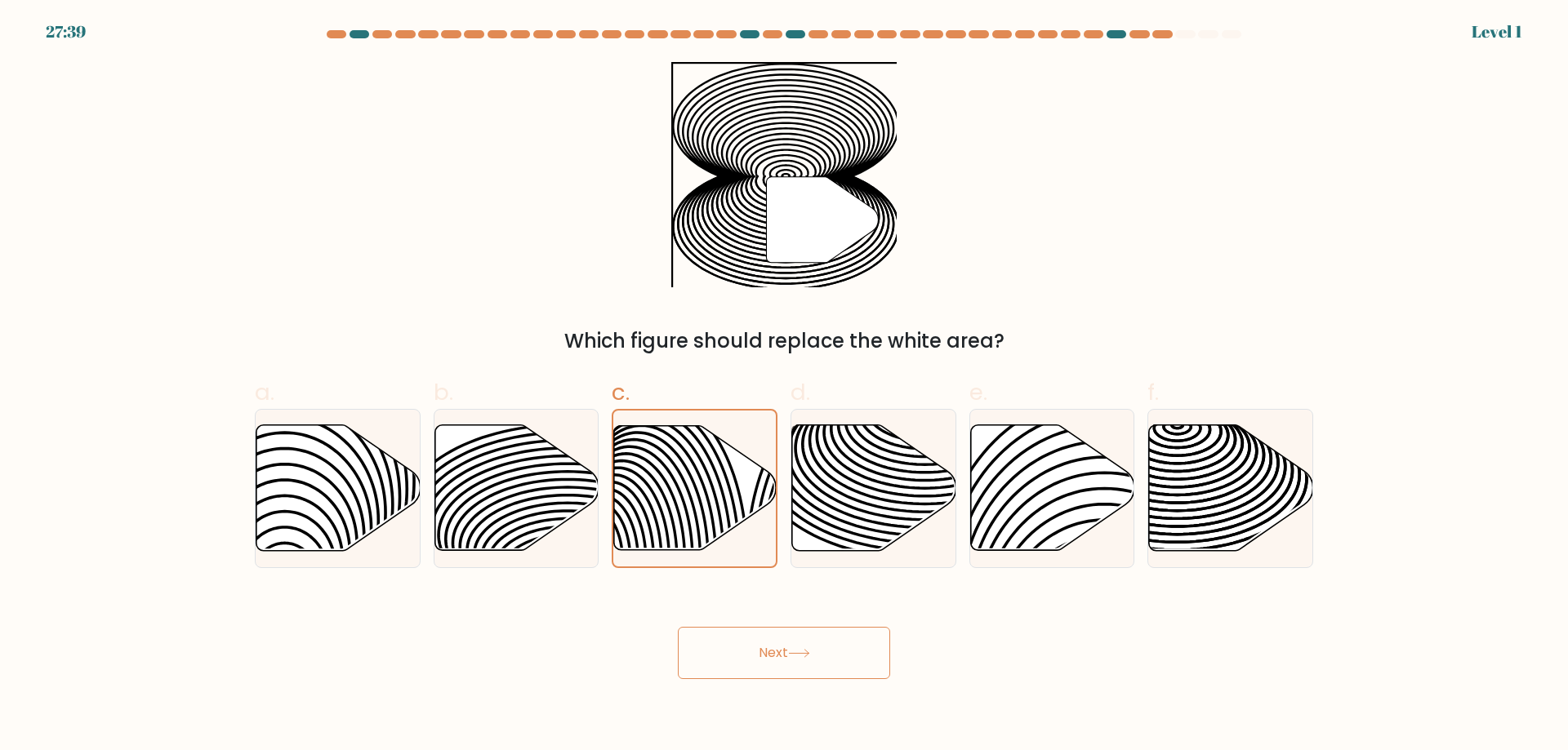
click at [715, 661] on button "Next" at bounding box center [784, 653] width 212 height 52
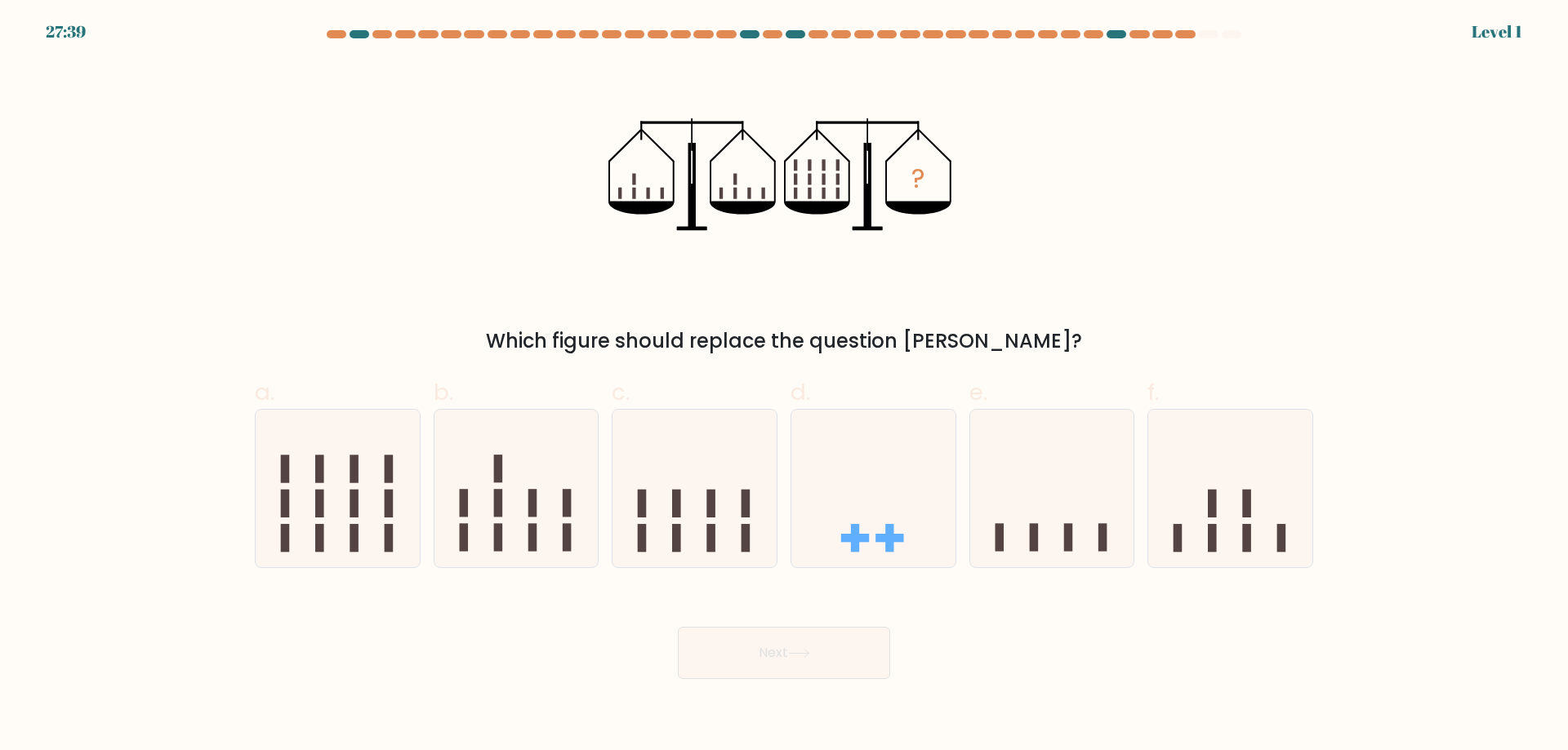
drag, startPoint x: 560, startPoint y: 490, endPoint x: 689, endPoint y: 616, distance: 180.3
click at [563, 493] on icon at bounding box center [516, 489] width 164 height 136
click at [784, 386] on input "b." at bounding box center [784, 380] width 1 height 10
radio input "true"
drag, startPoint x: 773, startPoint y: 670, endPoint x: 763, endPoint y: 663, distance: 12.2
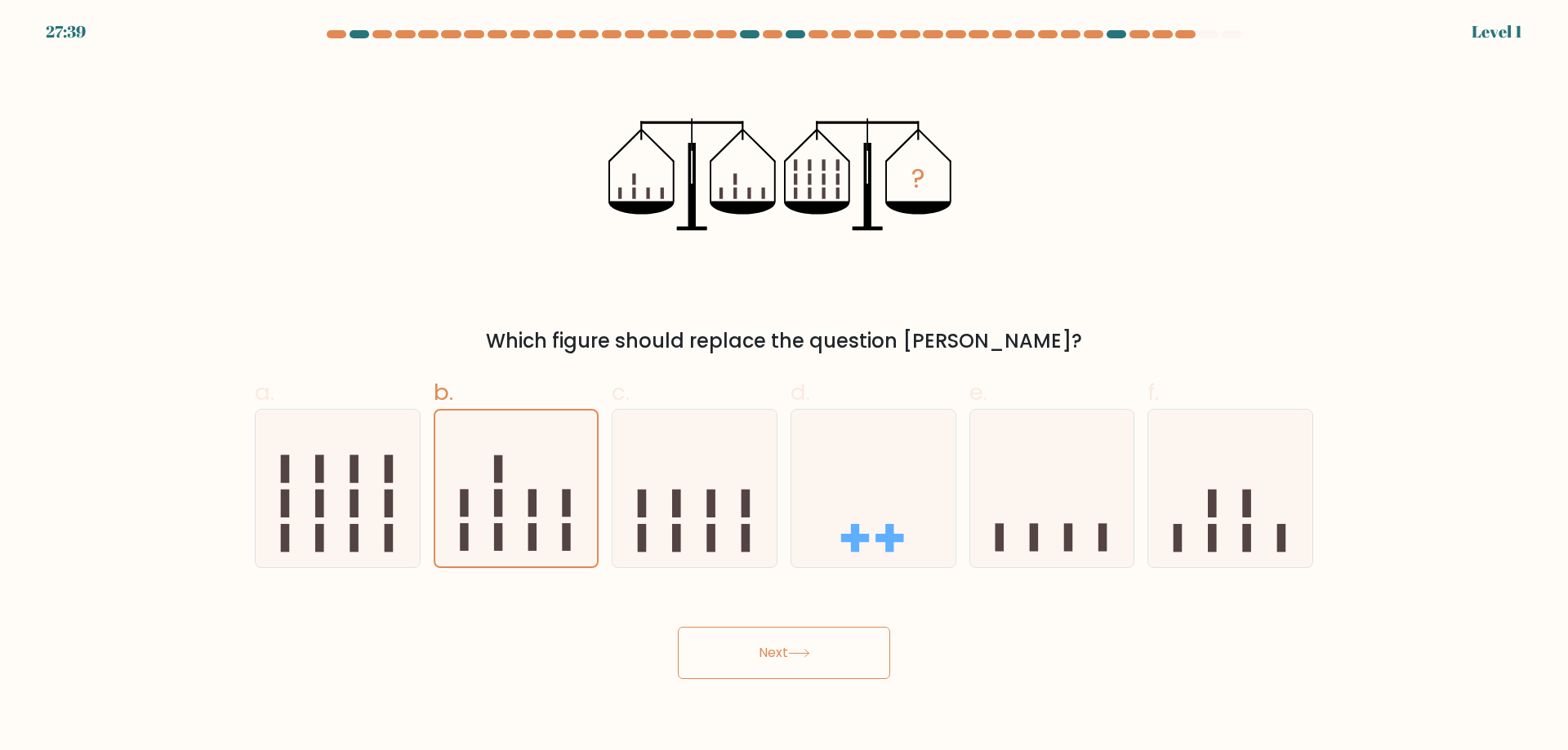
click at [767, 666] on button "Next" at bounding box center [784, 653] width 212 height 52
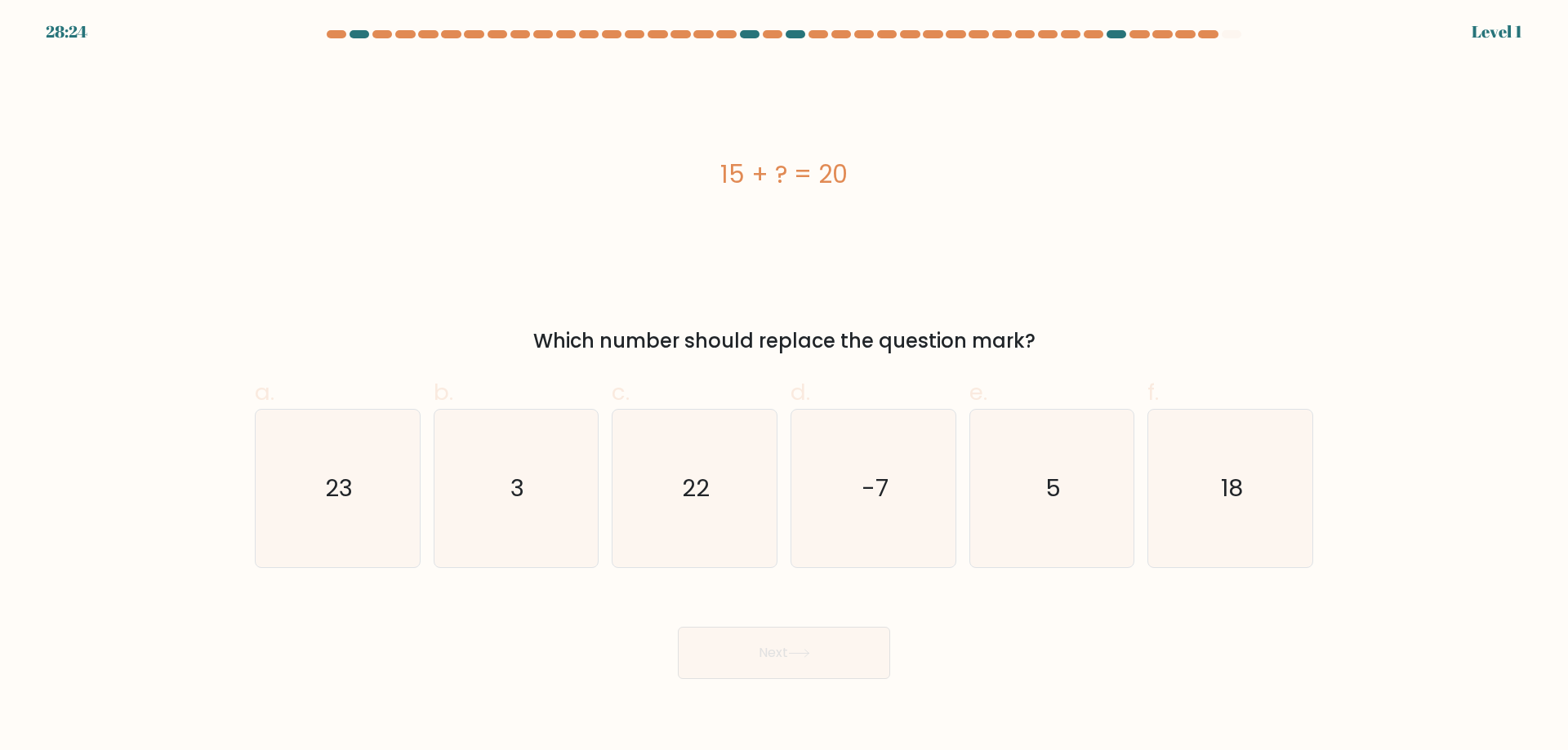
drag, startPoint x: 335, startPoint y: 508, endPoint x: 558, endPoint y: 590, distance: 237.6
click at [341, 511] on icon "23" at bounding box center [337, 488] width 158 height 158
click at [784, 386] on input "a. 23" at bounding box center [784, 380] width 1 height 10
radio input "true"
click at [742, 641] on button "Next" at bounding box center [784, 653] width 212 height 52
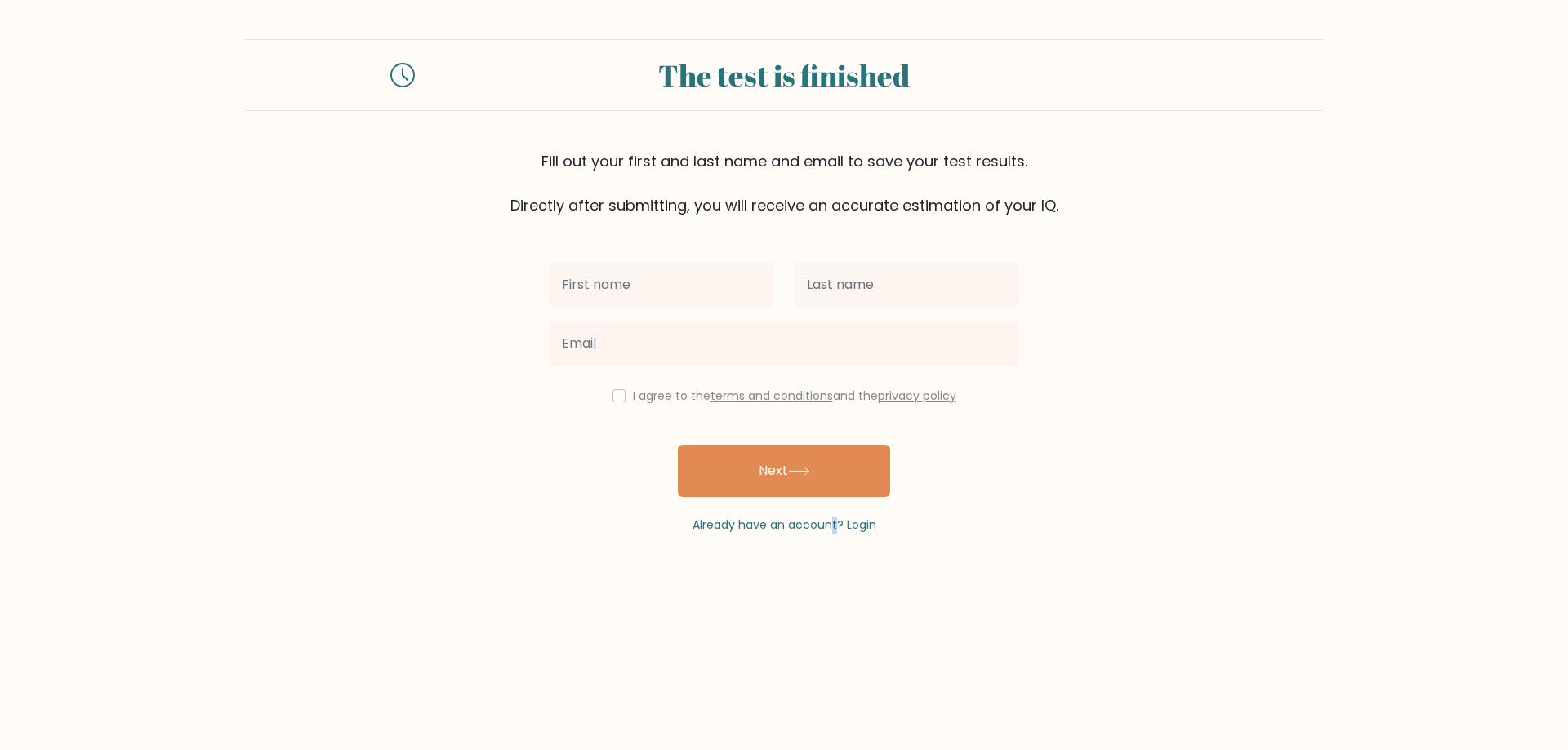
click at [835, 603] on body "The test is finished Fill out your first and last name and email to save your t…" at bounding box center [784, 375] width 1568 height 750
click at [785, 587] on body "The test is finished Fill out your first and last name and email to save your t…" at bounding box center [784, 375] width 1568 height 750
